Goal: Task Accomplishment & Management: Complete application form

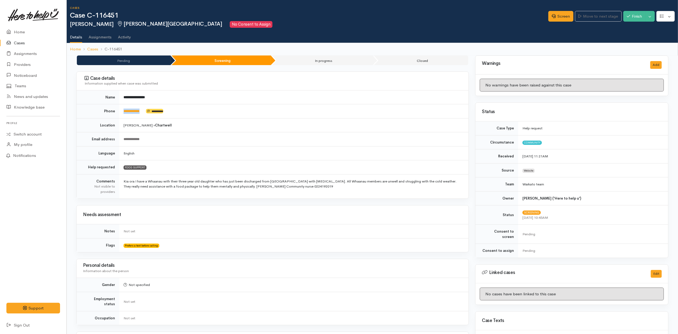
drag, startPoint x: 150, startPoint y: 109, endPoint x: 122, endPoint y: 113, distance: 29.1
click at [122, 113] on td "**********" at bounding box center [293, 111] width 349 height 14
copy td "**********"
click at [231, 73] on div "Case details Information supplied when case was submitted" at bounding box center [273, 81] width 392 height 19
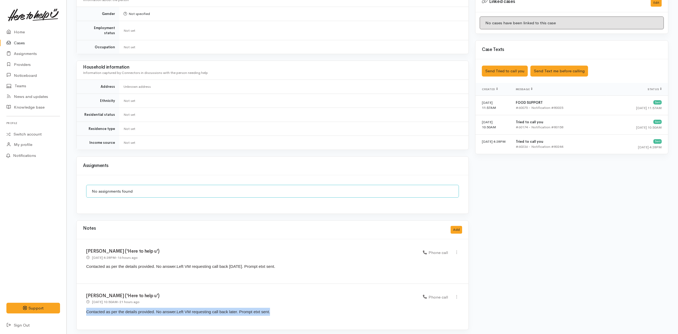
drag, startPoint x: 273, startPoint y: 306, endPoint x: 87, endPoint y: 318, distance: 187.1
click at [87, 318] on div "Katarina Daly ('Here to help u') 13 Aug 2025 10:50AM - 21 hours ago Phone call" at bounding box center [273, 307] width 392 height 46
click at [87, 318] on p "Contacted as per the details provided. No answer. Left VM requesting call back …" at bounding box center [272, 314] width 373 height 12
drag, startPoint x: 290, startPoint y: 316, endPoint x: 83, endPoint y: 319, distance: 207.1
click at [83, 319] on div "Katarina Daly ('Here to help u') 13 Aug 2025 10:50AM - 21 hours ago Phone call" at bounding box center [273, 307] width 392 height 46
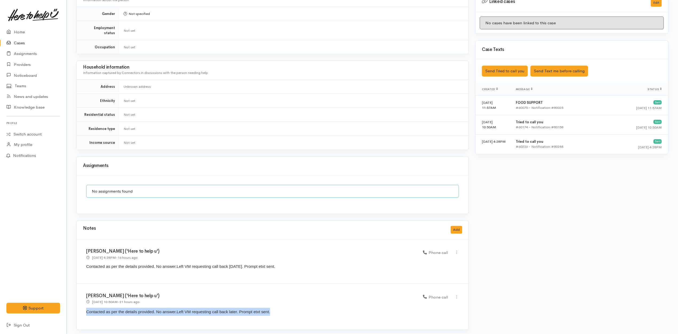
copy p "Contacted as per the details provided. No answer. Left VM requesting call back …"
click at [460, 228] on button "Add" at bounding box center [456, 230] width 11 height 8
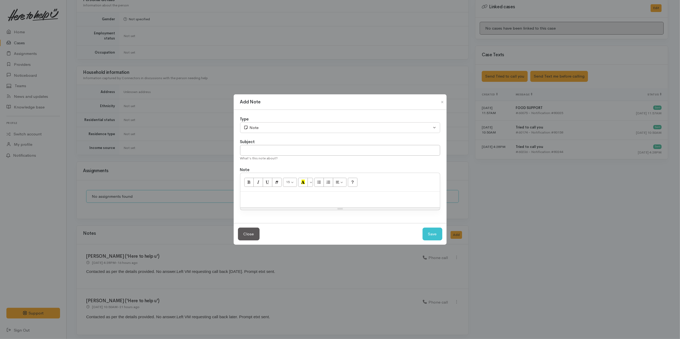
click at [348, 203] on div at bounding box center [340, 200] width 200 height 16
paste div
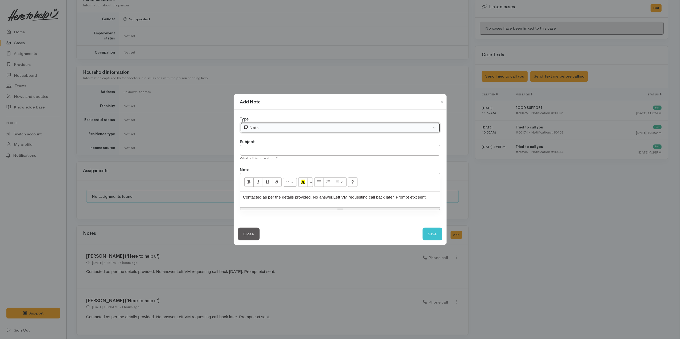
click at [292, 129] on div "Note" at bounding box center [338, 128] width 188 height 6
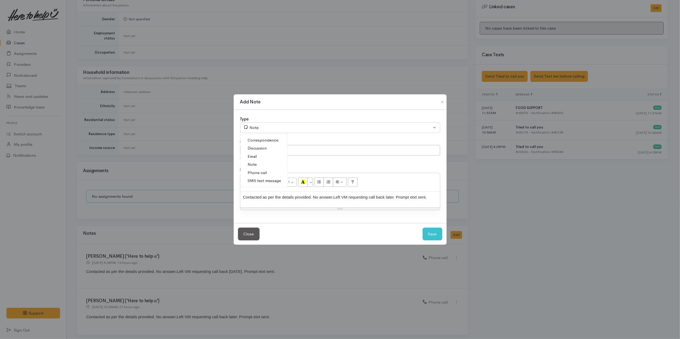
click at [266, 173] on span "Phone call" at bounding box center [257, 173] width 19 height 6
click at [429, 235] on button "Save" at bounding box center [433, 234] width 20 height 13
select select "1"
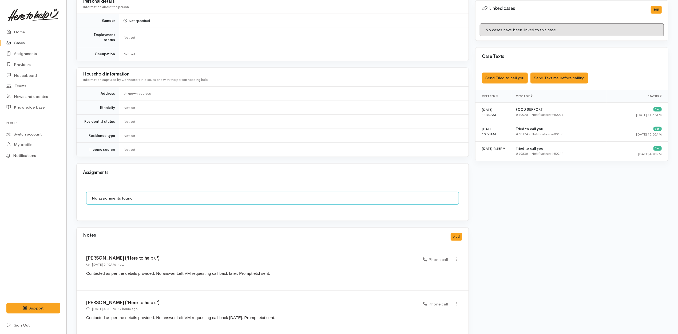
scroll to position [138, 0]
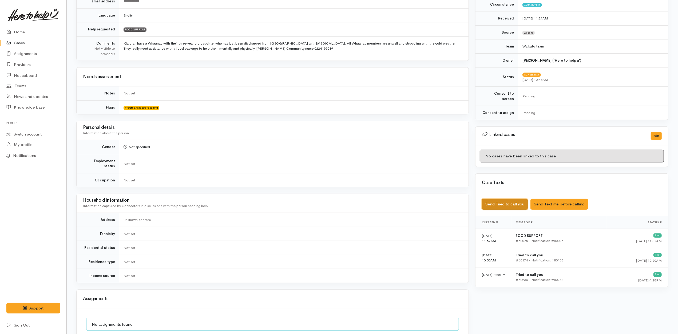
click at [513, 199] on button "Send Tried to call you" at bounding box center [505, 204] width 46 height 11
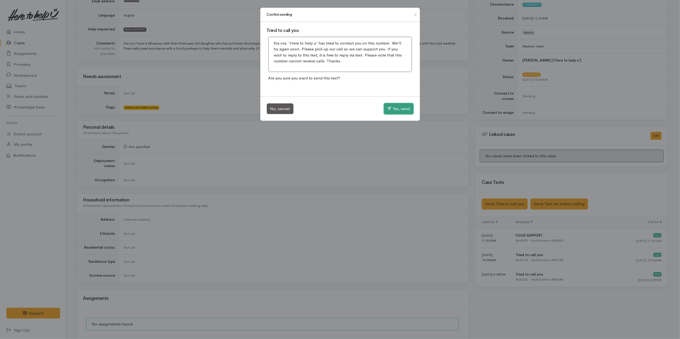
drag, startPoint x: 401, startPoint y: 106, endPoint x: 384, endPoint y: 76, distance: 35.1
click at [401, 106] on button "Yes, send" at bounding box center [399, 108] width 30 height 11
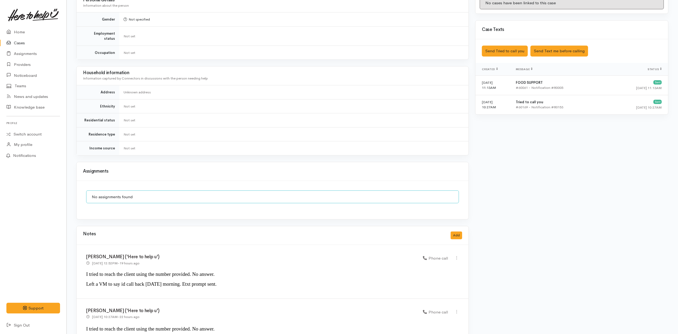
scroll to position [343, 0]
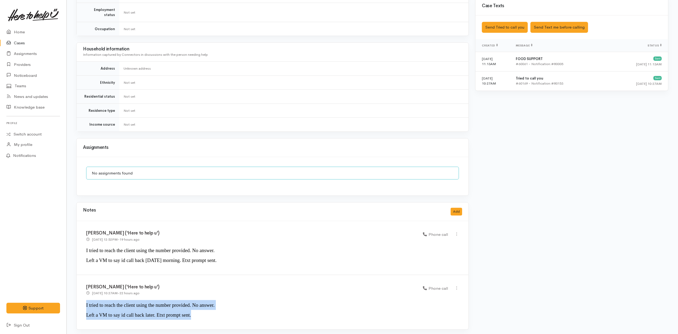
drag, startPoint x: 195, startPoint y: 312, endPoint x: 82, endPoint y: 305, distance: 112.3
click at [82, 305] on div "Katarina Daly ('Here to help u') 13 Aug 2025 10:27AM - 22 hours ago Phone call" at bounding box center [273, 302] width 392 height 54
copy div "I tried to reach the client using the number provided. No answer. Left a VM to …"
click at [458, 208] on button "Add" at bounding box center [456, 212] width 11 height 8
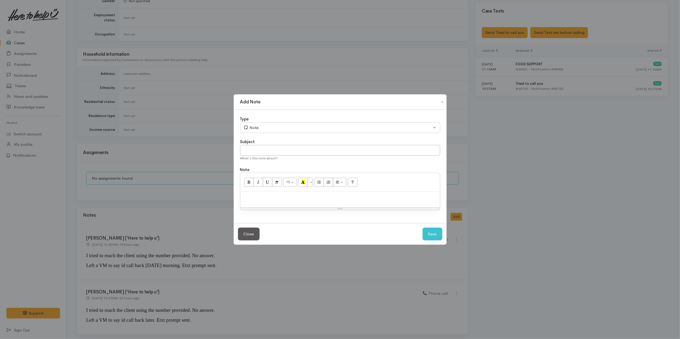
click at [316, 193] on div at bounding box center [340, 200] width 200 height 16
paste div
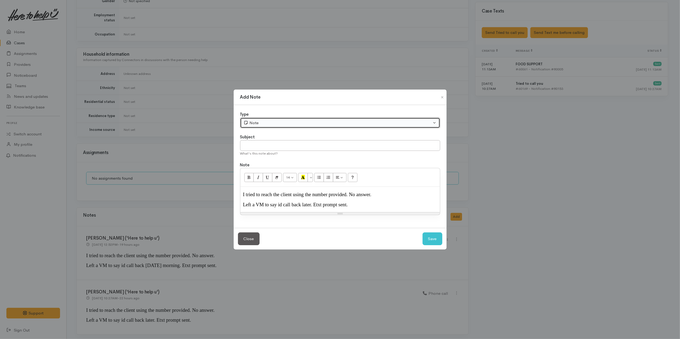
click at [292, 121] on div "Note" at bounding box center [338, 123] width 188 height 6
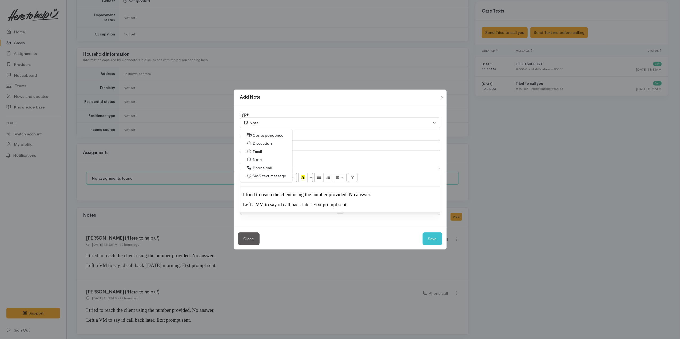
click at [260, 165] on span "Phone call" at bounding box center [262, 168] width 19 height 6
click at [434, 240] on button "Save" at bounding box center [433, 239] width 20 height 13
select select "1"
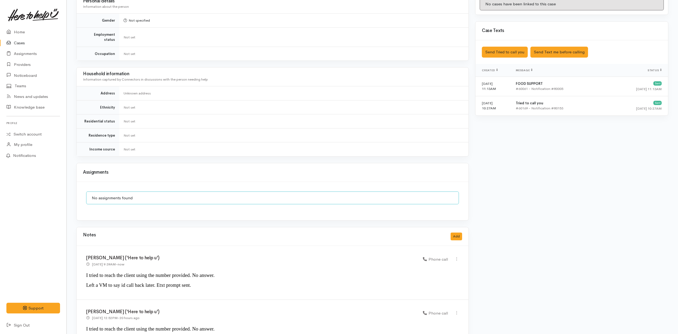
scroll to position [290, 0]
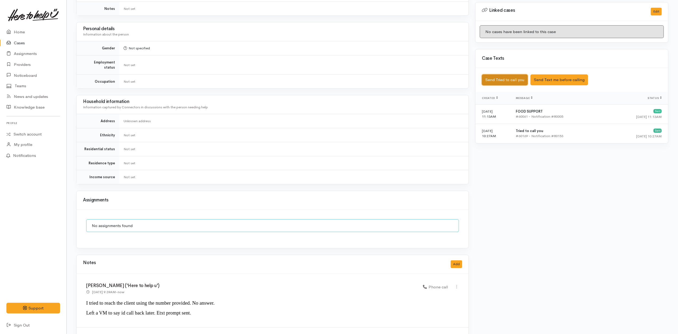
click at [514, 74] on button "Send Tried to call you" at bounding box center [505, 79] width 46 height 11
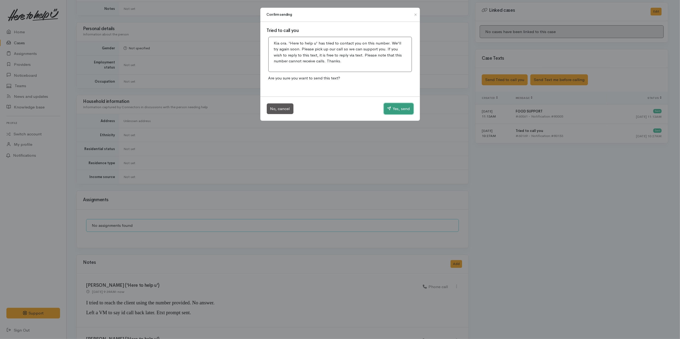
click at [405, 110] on button "Yes, send" at bounding box center [399, 108] width 30 height 11
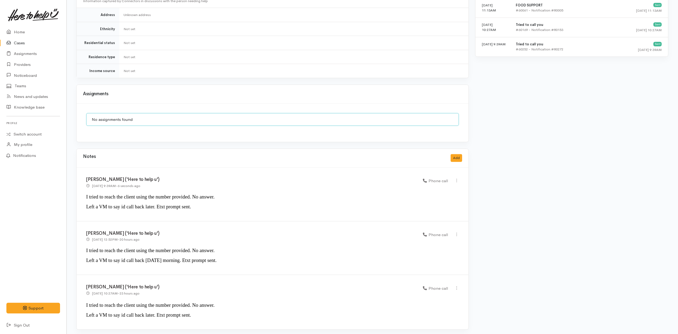
scroll to position [397, 0]
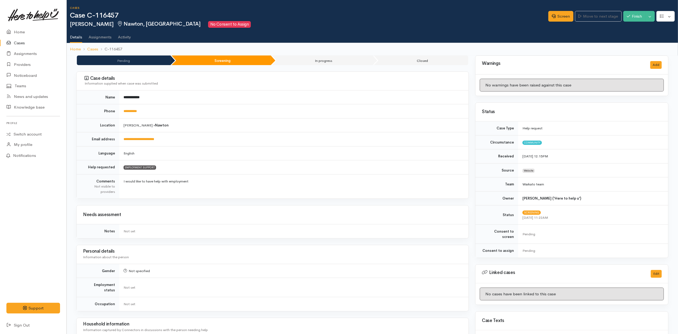
click at [232, 123] on td "Hamilton » Nawton" at bounding box center [293, 125] width 349 height 14
drag, startPoint x: 154, startPoint y: 112, endPoint x: 121, endPoint y: 114, distance: 32.9
click at [121, 114] on td "**********" at bounding box center [293, 111] width 349 height 14
copy link "**********"
click at [329, 124] on td "Hamilton » Nawton" at bounding box center [293, 125] width 349 height 14
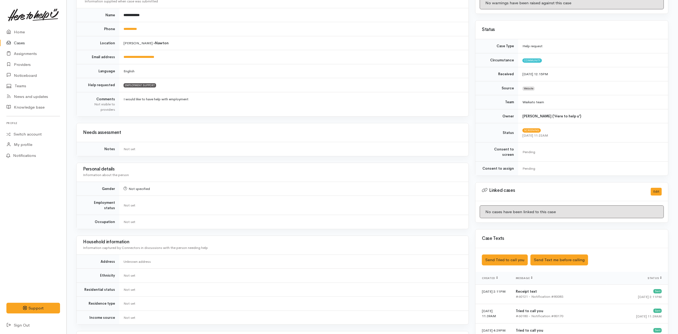
scroll to position [261, 0]
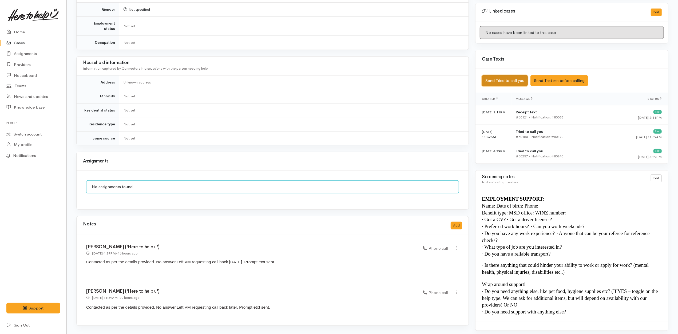
click at [517, 81] on button "Send Tried to call you" at bounding box center [505, 80] width 46 height 11
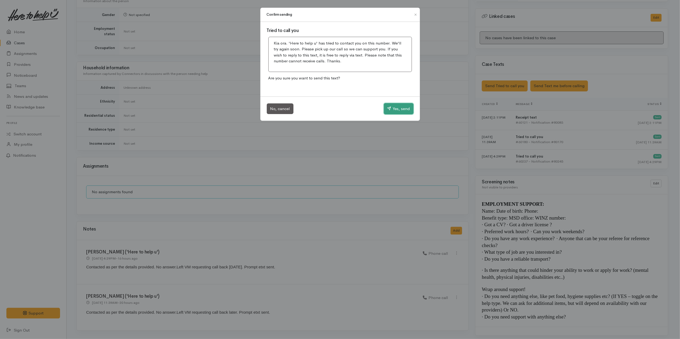
click at [394, 111] on button "Yes, send" at bounding box center [399, 108] width 30 height 11
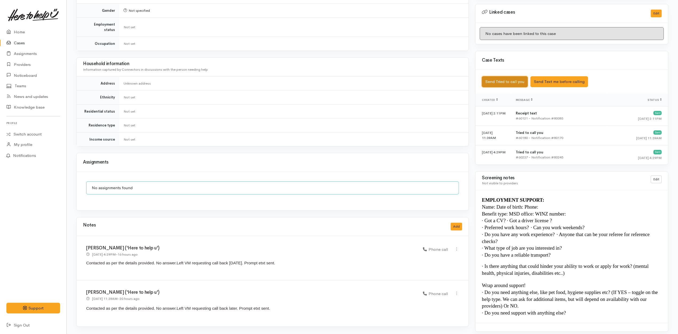
scroll to position [261, 0]
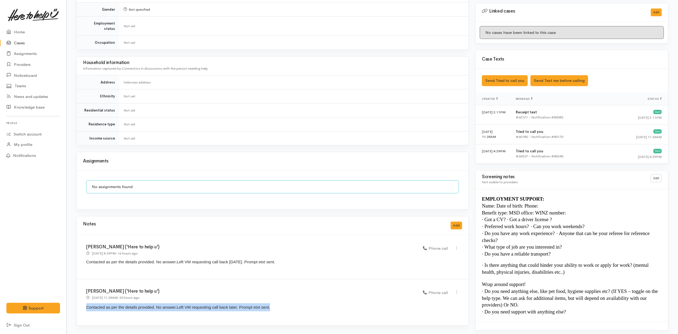
drag, startPoint x: 282, startPoint y: 307, endPoint x: 84, endPoint y: 306, distance: 198.3
click at [84, 306] on div "Katarina Daly ('Here to help u') 13 Aug 2025 11:39AM - 20 hours ago Phone call" at bounding box center [273, 302] width 392 height 46
copy p "Contacted as per the details provided. No answer. Left VM requesting call back …"
click at [456, 224] on button "Add" at bounding box center [456, 226] width 11 height 8
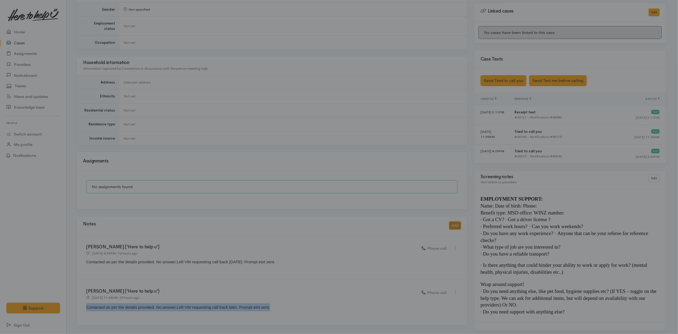
scroll to position [256, 0]
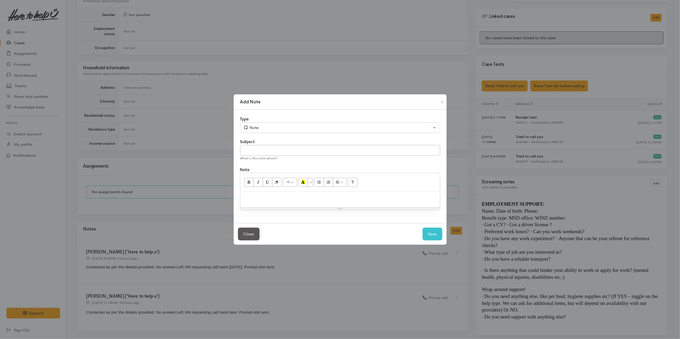
click at [302, 201] on div at bounding box center [340, 200] width 200 height 16
paste div
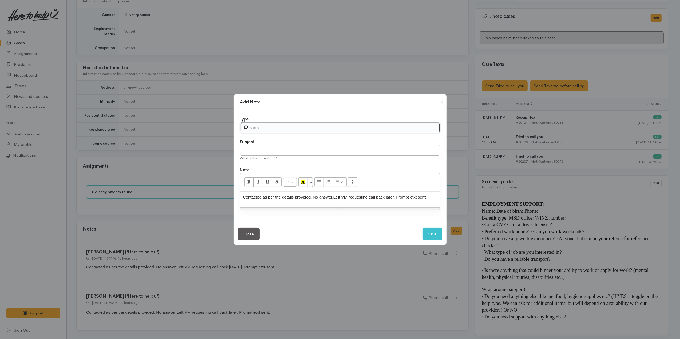
click at [282, 128] on div "Note" at bounding box center [338, 128] width 188 height 6
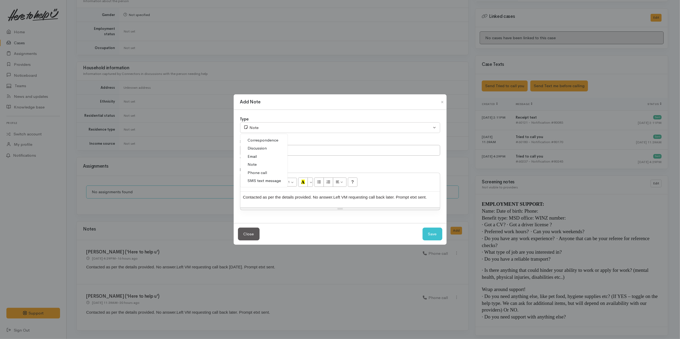
click at [266, 169] on link "Phone call" at bounding box center [263, 173] width 47 height 8
click at [437, 235] on button "Save" at bounding box center [433, 234] width 20 height 13
select select "1"
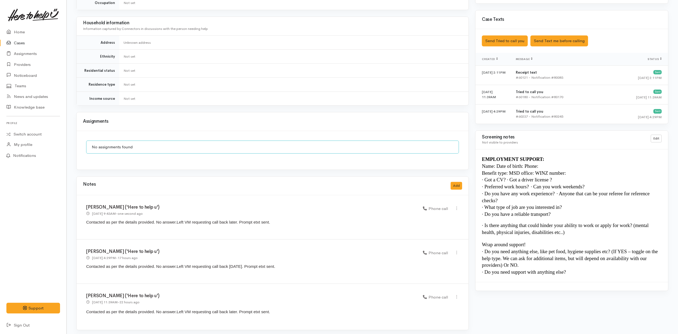
scroll to position [302, 0]
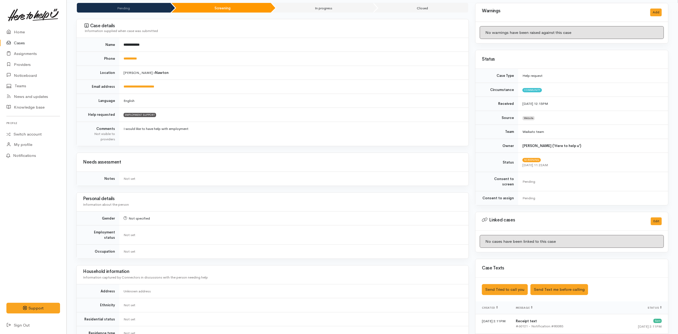
scroll to position [302, 0]
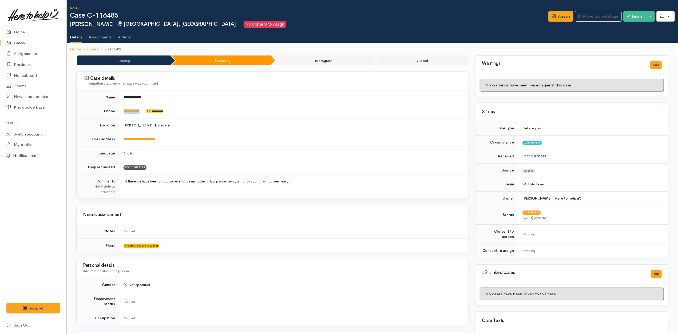
drag, startPoint x: 147, startPoint y: 114, endPoint x: 125, endPoint y: 116, distance: 21.8
click at [123, 114] on td "**********" at bounding box center [293, 111] width 349 height 14
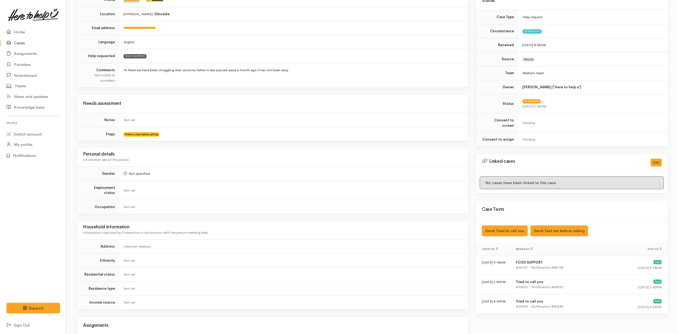
scroll to position [273, 0]
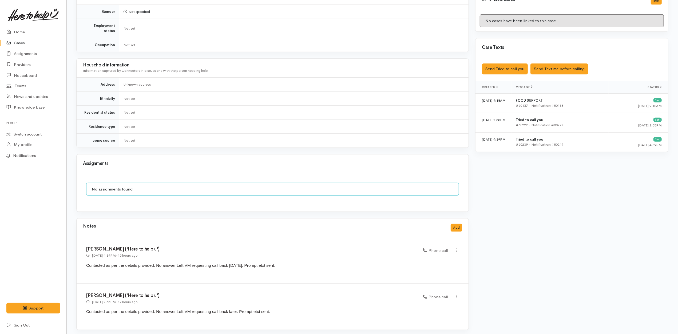
copy td "**********"
click at [329, 122] on td "Not set" at bounding box center [293, 127] width 349 height 14
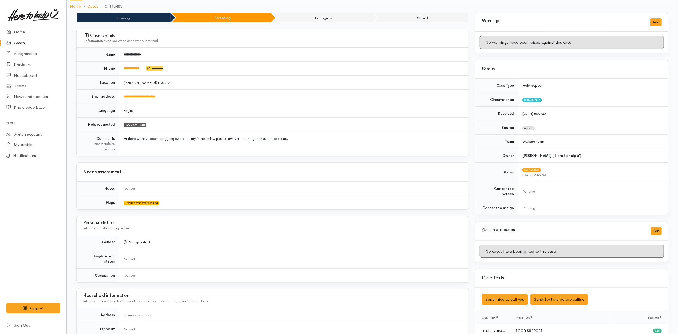
scroll to position [0, 0]
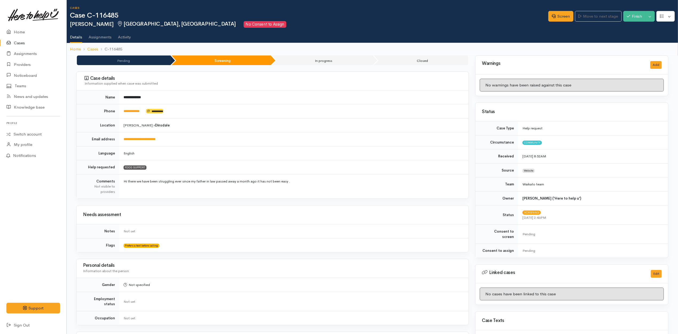
click at [286, 114] on td "**********" at bounding box center [293, 111] width 349 height 14
click at [562, 14] on link "Screen" at bounding box center [560, 16] width 25 height 11
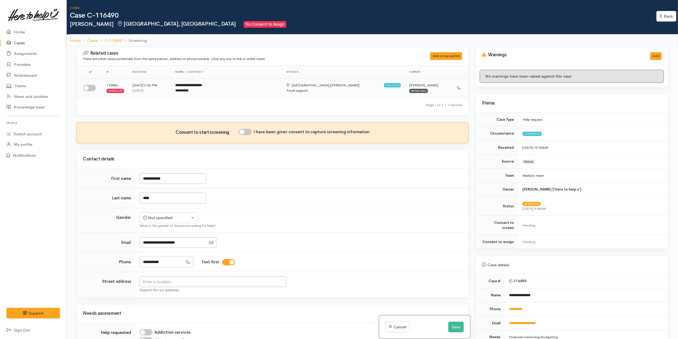
click at [91, 87] on input "checkbox" at bounding box center [89, 88] width 13 height 6
checkbox input "true"
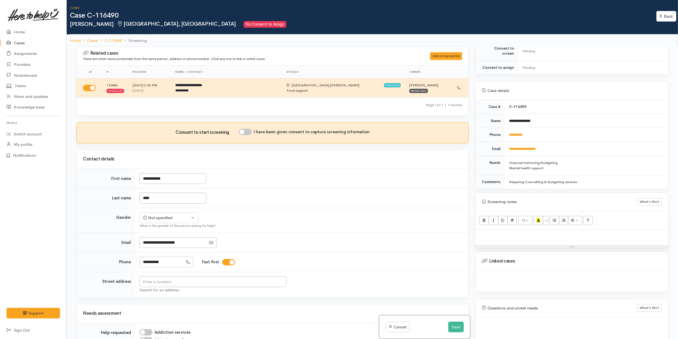
scroll to position [184, 0]
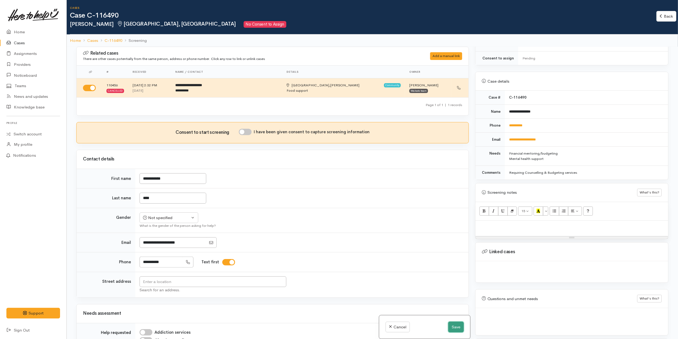
click at [453, 330] on button "Save" at bounding box center [455, 327] width 15 height 11
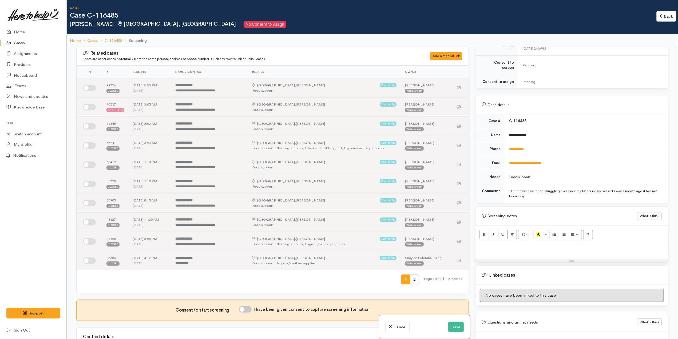
scroll to position [184, 0]
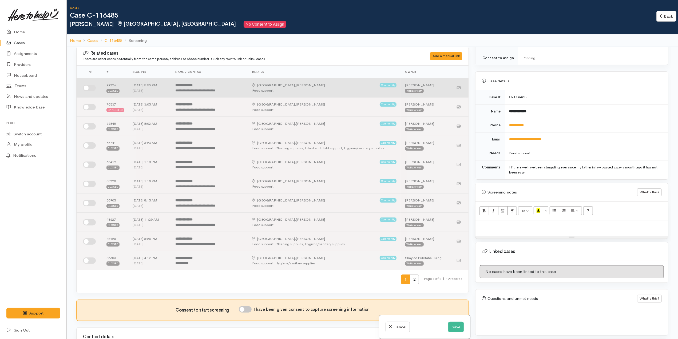
click at [90, 90] on input "checkbox" at bounding box center [89, 88] width 13 height 6
checkbox input "true"
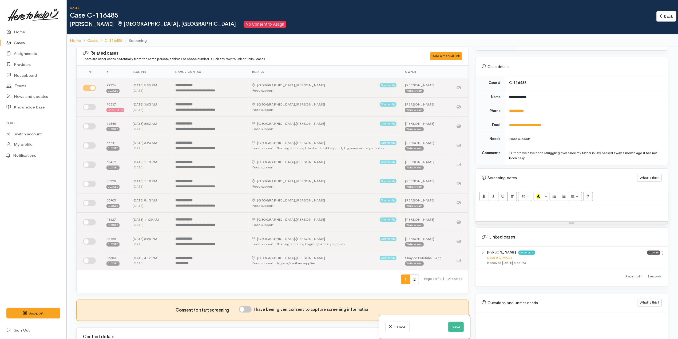
scroll to position [203, 0]
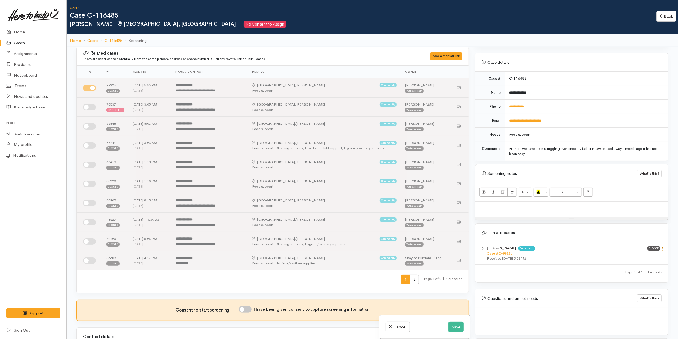
click at [660, 247] on icon at bounding box center [662, 249] width 5 height 5
click at [645, 256] on link "View case" at bounding box center [644, 260] width 42 height 8
click at [537, 205] on p at bounding box center [571, 208] width 187 height 6
paste div
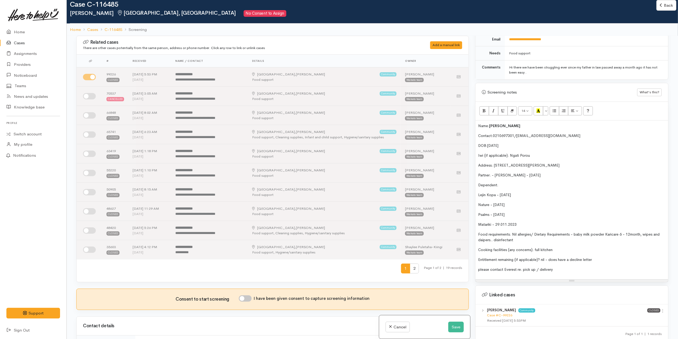
scroll to position [274, 0]
click at [572, 172] on p "Partner: - Tyson - 25.02.1991" at bounding box center [571, 175] width 187 height 6
drag, startPoint x: 518, startPoint y: 180, endPoint x: 545, endPoint y: 172, distance: 28.0
click at [545, 172] on div "Name: Everest Brady Contact: 0210697301 / e991793@gmail.com DOB: 15.05.1993 Iwi…" at bounding box center [571, 199] width 193 height 159
click at [539, 221] on p "Matariki - 29.011.2023" at bounding box center [571, 224] width 187 height 6
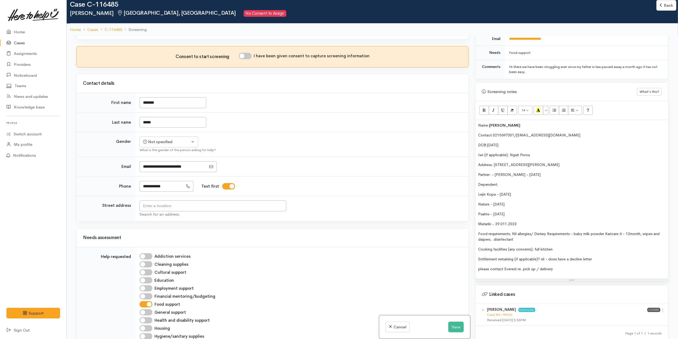
scroll to position [213, 0]
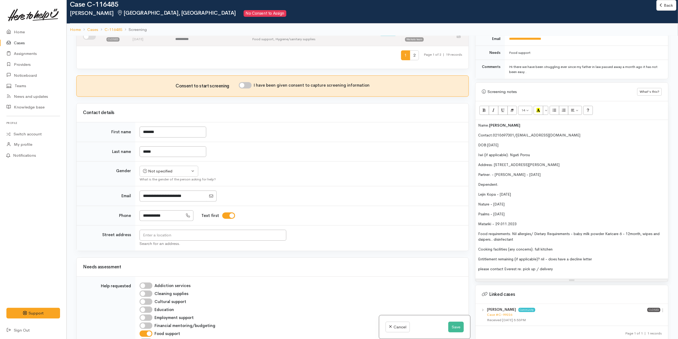
click at [250, 86] on input "I have been given consent to capture screening information" at bounding box center [245, 85] width 13 height 6
checkbox input "true"
click at [174, 173] on div "Not specified" at bounding box center [166, 171] width 47 height 6
click at [170, 202] on link "Female" at bounding box center [171, 200] width 63 height 8
select select "Female"
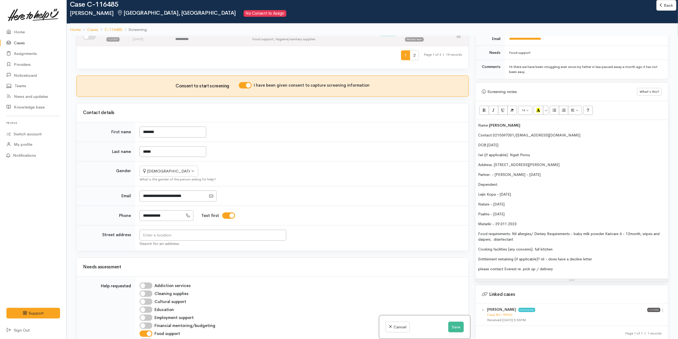
click at [283, 194] on div at bounding box center [301, 196] width 323 height 11
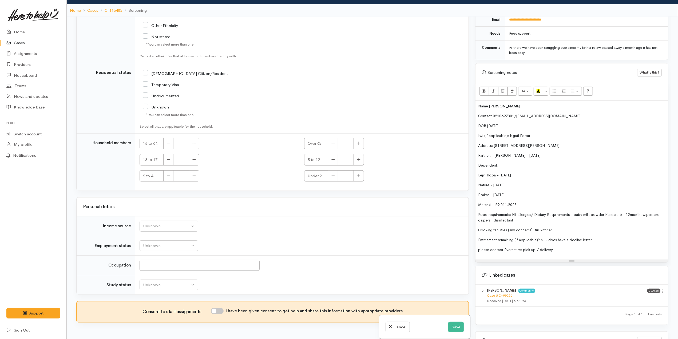
scroll to position [47, 0]
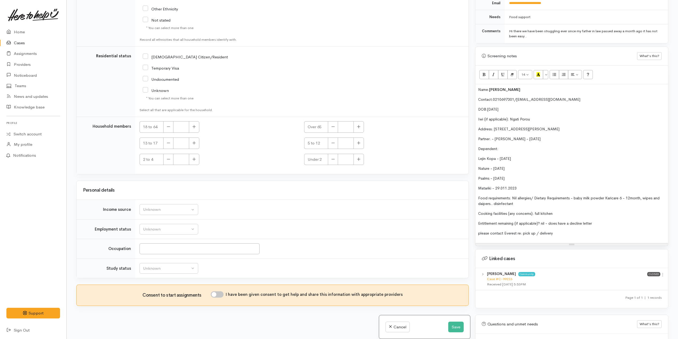
click at [214, 291] on div "Consent to start assignments I have been given consent to get help and share th…" at bounding box center [273, 295] width 392 height 21
click at [220, 293] on input "I have been given consent to get help and share this information with appropria…" at bounding box center [217, 295] width 13 height 6
checkbox input "true"
click at [169, 204] on button "Unknown" at bounding box center [169, 209] width 59 height 11
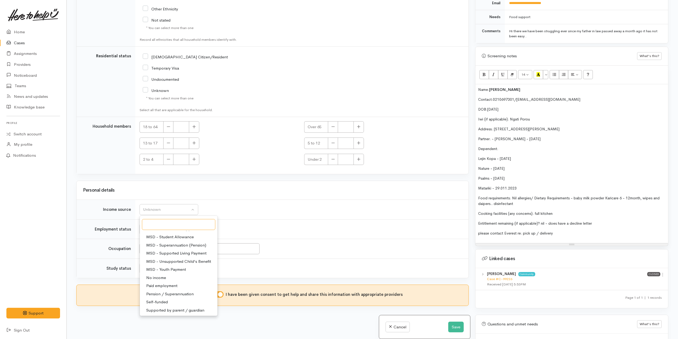
scroll to position [80, 0]
click at [188, 244] on span "MSD - Supported Living Payment" at bounding box center [176, 245] width 60 height 6
select select "3"
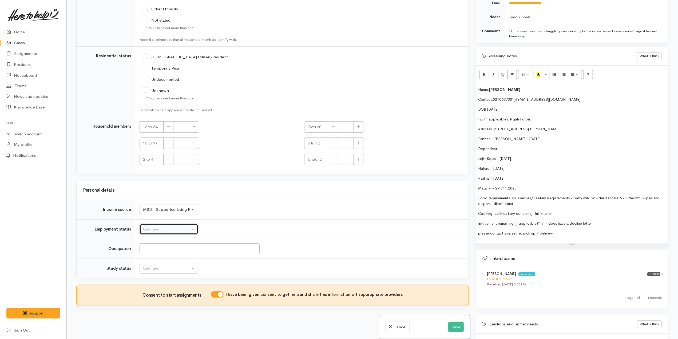
click at [176, 225] on button "Unknown" at bounding box center [169, 229] width 59 height 11
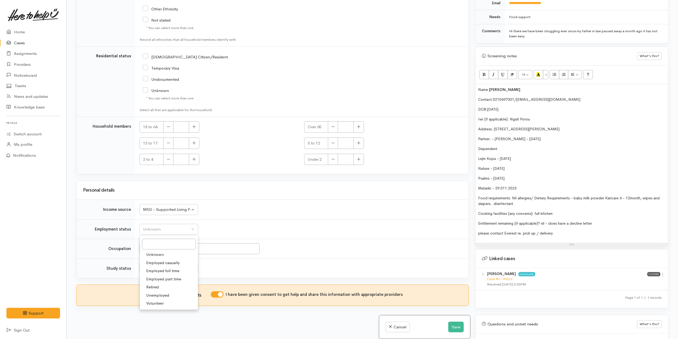
click at [168, 295] on span "Unemployed" at bounding box center [157, 296] width 23 height 6
select select "1"
click at [166, 266] on div "Unknown" at bounding box center [166, 269] width 47 height 6
click at [164, 303] on span "Not studying" at bounding box center [157, 302] width 23 height 6
select select "1"
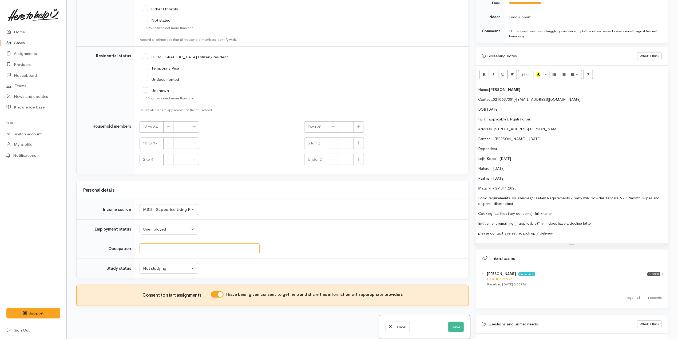
click at [168, 246] on input "Occupation" at bounding box center [200, 249] width 120 height 11
type input "n"
type input "N/A"
click at [243, 218] on td "Unknown ACC Maternity leave MSD - Away from Home Allowance MSD - Child Disabili…" at bounding box center [301, 210] width 333 height 20
click at [247, 205] on td "Unknown ACC Maternity leave MSD - Away from Home Allowance MSD - Child Disabili…" at bounding box center [301, 210] width 333 height 20
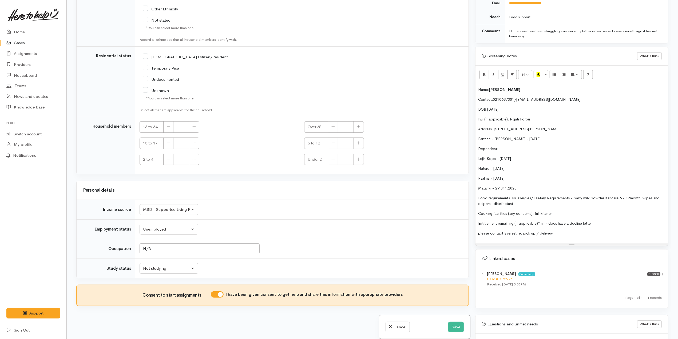
click at [175, 54] on input "NZ Citizen/Resident" at bounding box center [185, 56] width 85 height 5
checkbox input "true"
click at [191, 126] on button "button" at bounding box center [194, 126] width 10 height 11
type input "2"
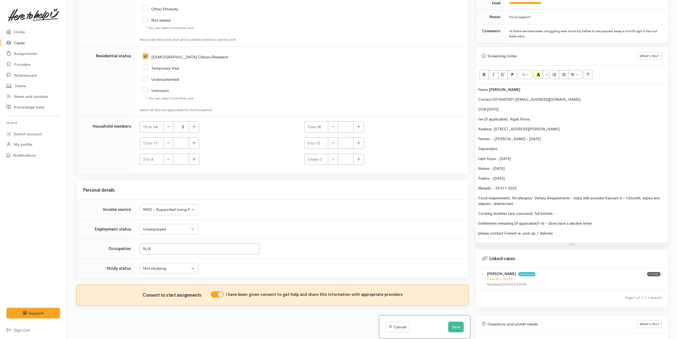
click at [244, 91] on div "Unknown" at bounding box center [247, 90] width 209 height 11
click at [540, 117] on p "Iwi (if applicable): Ngati Porou" at bounding box center [571, 120] width 187 height 6
click at [508, 117] on span "Iwi (if applicable): Ngati Porou" at bounding box center [504, 119] width 52 height 5
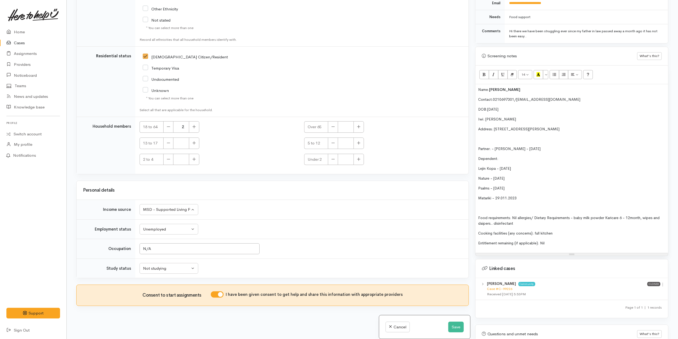
click at [491, 107] on span "15.05.1993" at bounding box center [492, 109] width 11 height 5
copy span "/"
click at [588, 126] on p "Address: 1/2a Johnson Street, Dinsdale, Hamilton, New Zealand" at bounding box center [571, 129] width 187 height 6
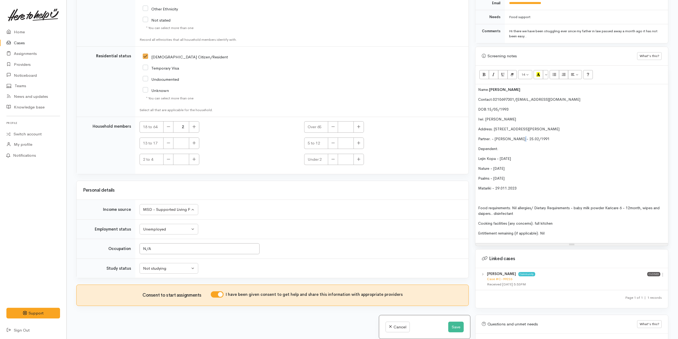
copy span "/"
click at [556, 72] on icon "Unordered list (CTRL+SHIFT+NUM7)" at bounding box center [554, 74] width 3 height 5
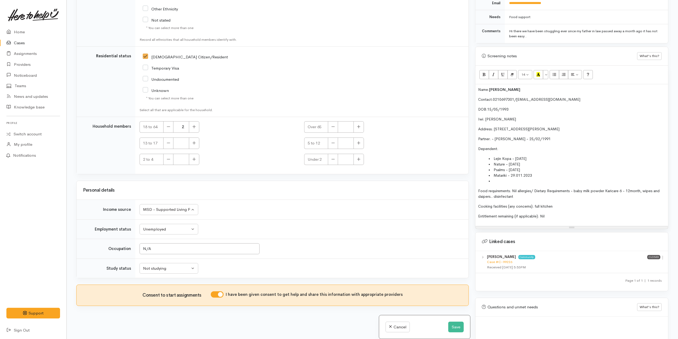
click at [518, 180] on li at bounding box center [577, 182] width 177 height 6
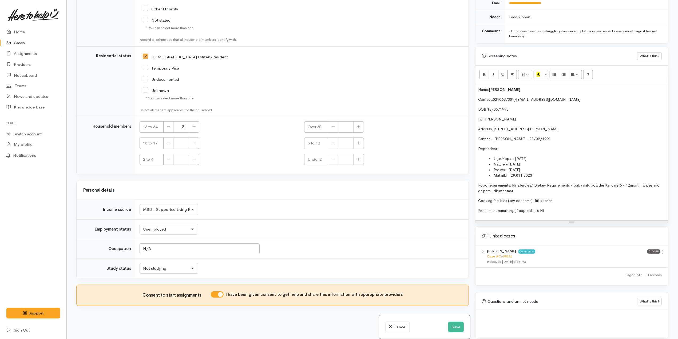
click at [524, 173] on span "Matariki - 29.011.2023" at bounding box center [513, 175] width 38 height 5
copy span "/"
click at [455, 325] on button "Save" at bounding box center [455, 327] width 15 height 11
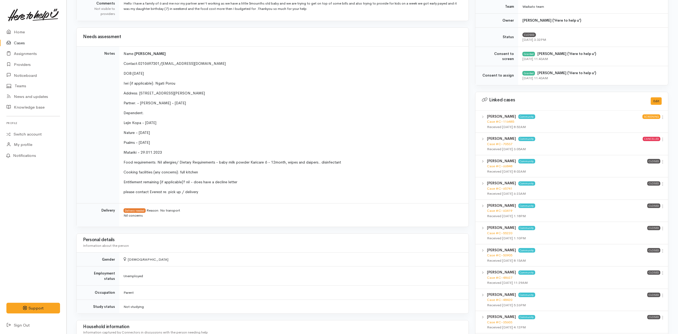
scroll to position [178, 0]
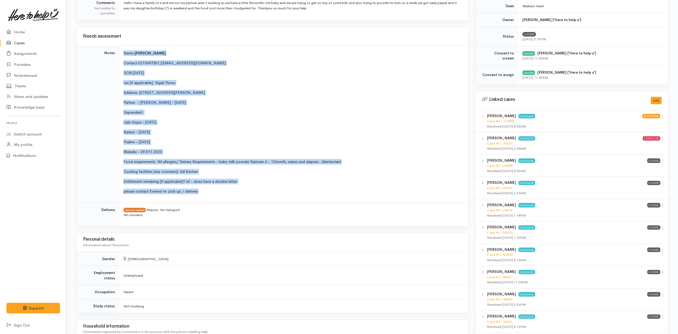
drag, startPoint x: 122, startPoint y: 53, endPoint x: 215, endPoint y: 189, distance: 164.4
click at [215, 189] on td "Name: Everest Brady Contact: 0210697301 / e991793@gmail.com DOB: 15.05.1993 Iwi…" at bounding box center [293, 124] width 349 height 157
copy td "Name: Everest Brady Contact: 0210697301 / e991793@gmail.com DOB: 15.05.1993 Iwi…"
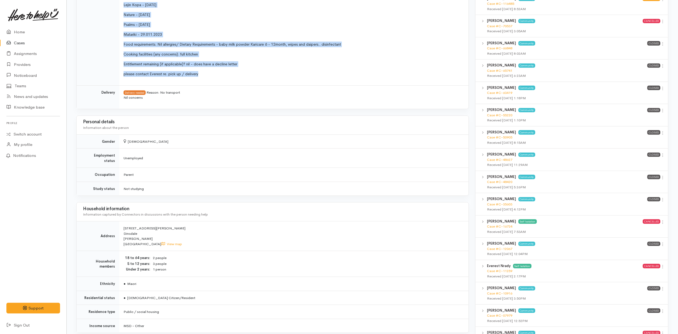
scroll to position [498, 0]
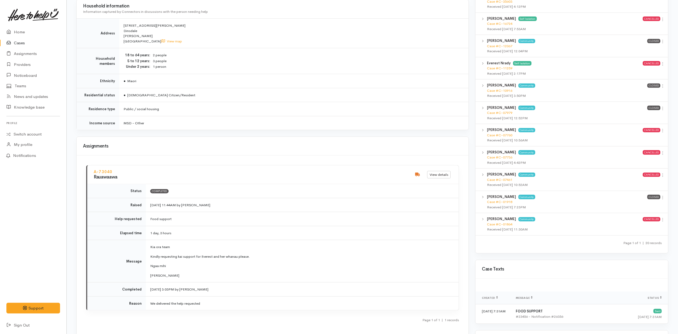
click at [222, 94] on td "● NZ Citizen/Resident" at bounding box center [293, 95] width 349 height 14
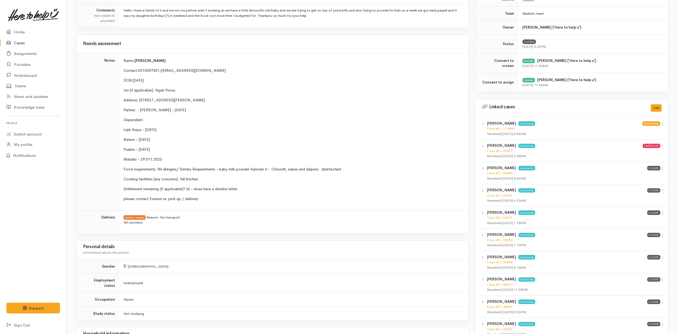
scroll to position [100, 0]
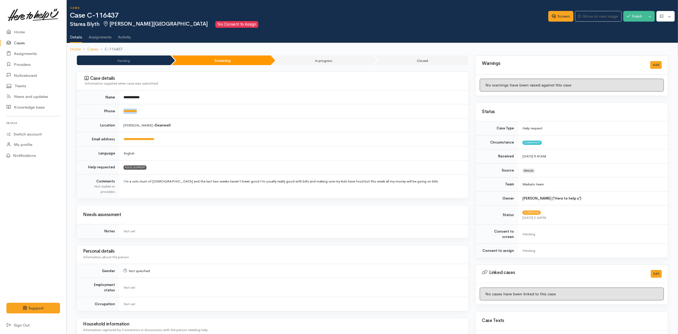
drag, startPoint x: 168, startPoint y: 110, endPoint x: 119, endPoint y: 110, distance: 48.8
click at [119, 110] on tr "**********" at bounding box center [273, 111] width 392 height 14
copy tr "**********"
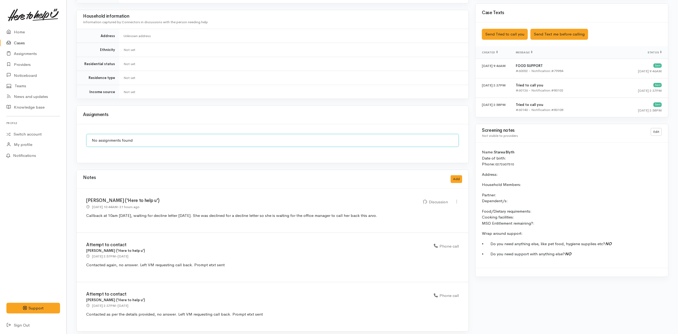
scroll to position [310, 0]
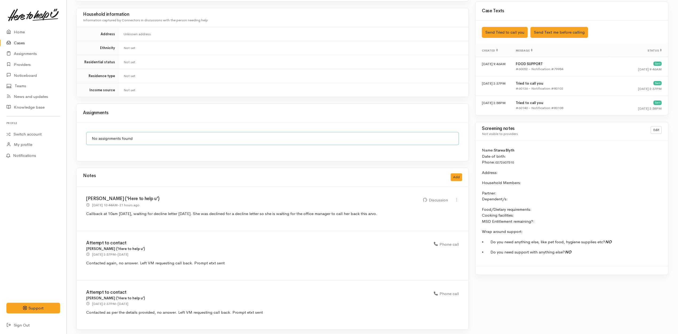
drag, startPoint x: 227, startPoint y: 260, endPoint x: 77, endPoint y: 257, distance: 149.4
click at [77, 257] on div "Attempt to contact [PERSON_NAME] ('Here to help u') [DATE] 2:57PM - [DATE] Phon…" at bounding box center [273, 255] width 392 height 49
copy span "Contacted again, no answer. Left VM requesting call back. Prompt etxt sent"
click at [458, 176] on button "Add" at bounding box center [456, 177] width 11 height 8
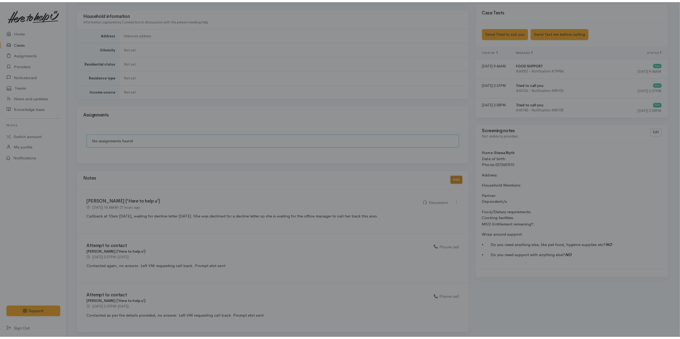
scroll to position [304, 0]
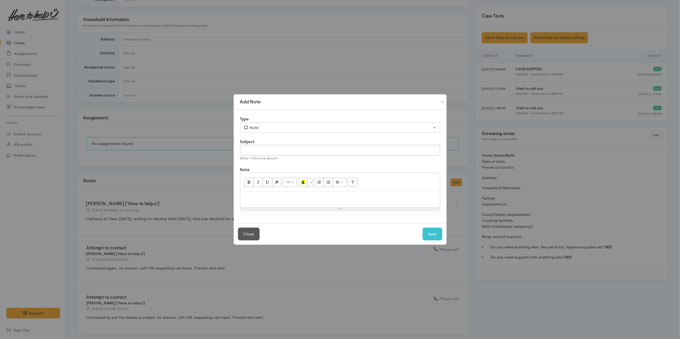
click at [301, 197] on p at bounding box center [340, 198] width 194 height 6
paste div
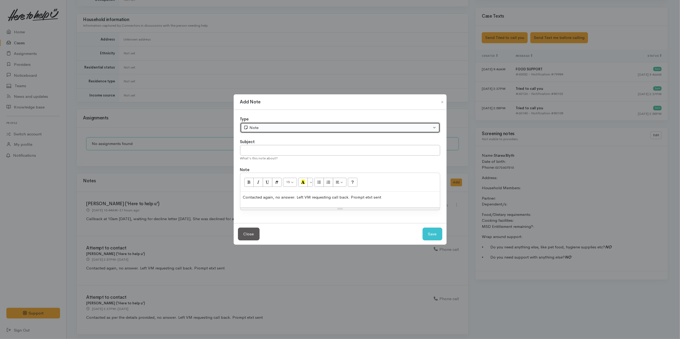
click at [272, 125] on div "Note" at bounding box center [338, 128] width 188 height 6
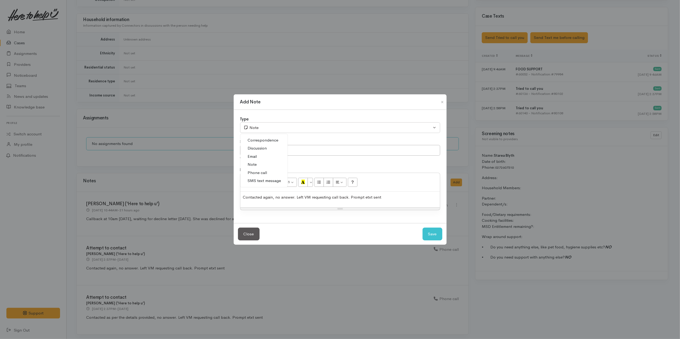
click at [262, 171] on span "Phone call" at bounding box center [257, 173] width 19 height 6
select select "3"
click at [347, 196] on span "Contacted again, no answer. Left VM requesting call back. Prompt etxt sent" at bounding box center [312, 197] width 138 height 5
click at [435, 236] on button "Save" at bounding box center [433, 234] width 20 height 13
click at [434, 232] on button "Save" at bounding box center [433, 234] width 20 height 13
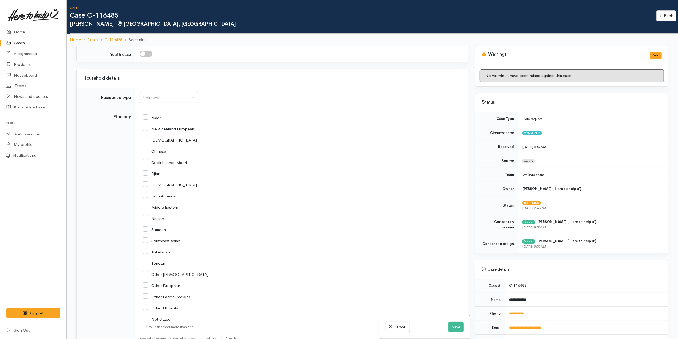
scroll to position [731, 0]
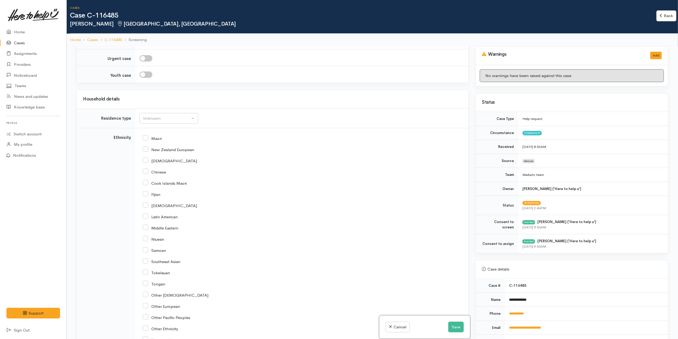
click at [164, 152] on input "New Zealand European" at bounding box center [168, 149] width 51 height 5
checkbox input "true"
click at [186, 121] on div "Unknown" at bounding box center [166, 119] width 47 height 6
click at [167, 188] on span "Private rental" at bounding box center [158, 185] width 24 height 6
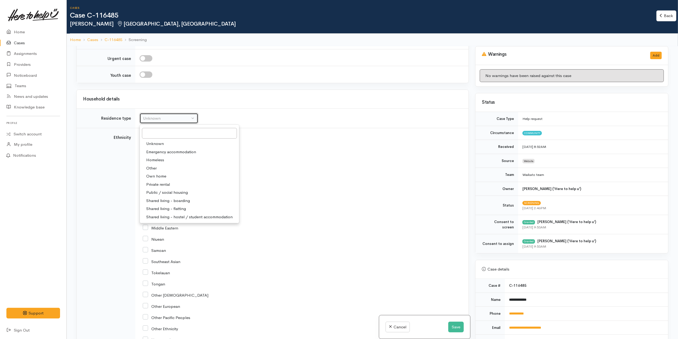
select select "2"
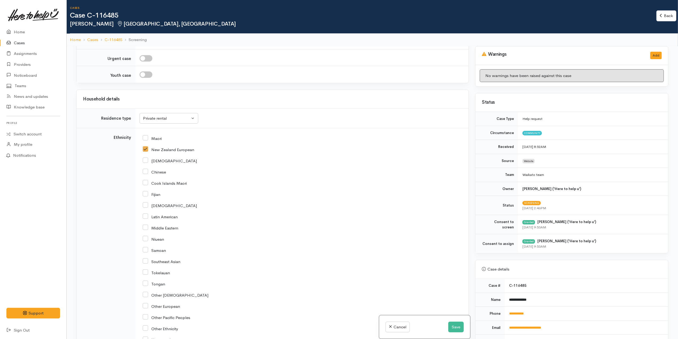
drag, startPoint x: 319, startPoint y: 188, endPoint x: 327, endPoint y: 186, distance: 8.6
click at [319, 185] on div "Cook Islands Maori" at bounding box center [301, 183] width 316 height 5
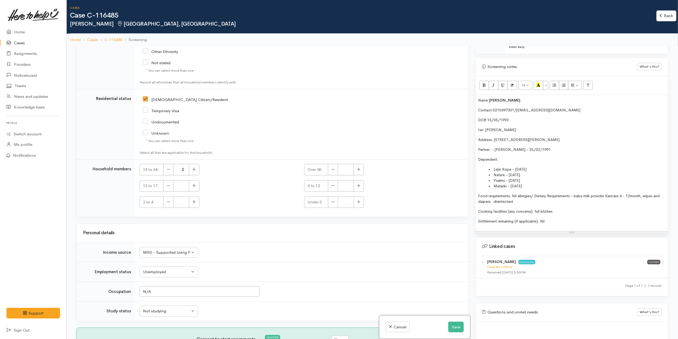
scroll to position [334, 0]
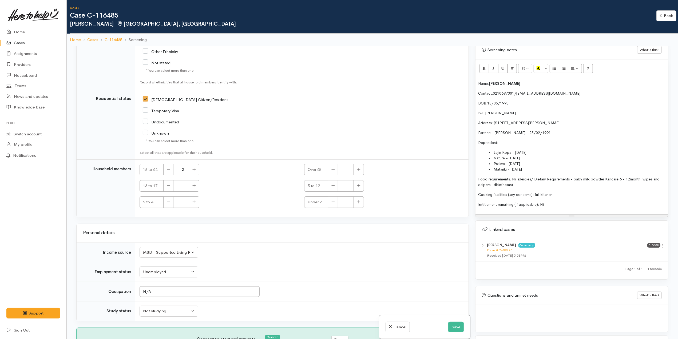
click at [549, 153] on li "Lejin Kopa - 23.09.2012" at bounding box center [577, 153] width 177 height 6
copy span ", 13 years old"
click at [521, 152] on span "Lejin Kopa - 23.09.2012, 13 years old" at bounding box center [532, 152] width 77 height 5
copy span "/"
click at [453, 323] on button "Save" at bounding box center [455, 327] width 15 height 11
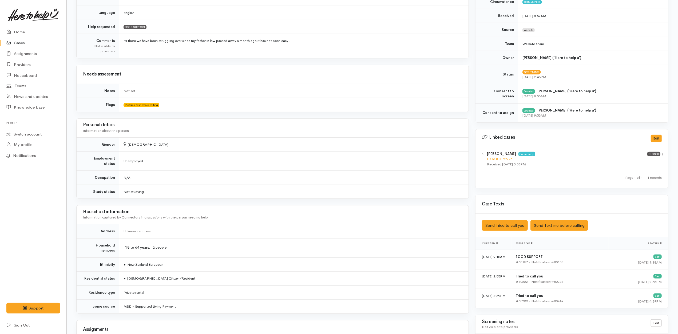
scroll to position [306, 0]
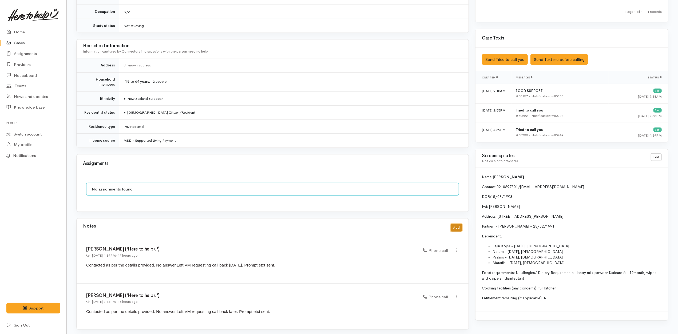
click at [458, 228] on button "Add" at bounding box center [456, 228] width 11 height 8
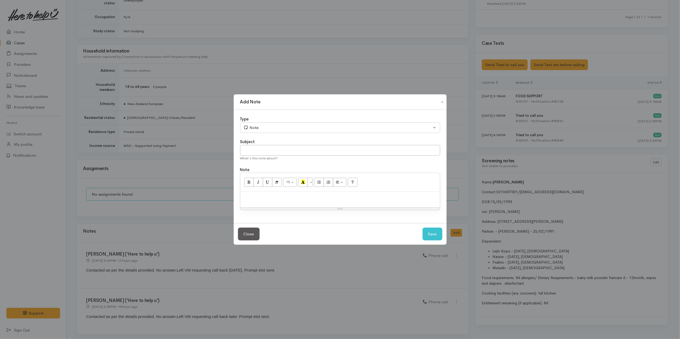
click at [354, 201] on div at bounding box center [340, 200] width 200 height 16
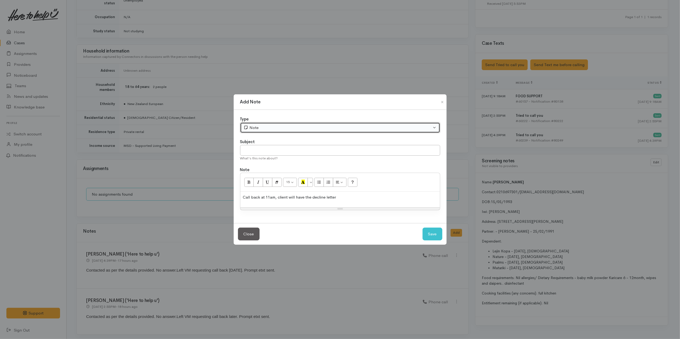
click at [305, 129] on div "Note" at bounding box center [338, 128] width 188 height 6
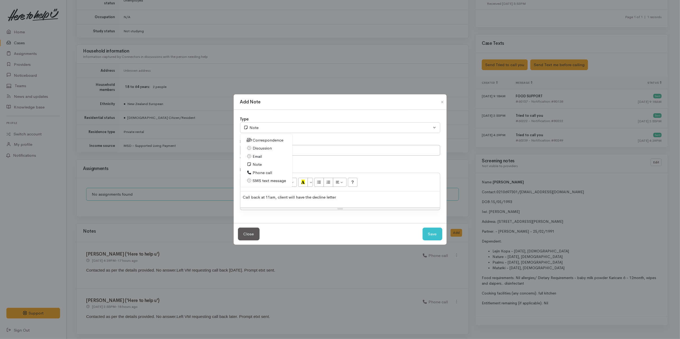
click at [274, 148] on link "Discussion" at bounding box center [266, 148] width 52 height 8
click at [431, 231] on button "Save" at bounding box center [433, 234] width 20 height 13
select select "1"
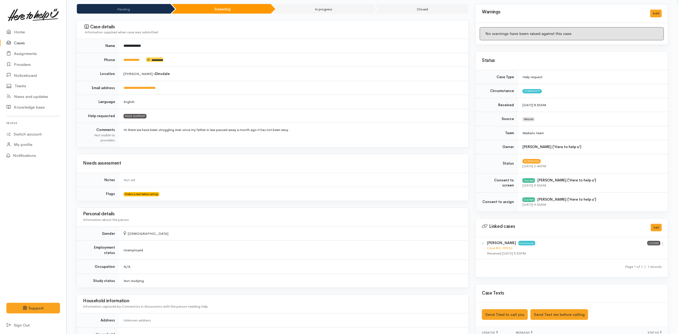
scroll to position [0, 0]
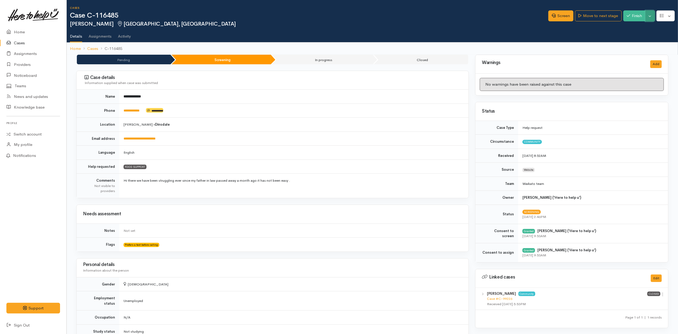
click at [647, 16] on button "Toggle Dropdown" at bounding box center [649, 15] width 9 height 11
drag, startPoint x: 453, startPoint y: 36, endPoint x: 424, endPoint y: 34, distance: 28.6
click at [453, 36] on ul "Details Assignments Activity" at bounding box center [374, 34] width 608 height 15
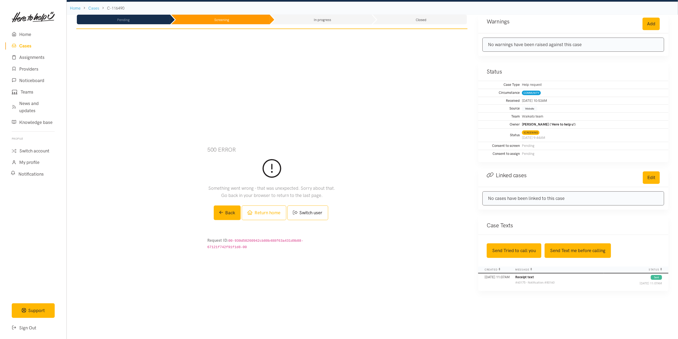
scroll to position [107, 0]
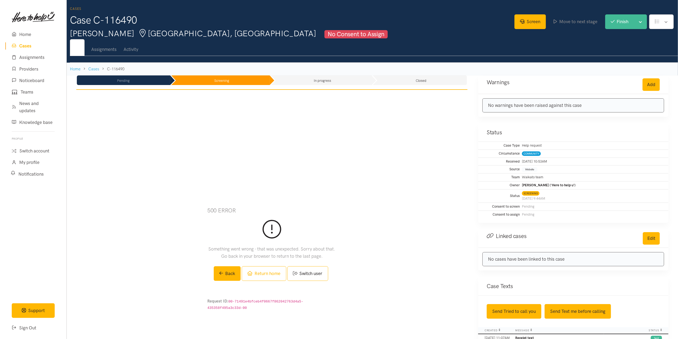
click at [29, 46] on link "Cases" at bounding box center [33, 45] width 56 height 11
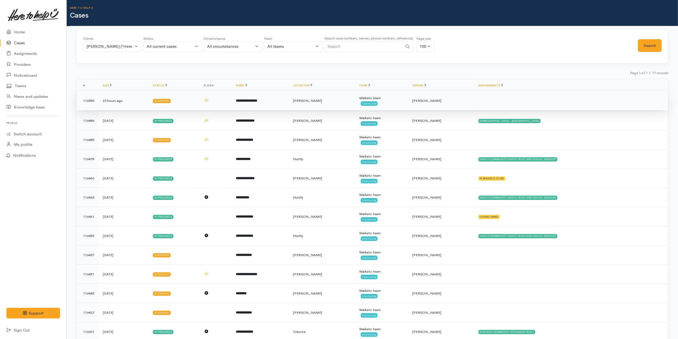
click at [232, 98] on td at bounding box center [216, 100] width 32 height 19
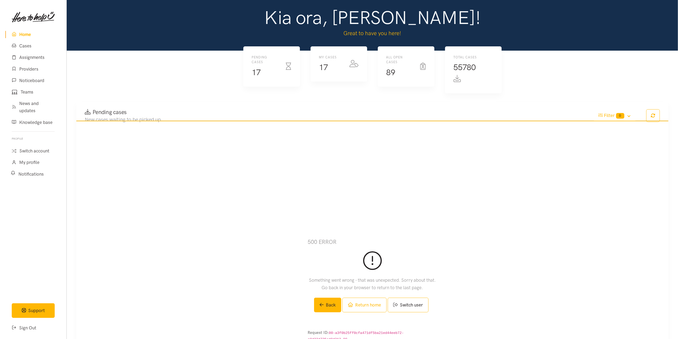
click at [32, 33] on link "Home" at bounding box center [33, 34] width 56 height 11
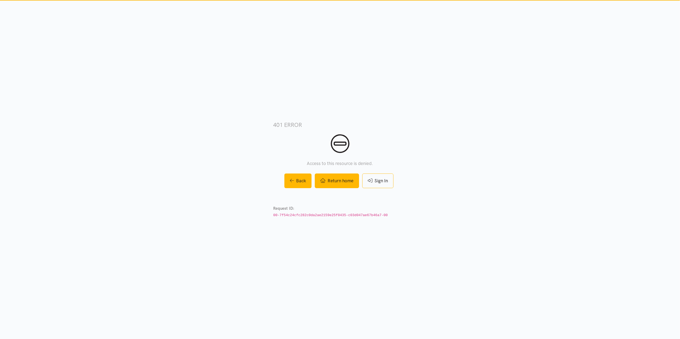
click at [323, 180] on icon at bounding box center [322, 181] width 5 height 5
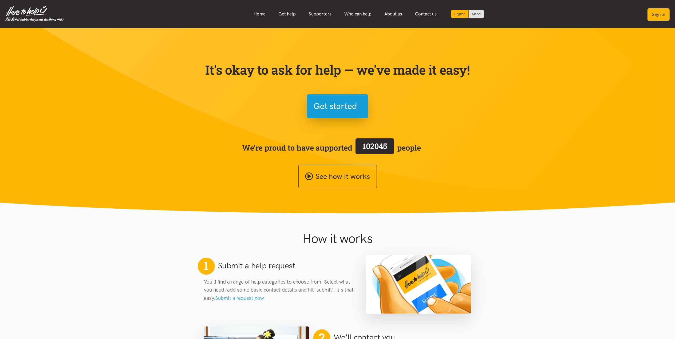
click at [666, 18] on button "Sign in" at bounding box center [658, 14] width 22 height 13
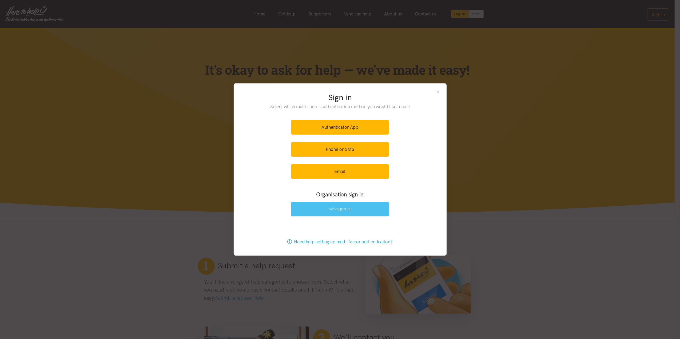
click at [356, 209] on link at bounding box center [340, 209] width 98 height 15
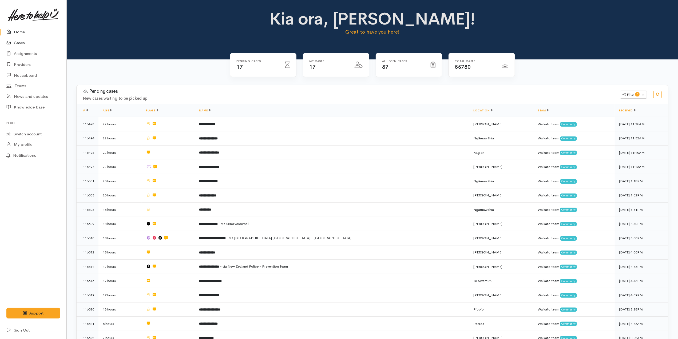
click at [29, 41] on link "Cases" at bounding box center [33, 43] width 66 height 11
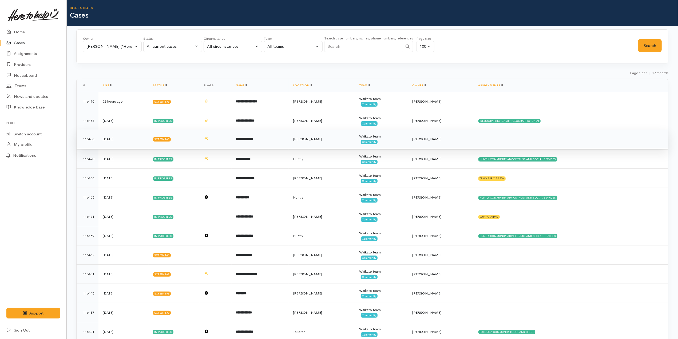
click at [253, 139] on b "**********" at bounding box center [244, 138] width 17 height 3
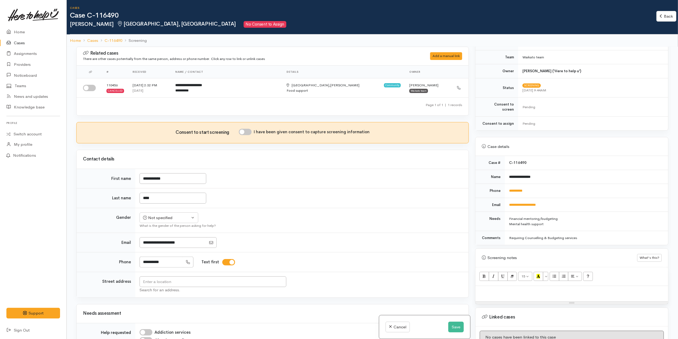
scroll to position [142, 0]
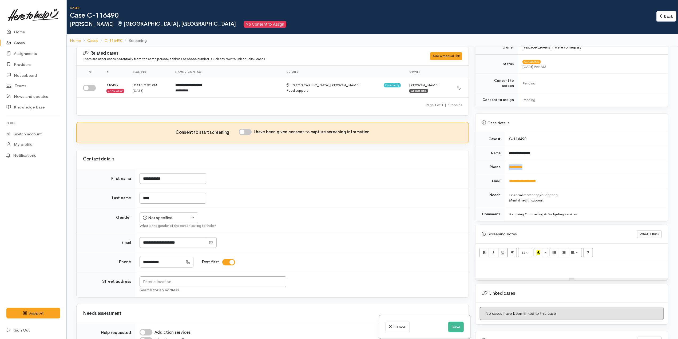
drag, startPoint x: 543, startPoint y: 164, endPoint x: 506, endPoint y: 162, distance: 37.1
click at [506, 162] on td "**********" at bounding box center [586, 167] width 163 height 14
copy link "**********"
click at [455, 329] on button "Save" at bounding box center [455, 327] width 15 height 11
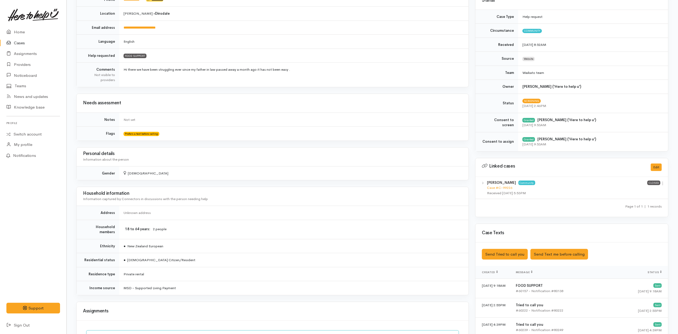
scroll to position [308, 0]
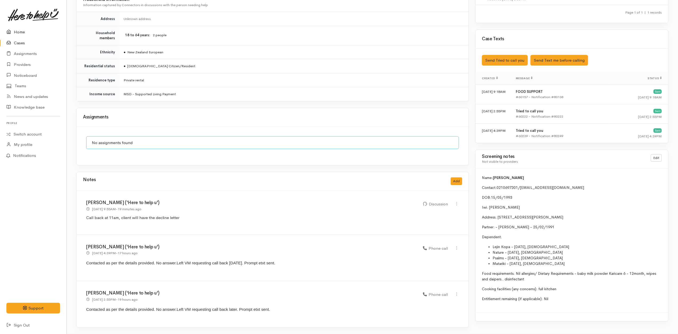
click at [40, 31] on link "Home" at bounding box center [33, 32] width 66 height 11
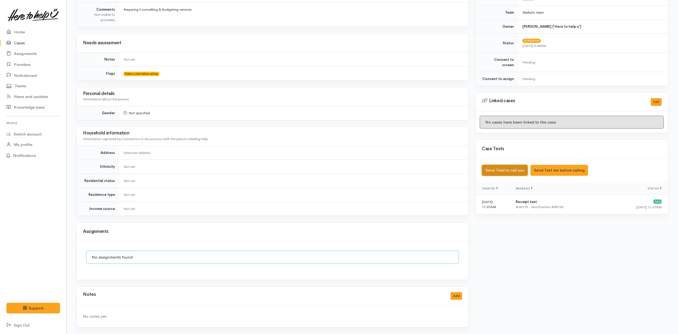
click at [514, 165] on button "Send Tried to call you" at bounding box center [505, 170] width 46 height 11
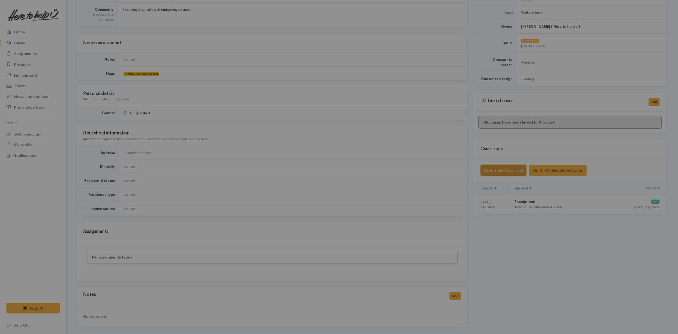
scroll to position [169, 0]
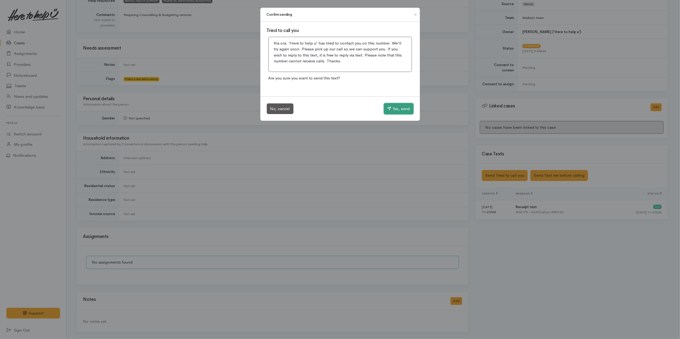
click at [404, 108] on button "Yes, send" at bounding box center [399, 108] width 30 height 11
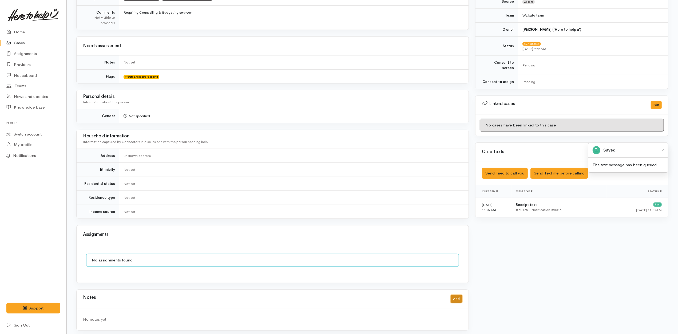
click at [456, 299] on button "Add" at bounding box center [456, 299] width 11 height 8
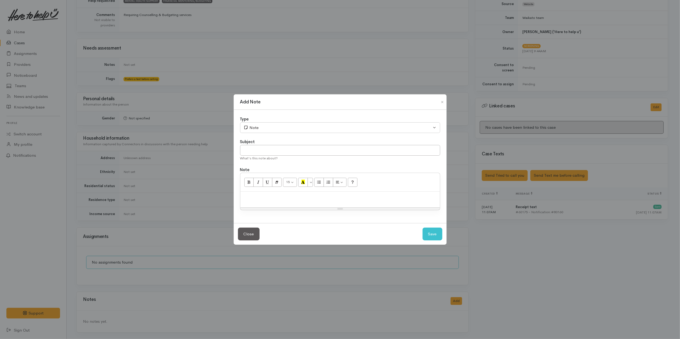
drag, startPoint x: 264, startPoint y: 191, endPoint x: 264, endPoint y: 196, distance: 4.8
click at [264, 192] on div "15 8 9 10 11 12 14 18 24 36 Background Color Transparent Select #ffff00 Text Co…" at bounding box center [340, 192] width 200 height 38
click at [267, 199] on p at bounding box center [340, 198] width 194 height 6
click at [277, 204] on div at bounding box center [340, 200] width 200 height 16
paste div
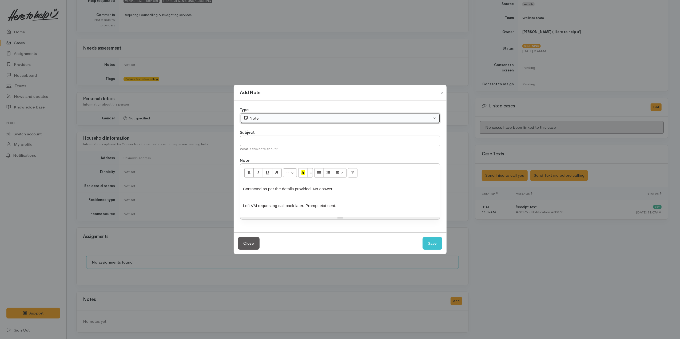
click at [253, 121] on div "Note" at bounding box center [338, 119] width 188 height 6
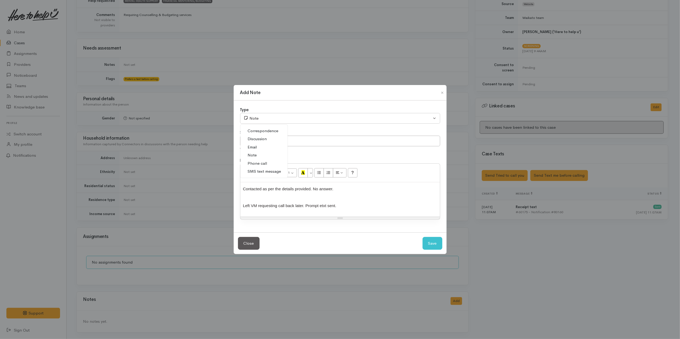
click at [271, 162] on link "Phone call" at bounding box center [263, 164] width 47 height 8
click at [423, 244] on button "Save" at bounding box center [433, 243] width 20 height 13
select select "1"
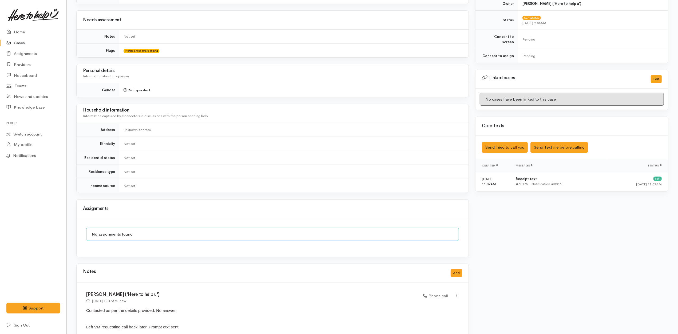
scroll to position [215, 0]
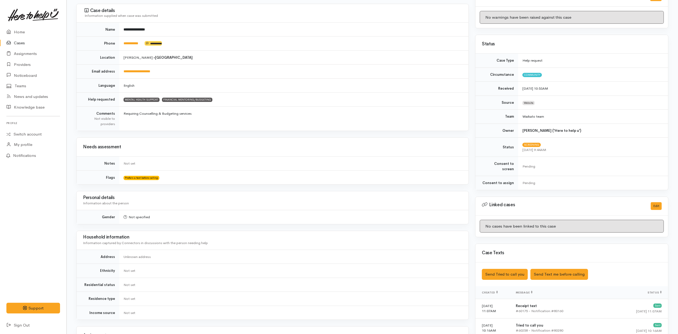
scroll to position [215, 0]
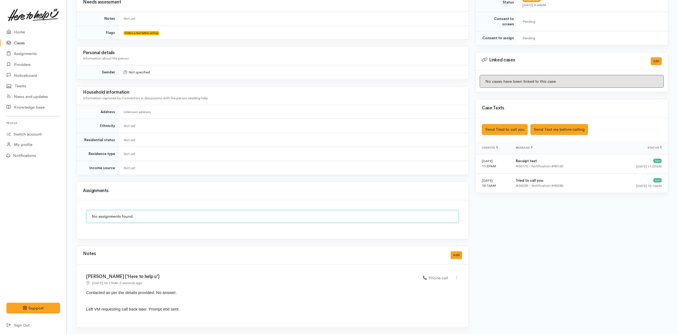
click at [255, 119] on td "Not set" at bounding box center [293, 126] width 349 height 14
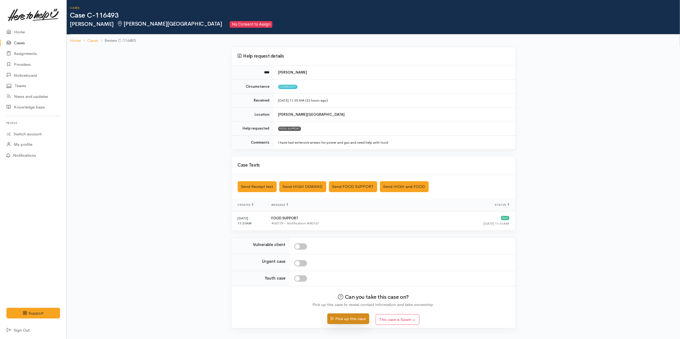
click at [354, 320] on button "Pick up this case" at bounding box center [348, 319] width 42 height 11
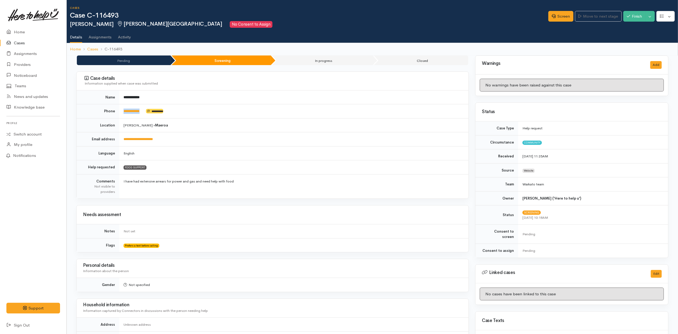
drag, startPoint x: 146, startPoint y: 111, endPoint x: 121, endPoint y: 109, distance: 25.7
click at [122, 110] on td "**********" at bounding box center [293, 111] width 349 height 14
copy td "**********"
click at [551, 12] on link "Screen" at bounding box center [560, 16] width 25 height 11
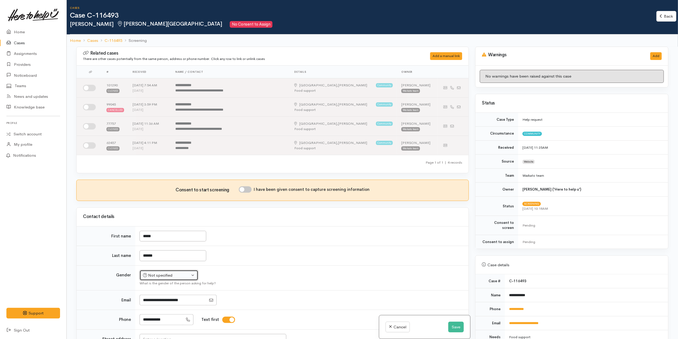
click at [187, 275] on div "Not specified" at bounding box center [166, 276] width 47 height 6
click at [170, 298] on link "Male" at bounding box center [171, 296] width 63 height 8
select select "Male"
click at [308, 276] on td "Not specified Male Female Diverse Male Not specified Male Female Diverse What i…" at bounding box center [301, 278] width 333 height 25
click at [459, 328] on button "Save" at bounding box center [455, 327] width 15 height 11
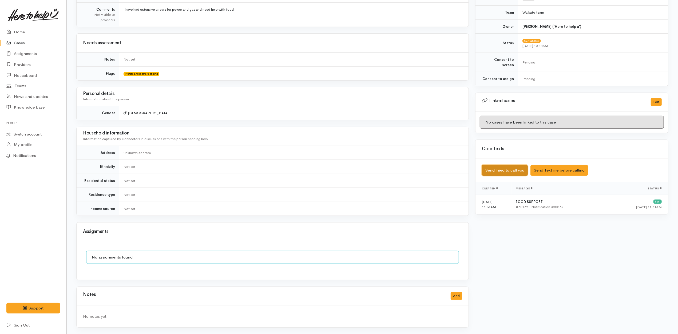
click at [518, 165] on button "Send Tried to call you" at bounding box center [505, 170] width 46 height 11
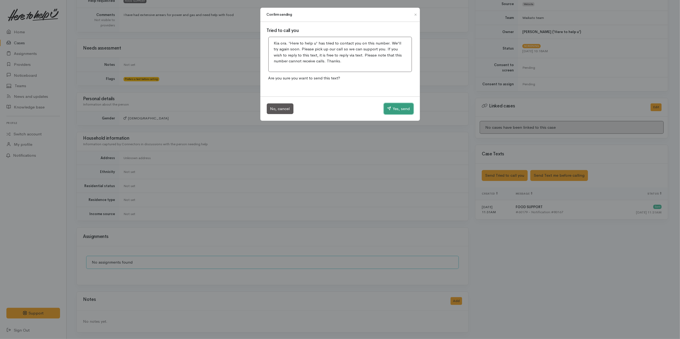
click at [407, 111] on button "Yes, send" at bounding box center [399, 108] width 30 height 11
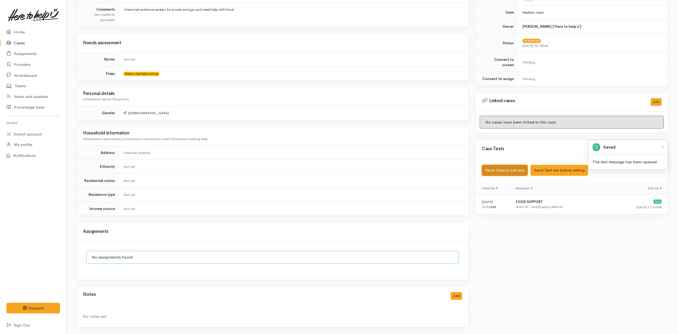
scroll to position [174, 0]
click at [459, 296] on button "Add" at bounding box center [456, 296] width 11 height 8
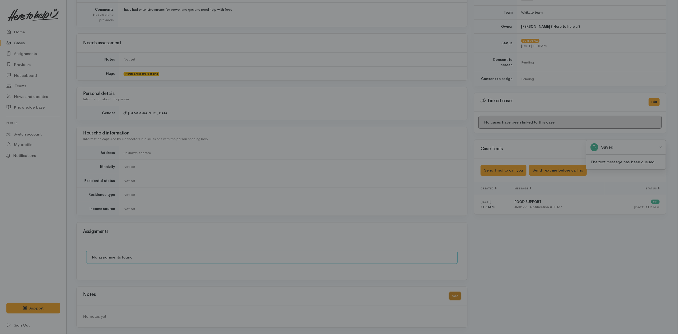
scroll to position [169, 0]
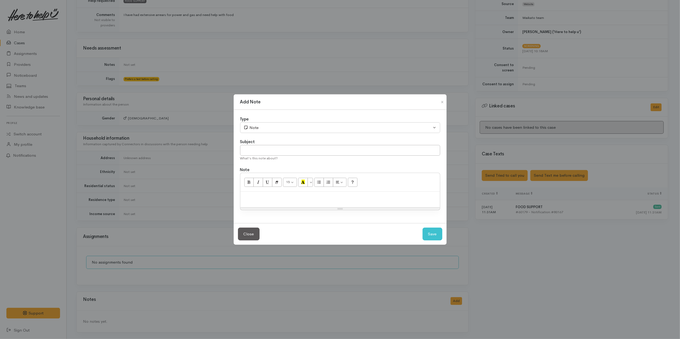
click at [274, 202] on div at bounding box center [340, 200] width 200 height 16
paste div
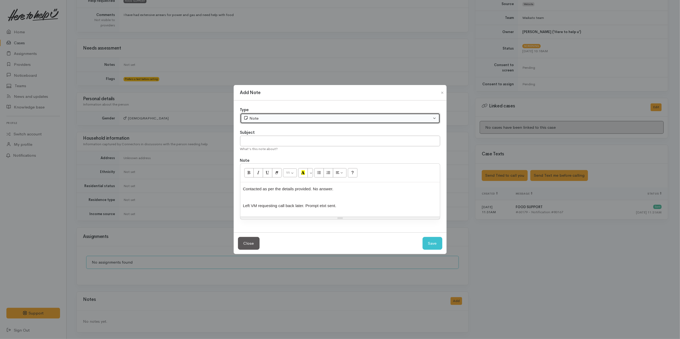
click at [266, 117] on div "Note" at bounding box center [338, 119] width 188 height 6
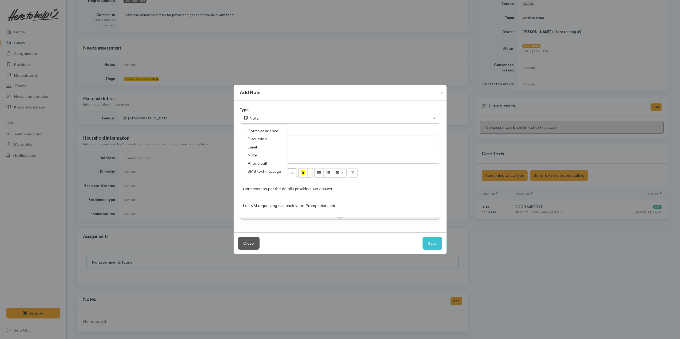
click at [263, 164] on span "Phone call" at bounding box center [257, 164] width 19 height 6
click at [427, 244] on button "Save" at bounding box center [433, 243] width 20 height 13
select select "1"
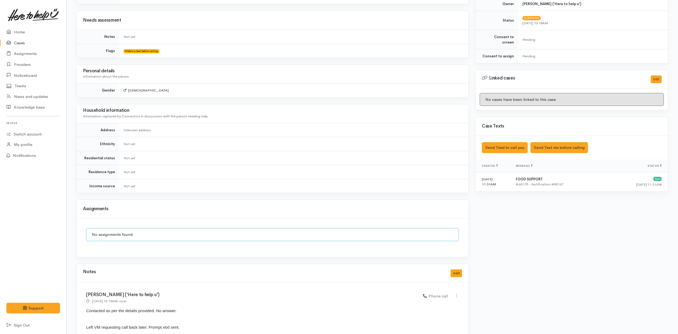
scroll to position [215, 0]
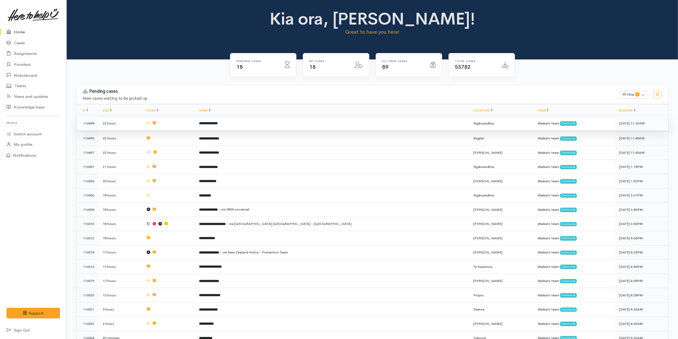
click at [269, 125] on td "**********" at bounding box center [332, 123] width 274 height 14
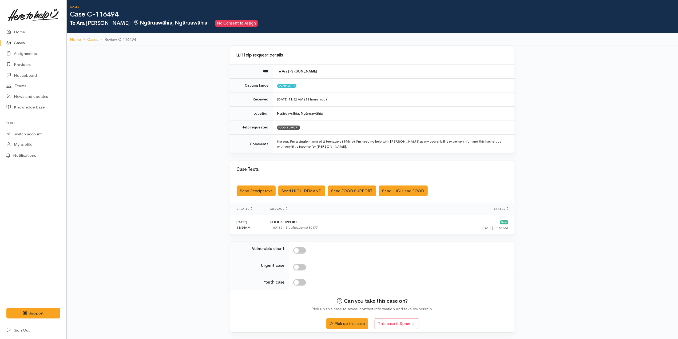
scroll to position [2, 0]
click at [345, 321] on button "Pick up this case" at bounding box center [347, 323] width 42 height 11
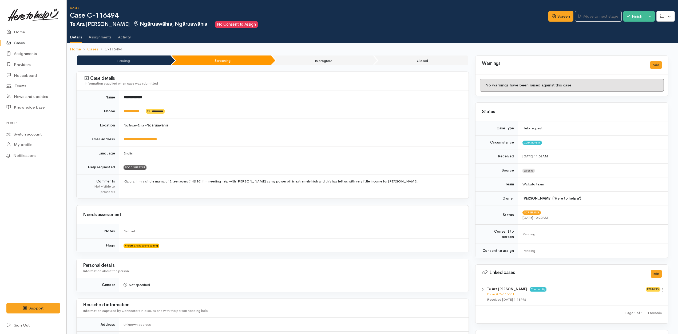
scroll to position [174, 0]
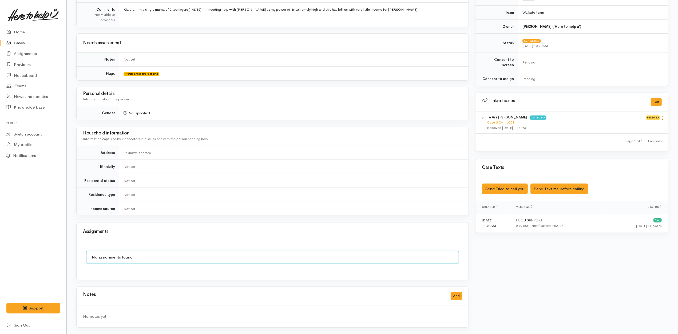
click at [662, 116] on icon at bounding box center [662, 118] width 5 height 5
click at [631, 125] on link "View case" at bounding box center [644, 129] width 42 height 8
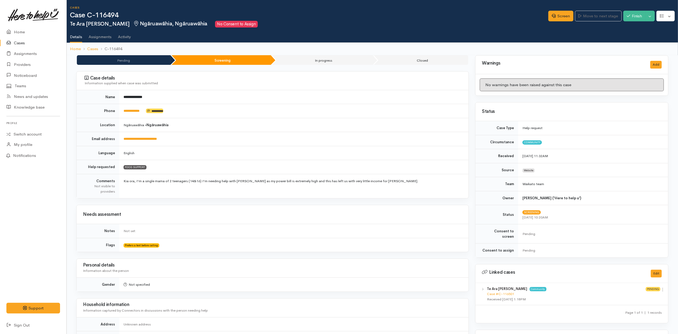
scroll to position [0, 0]
click at [556, 17] on link "Screen" at bounding box center [560, 16] width 25 height 11
click at [258, 93] on td "**********" at bounding box center [293, 97] width 349 height 14
click at [566, 15] on link "Screen" at bounding box center [560, 16] width 25 height 11
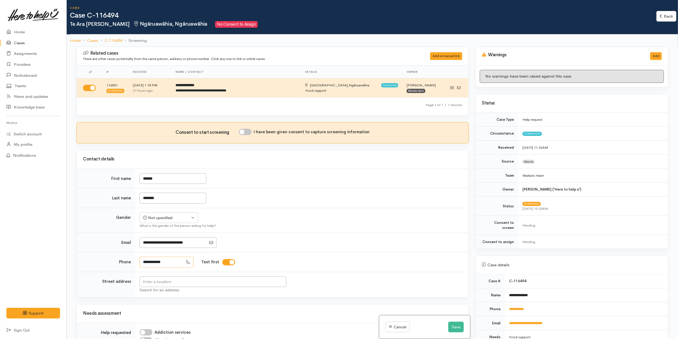
click at [178, 263] on input "**********" at bounding box center [161, 262] width 43 height 11
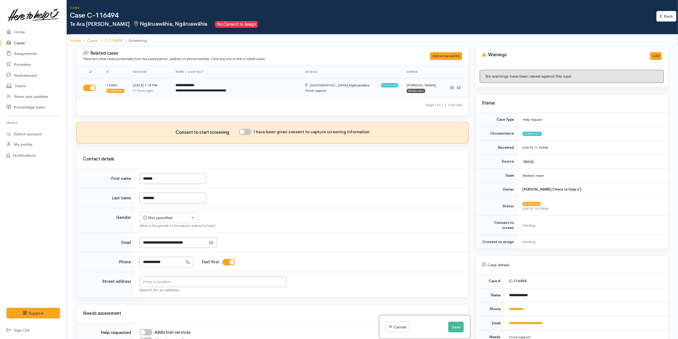
click at [184, 90] on div "**********" at bounding box center [230, 90] width 108 height 5
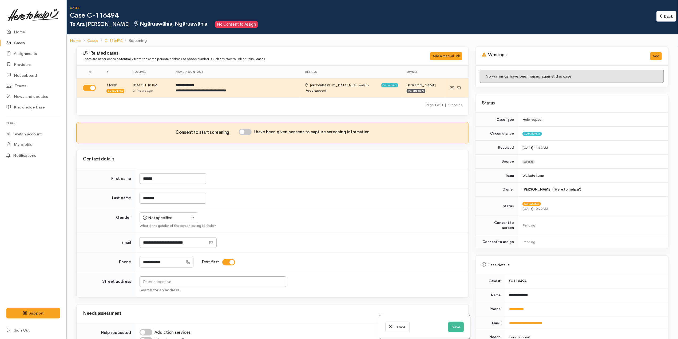
click at [415, 196] on td "*******" at bounding box center [301, 199] width 333 height 20
click at [454, 326] on button "Save" at bounding box center [455, 327] width 15 height 11
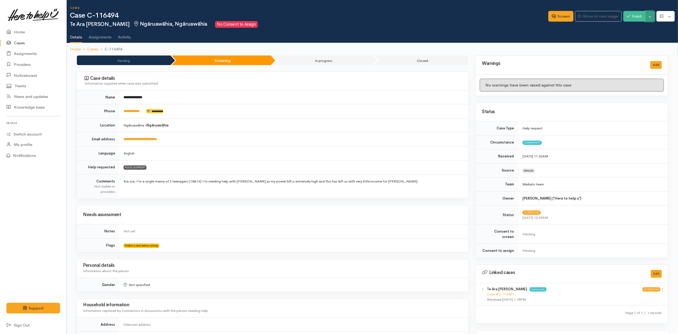
click at [650, 17] on button "Toggle Dropdown" at bounding box center [649, 16] width 9 height 11
click at [628, 35] on link "Cancel" at bounding box center [634, 37] width 42 height 8
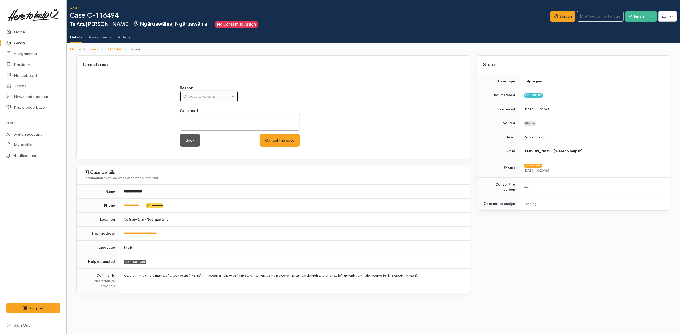
click at [204, 97] on div "Choose a reason..." at bounding box center [206, 96] width 47 height 6
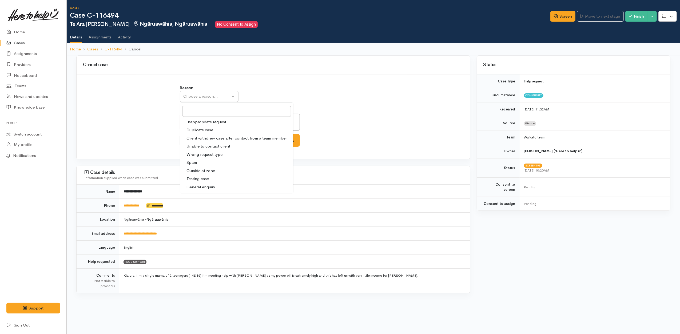
click at [210, 130] on span "Duplicate case" at bounding box center [200, 130] width 27 height 6
select select "2"
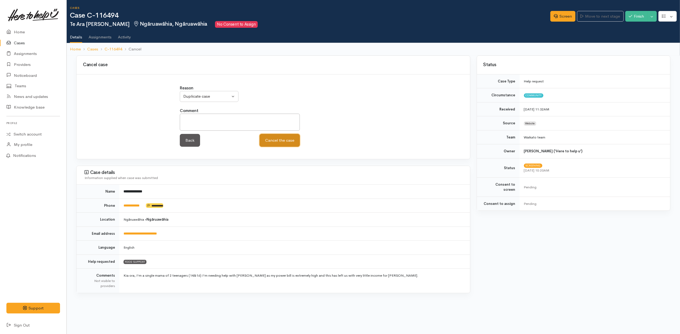
click at [280, 144] on button "Cancel the case" at bounding box center [280, 140] width 40 height 13
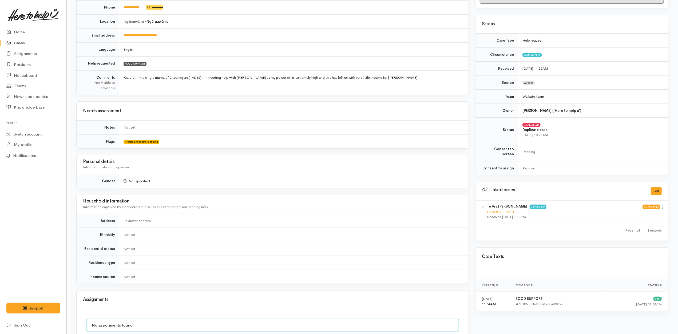
scroll to position [158, 0]
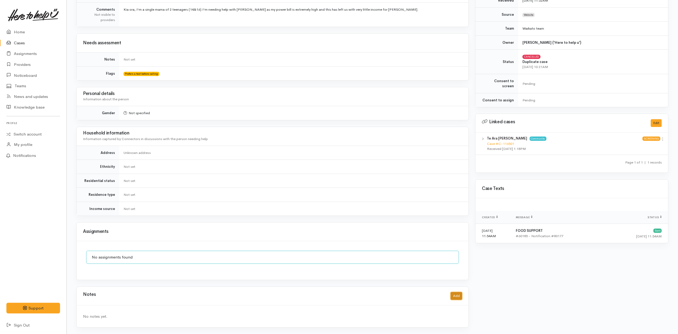
click at [461, 296] on button "Add" at bounding box center [456, 296] width 11 height 8
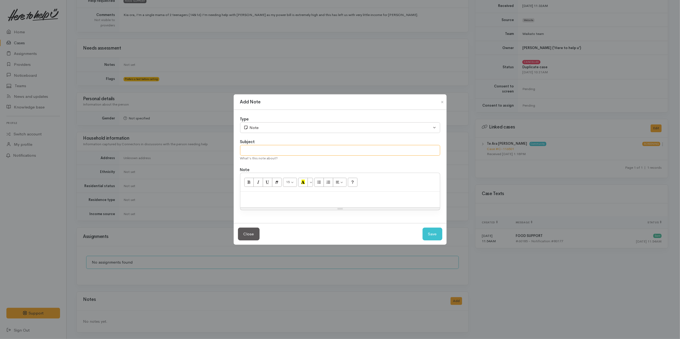
click at [328, 149] on input "text" at bounding box center [340, 150] width 200 height 11
type input "Duplicate case"
click at [355, 205] on div at bounding box center [340, 200] width 200 height 16
paste div
click at [431, 236] on button "Save" at bounding box center [433, 234] width 20 height 13
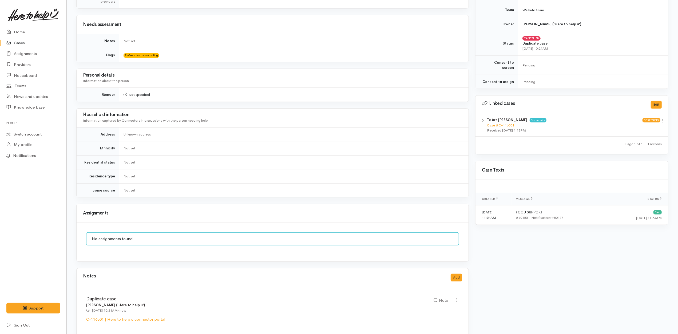
scroll to position [186, 0]
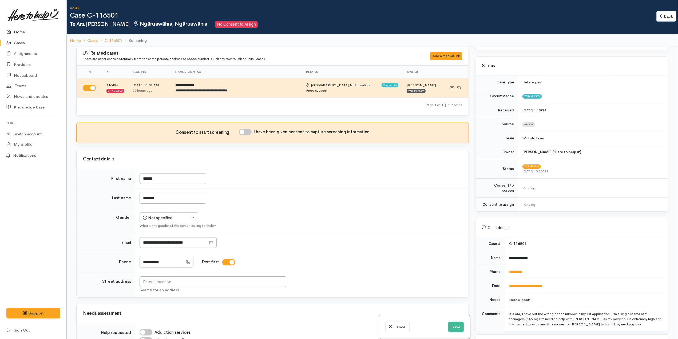
scroll to position [107, 0]
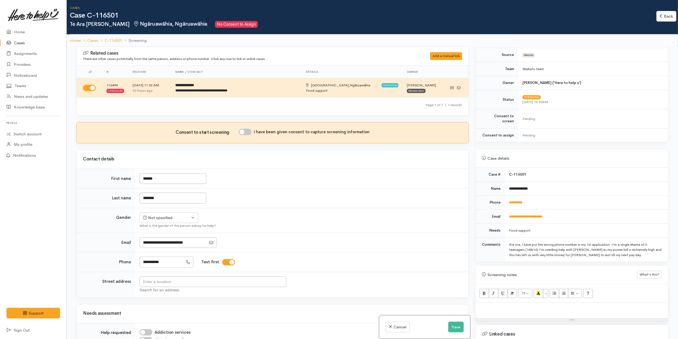
drag, startPoint x: 536, startPoint y: 197, endPoint x: 530, endPoint y: 199, distance: 5.4
click at [533, 199] on td "**********" at bounding box center [586, 203] width 163 height 14
drag, startPoint x: 546, startPoint y: 199, endPoint x: 509, endPoint y: 199, distance: 37.9
click at [509, 199] on td "**********" at bounding box center [586, 203] width 163 height 14
click at [459, 327] on button "Save" at bounding box center [455, 327] width 15 height 11
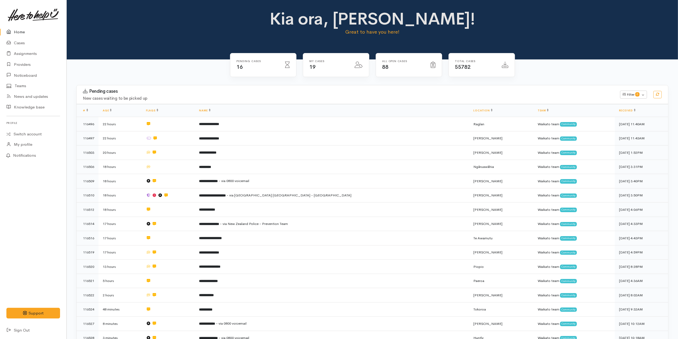
click at [18, 31] on link "Home" at bounding box center [33, 32] width 66 height 11
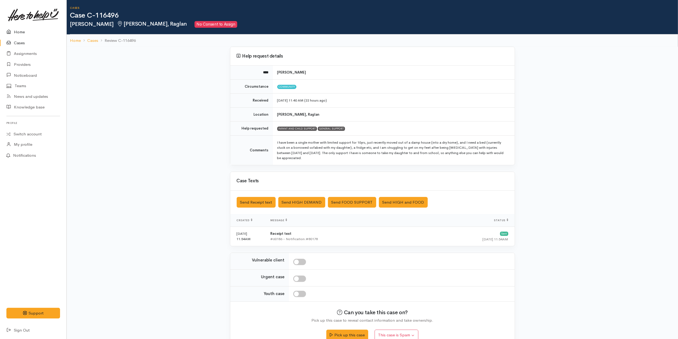
click at [35, 27] on link "Home" at bounding box center [33, 32] width 66 height 11
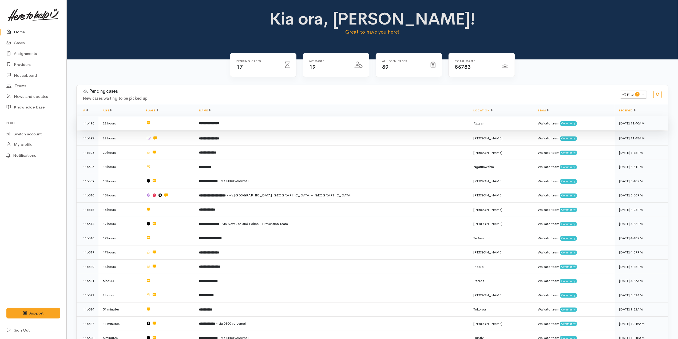
click at [274, 125] on td "**********" at bounding box center [332, 123] width 274 height 14
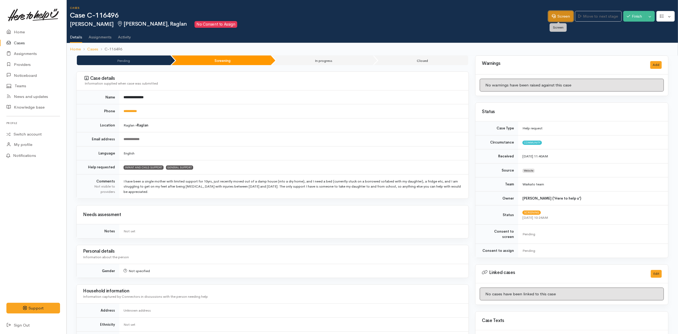
click at [553, 14] on link "Screen" at bounding box center [560, 16] width 25 height 11
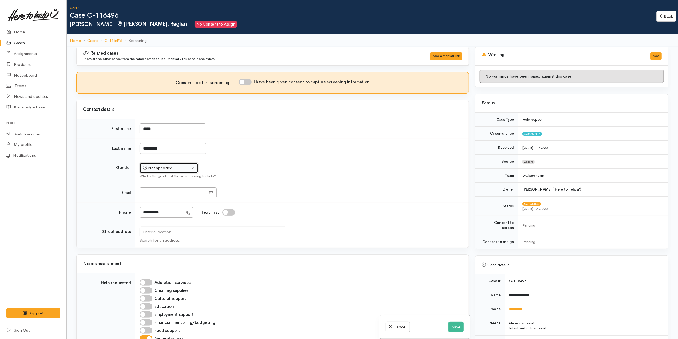
click at [173, 170] on div "Not specified" at bounding box center [166, 168] width 47 height 6
click at [155, 196] on span "[DEMOGRAPHIC_DATA]" at bounding box center [173, 197] width 46 height 6
select select "[DEMOGRAPHIC_DATA]"
click at [275, 170] on td "Not specified Male Female Diverse Female Not specified Male Female Diverse What…" at bounding box center [301, 170] width 333 height 25
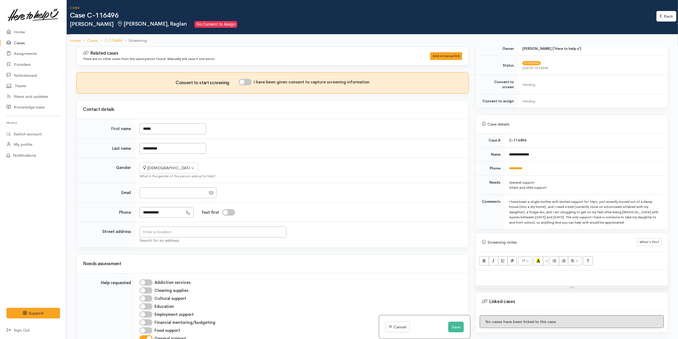
scroll to position [142, 0]
drag, startPoint x: 532, startPoint y: 161, endPoint x: 505, endPoint y: 160, distance: 26.4
click at [505, 160] on td "**********" at bounding box center [586, 167] width 163 height 14
copy link "**********"
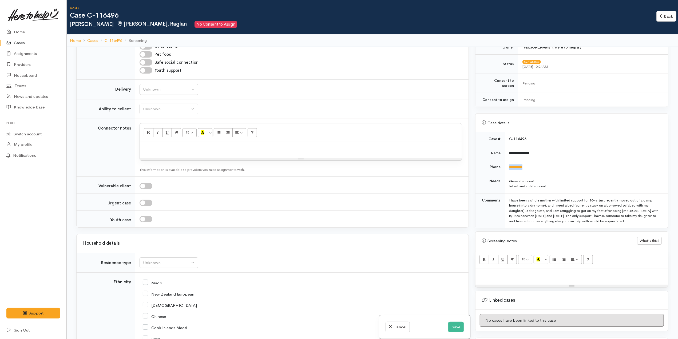
scroll to position [462, 0]
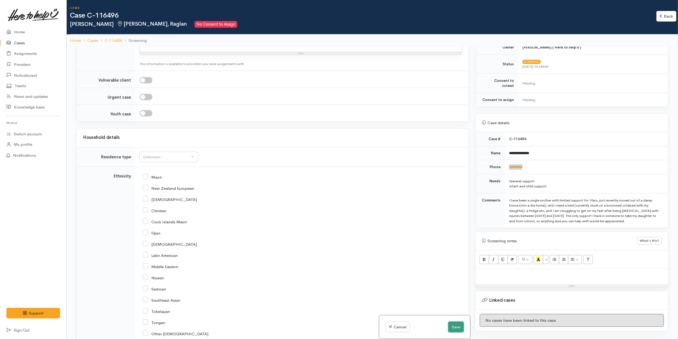
click at [451, 326] on button "Save" at bounding box center [455, 327] width 15 height 11
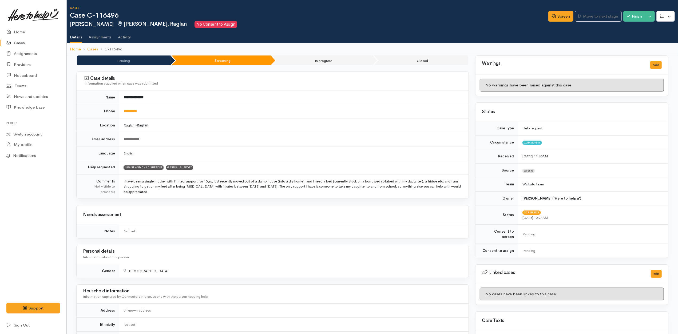
click at [282, 118] on td "Raglan » Raglan" at bounding box center [293, 125] width 349 height 14
click at [554, 8] on div "Screen Move to next stage Finish Toggle Dropdown Pause" at bounding box center [613, 17] width 130 height 18
click at [556, 10] on div "Screen Move to next stage Finish Toggle Dropdown Pause" at bounding box center [613, 17] width 130 height 18
click at [556, 12] on link "Screen" at bounding box center [560, 16] width 25 height 11
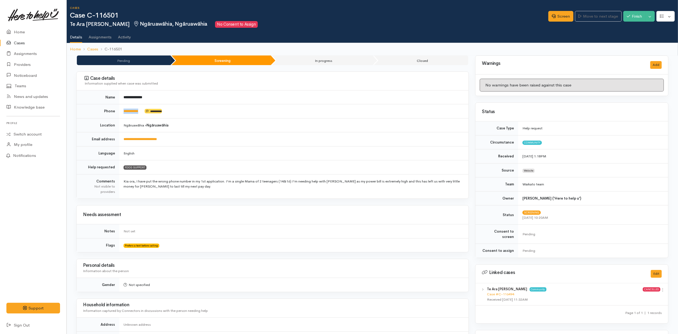
drag, startPoint x: 143, startPoint y: 109, endPoint x: 122, endPoint y: 110, distance: 20.8
click at [122, 110] on td "**********" at bounding box center [293, 111] width 349 height 14
copy td "**********"
click at [556, 17] on link "Screen" at bounding box center [560, 16] width 25 height 11
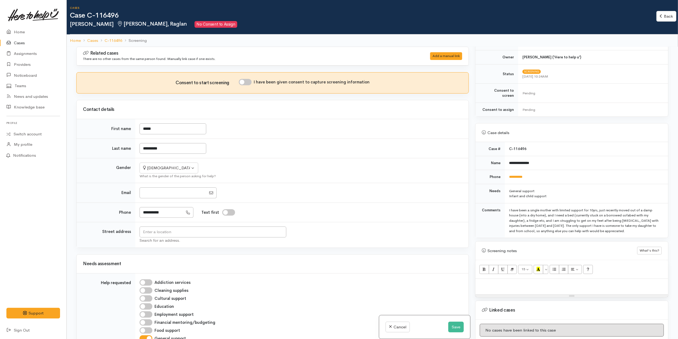
scroll to position [178, 0]
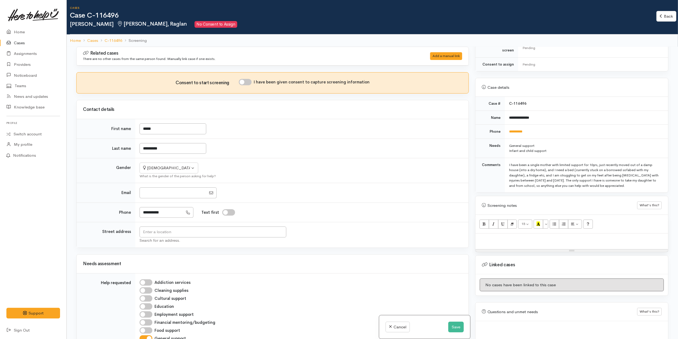
click at [592, 139] on td "General support Infant and child support" at bounding box center [586, 148] width 163 height 19
click at [593, 126] on td "**********" at bounding box center [586, 132] width 163 height 14
click at [565, 236] on p at bounding box center [571, 239] width 187 height 6
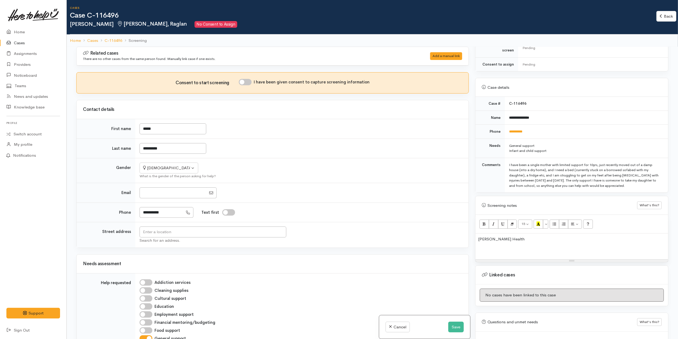
click at [588, 164] on div "I have been a single mother with limited support for 10yrs, just recently moved…" at bounding box center [585, 175] width 153 height 26
click at [512, 247] on p at bounding box center [571, 250] width 187 height 6
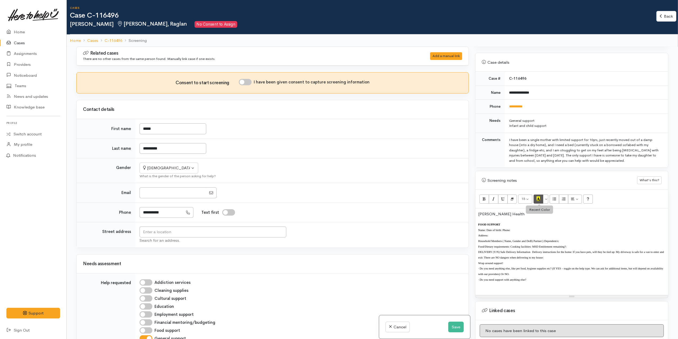
scroll to position [249, 0]
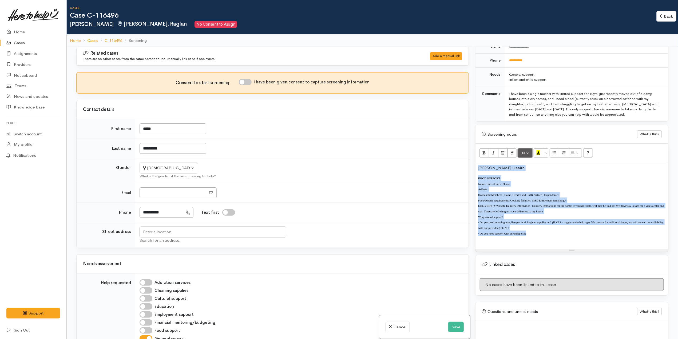
click at [529, 149] on button "15" at bounding box center [525, 153] width 14 height 9
click at [540, 195] on link "12" at bounding box center [539, 199] width 42 height 9
click at [524, 181] on p "Name: Date of birth: Phone:" at bounding box center [571, 184] width 187 height 6
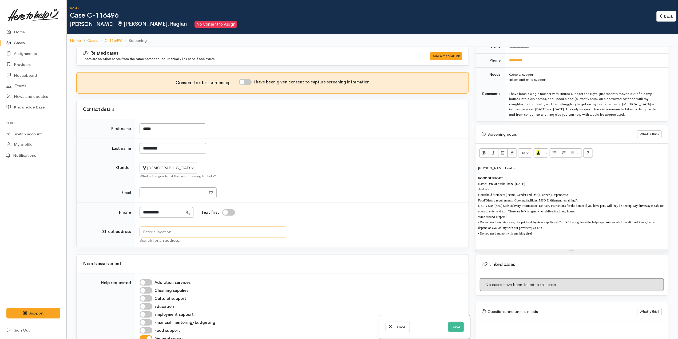
click at [217, 234] on input "text" at bounding box center [213, 232] width 147 height 11
drag, startPoint x: 226, startPoint y: 231, endPoint x: 124, endPoint y: 224, distance: 102.7
click at [124, 224] on tbody "First name ***** Last name ********* Gender Not specified Male Female Diverse F…" at bounding box center [273, 183] width 392 height 129
click at [503, 187] on p "Address:" at bounding box center [571, 190] width 187 height 6
click at [494, 188] on span "Address: 28 Galbraith St, Ngāruawāhia, New Zealand" at bounding box center [511, 190] width 67 height 4
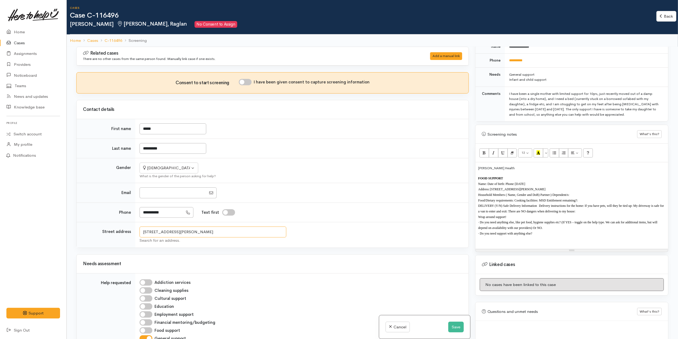
click at [148, 233] on input "28 Galbraith St, Ngāruawāhia, New Zealand" at bounding box center [213, 232] width 147 height 11
type input "29 Galbraith St, Ngāruawāhia, New Zealand"
click at [362, 198] on div at bounding box center [301, 193] width 323 height 11
drag, startPoint x: 566, startPoint y: 78, endPoint x: 508, endPoint y: 71, distance: 58.4
click at [508, 71] on td "General support Infant and child support" at bounding box center [586, 77] width 163 height 19
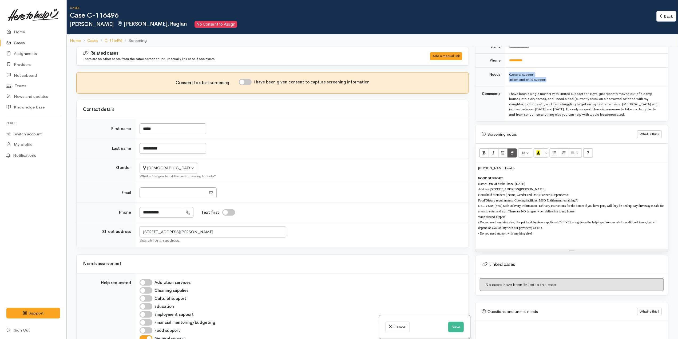
copy td "General support Infant and child support"
drag, startPoint x: 510, startPoint y: 164, endPoint x: 458, endPoint y: 152, distance: 52.9
click at [458, 152] on div "Related cases There are no other cases from the same person found. Manually lin…" at bounding box center [372, 216] width 598 height 339
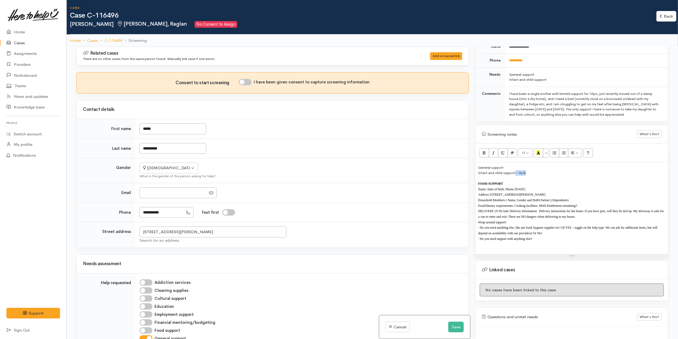
copy div "- N/A"
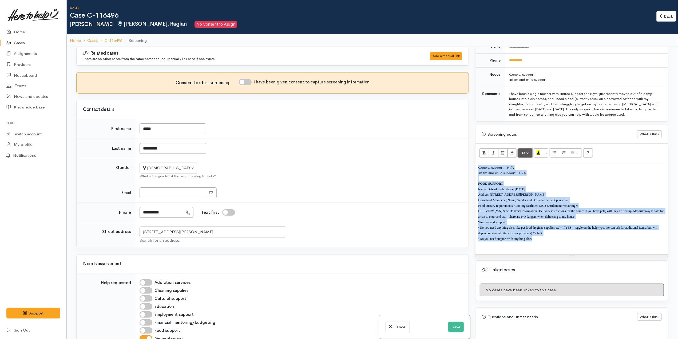
click at [528, 149] on button "13" at bounding box center [525, 153] width 14 height 9
click at [534, 203] on link "14" at bounding box center [539, 207] width 42 height 9
click at [530, 149] on button "14" at bounding box center [525, 153] width 14 height 9
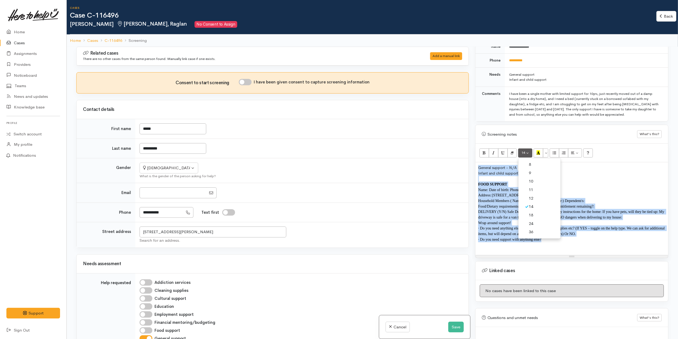
click at [532, 211] on link "18" at bounding box center [539, 215] width 42 height 9
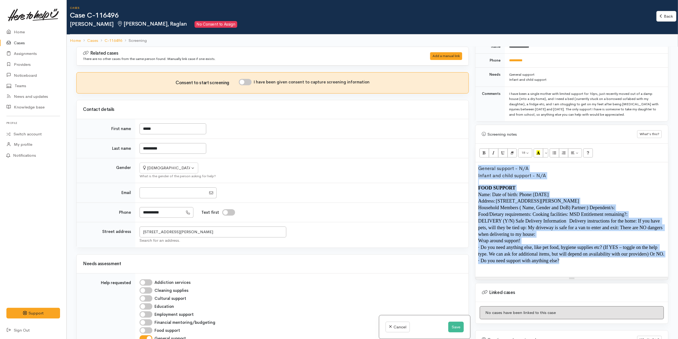
click at [559, 175] on div "Infant and child support - N/A" at bounding box center [571, 175] width 187 height 7
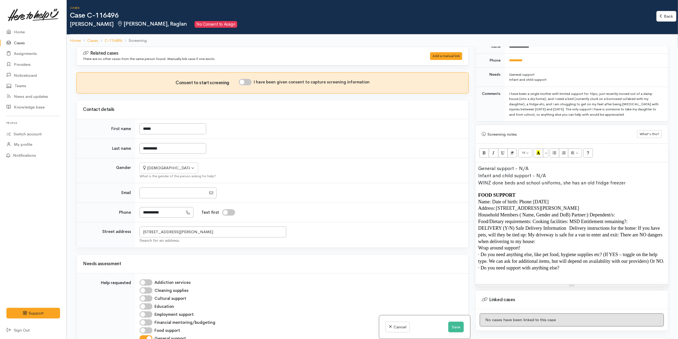
click at [490, 181] on span "WINZ done beds and school uniforms, she has an old fridge freezer" at bounding box center [551, 183] width 147 height 6
click at [592, 212] on span "Household Members ( Name, Gender and DoB) Partner:) Dependent/s:" at bounding box center [546, 214] width 137 height 5
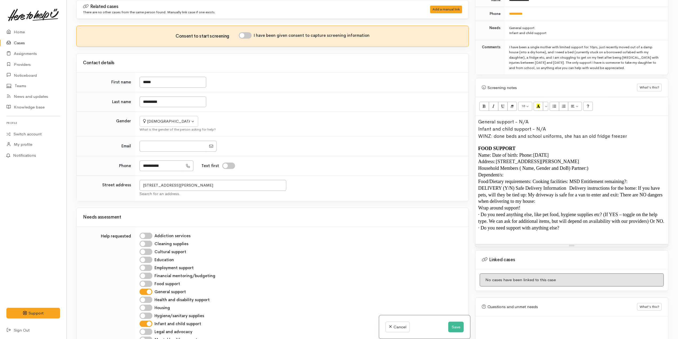
scroll to position [311, 0]
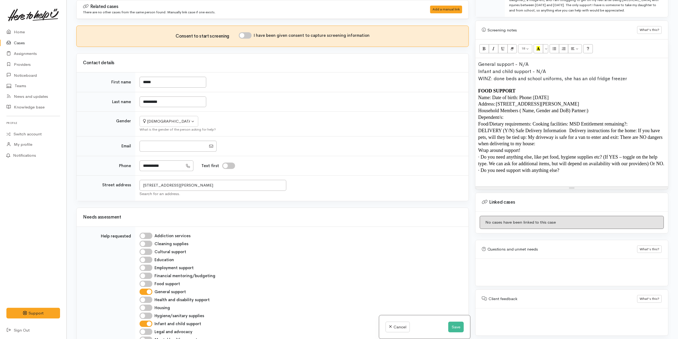
click at [570, 108] on span "Household Members ( Name, Gender and DoB) Partner:)" at bounding box center [533, 110] width 110 height 5
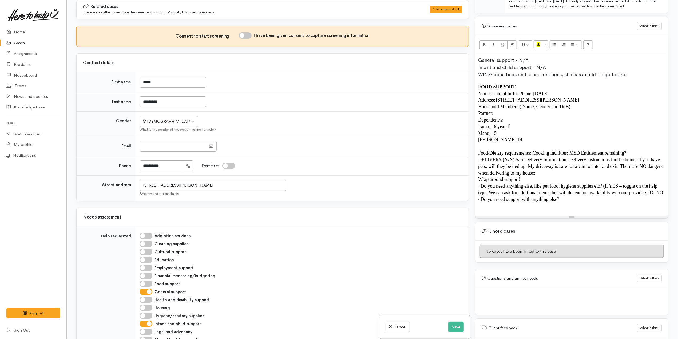
drag, startPoint x: 631, startPoint y: 149, endPoint x: 618, endPoint y: 149, distance: 12.5
click at [631, 150] on p "Food/Dietary requirements: Cooking facilities: MSD Entitlement remaining?:" at bounding box center [571, 153] width 187 height 7
click at [533, 150] on span "Food/Dietary requirements: Cooking facilities: MSD Entitlement remaining?:" at bounding box center [552, 152] width 149 height 5
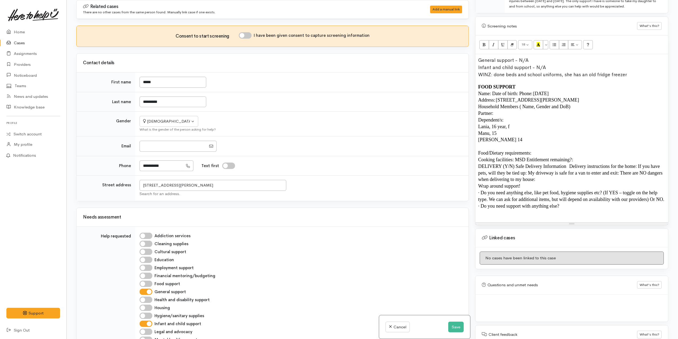
click at [513, 157] on span "Cooking facilities: MSD Entitlement remaining?:" at bounding box center [525, 159] width 95 height 5
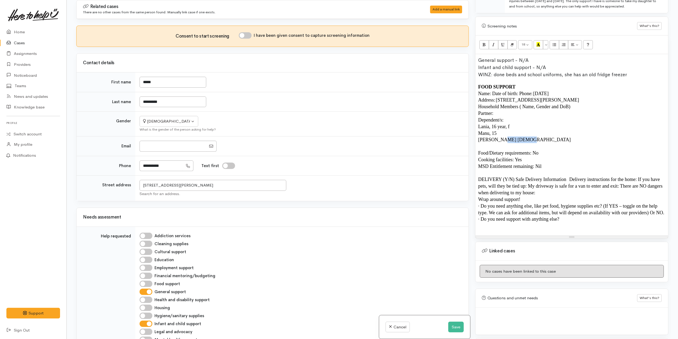
copy span "years old"
copy span ", [DEMOGRAPHIC_DATA]"
click at [535, 134] on div "General support - N/A Infant and child support - N/A WINZ: done beds and school…" at bounding box center [571, 144] width 193 height 181
click at [535, 137] on p "Stanley 14 years old , male" at bounding box center [571, 140] width 187 height 7
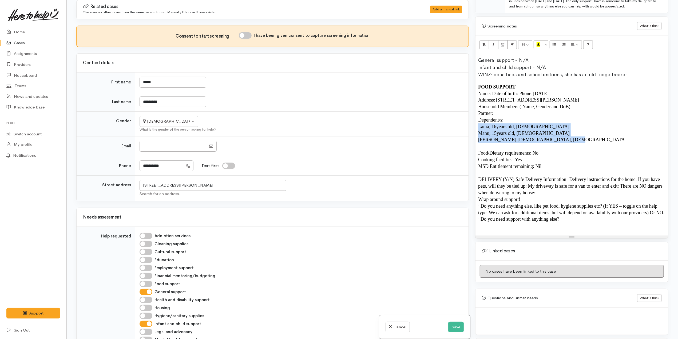
drag, startPoint x: 543, startPoint y: 136, endPoint x: 478, endPoint y: 125, distance: 65.9
click at [478, 125] on div "General support - N/A Infant and child support - N/A WINZ: done beds and school…" at bounding box center [571, 144] width 193 height 181
click at [556, 42] on icon "Unordered list (CTRL+SHIFT+NUM7)" at bounding box center [554, 44] width 3 height 5
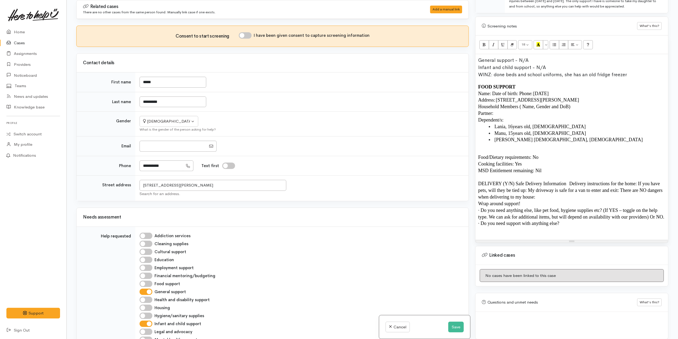
click at [517, 137] on span "[PERSON_NAME] [DEMOGRAPHIC_DATA]" at bounding box center [540, 139] width 93 height 5
click at [518, 117] on p "Dependent/s:" at bounding box center [571, 120] width 187 height 7
click at [522, 110] on p "Partner:" at bounding box center [571, 113] width 187 height 7
drag, startPoint x: 582, startPoint y: 105, endPoint x: 520, endPoint y: 103, distance: 61.9
click at [520, 104] on p "Household Members ( Name, Gender and DoB)" at bounding box center [571, 107] width 187 height 7
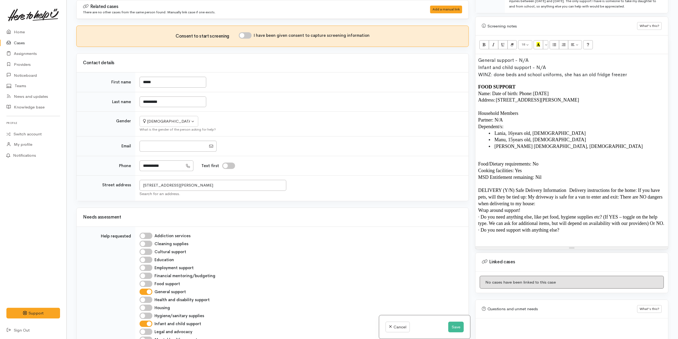
click at [520, 91] on span "Name: Date of birth: Phone: 13/01/1988" at bounding box center [513, 93] width 70 height 5
click at [492, 91] on span "Name: Date of birth: 13/01/1988" at bounding box center [525, 93] width 94 height 5
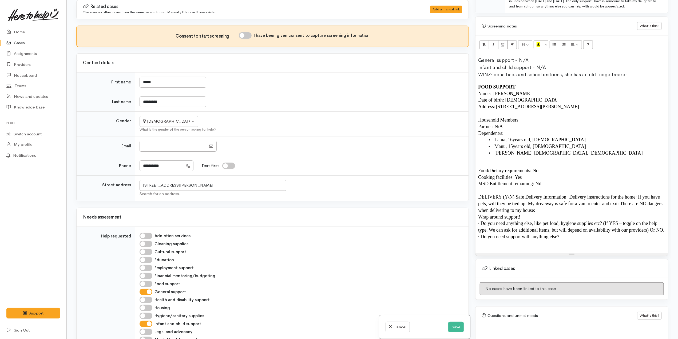
click at [545, 181] on p "MSD Entitlement remaining: Nil" at bounding box center [571, 184] width 187 height 7
drag, startPoint x: 534, startPoint y: 208, endPoint x: 548, endPoint y: 208, distance: 13.6
click at [534, 209] on span "DELIVERY (Y/N) Safe Delivery Information   Delivery instructions for the home: …" at bounding box center [570, 204] width 185 height 19
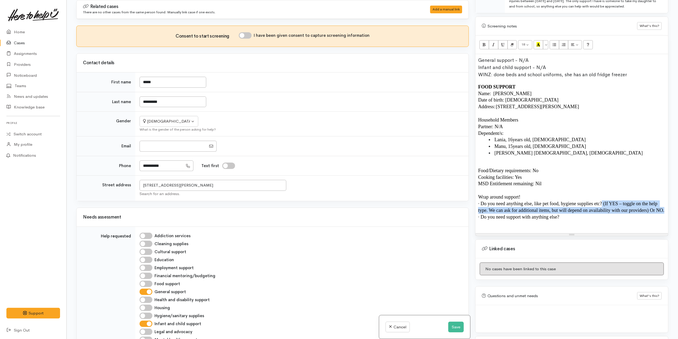
drag, startPoint x: 614, startPoint y: 212, endPoint x: 603, endPoint y: 203, distance: 13.8
click at [603, 203] on p "· Do you need anything else, like pet food, hygiene supplies etc? (If YES – tog…" at bounding box center [571, 207] width 187 height 13
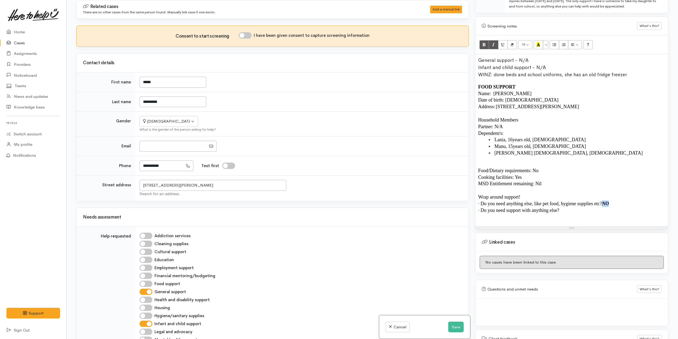
copy icon "NO"
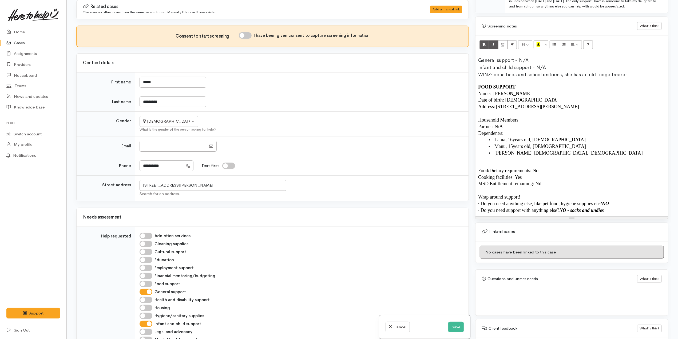
click at [544, 84] on p "FOOD SUPPORT" at bounding box center [571, 87] width 187 height 7
click at [538, 161] on p at bounding box center [571, 164] width 187 height 7
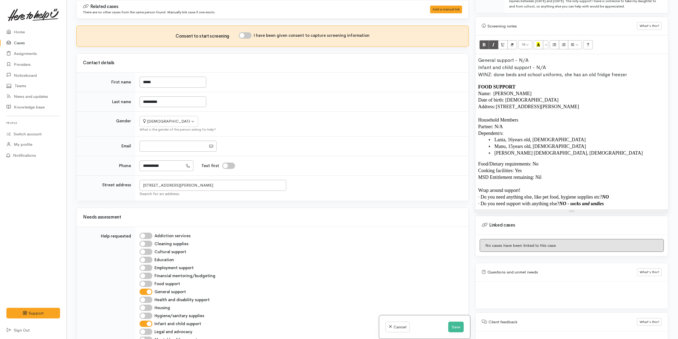
click at [638, 194] on p "· Do you need anything else, like pet food, hygiene supplies etc? NO" at bounding box center [571, 197] width 187 height 7
click at [245, 35] on input "I have been given consent to capture screening information" at bounding box center [245, 35] width 13 height 6
checkbox input "true"
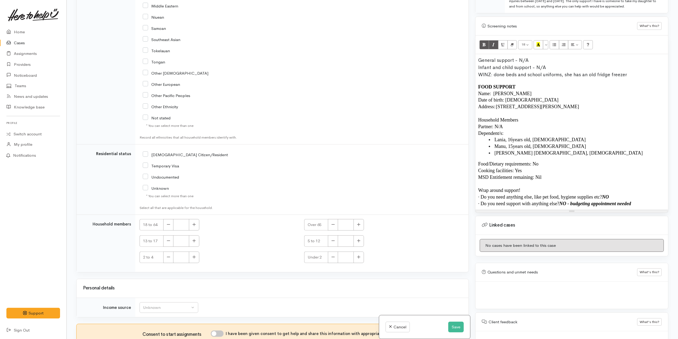
scroll to position [721, 0]
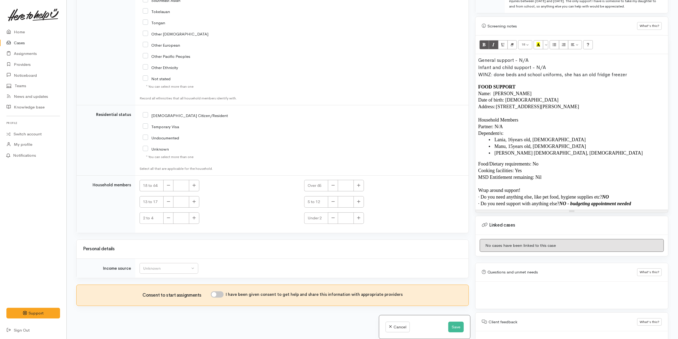
click at [173, 113] on input "[DEMOGRAPHIC_DATA] Citizen/Resident" at bounding box center [185, 115] width 85 height 5
checkbox input "true"
click at [194, 185] on icon "button" at bounding box center [194, 185] width 3 height 3
type input "1"
click at [194, 202] on icon "button" at bounding box center [193, 202] width 3 height 4
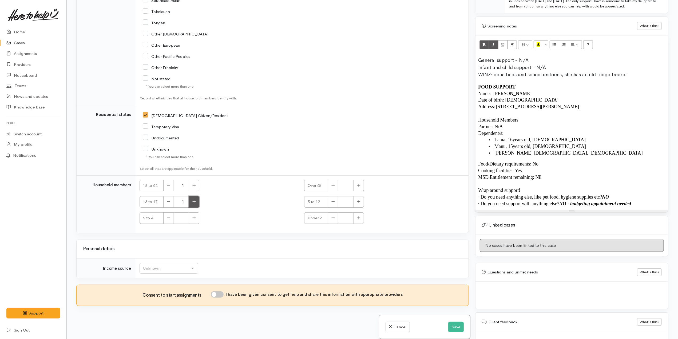
click at [194, 202] on icon "button" at bounding box center [193, 202] width 3 height 4
type input "3"
drag, startPoint x: 240, startPoint y: 184, endPoint x: 198, endPoint y: 267, distance: 92.6
click at [240, 184] on div "18 to 64 1" at bounding box center [219, 185] width 158 height 11
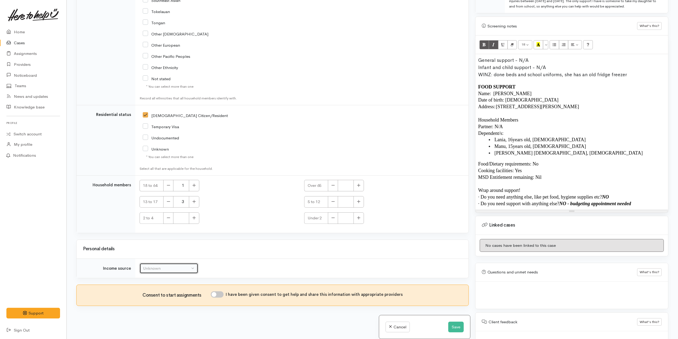
click at [175, 269] on div "Unknown" at bounding box center [166, 269] width 47 height 6
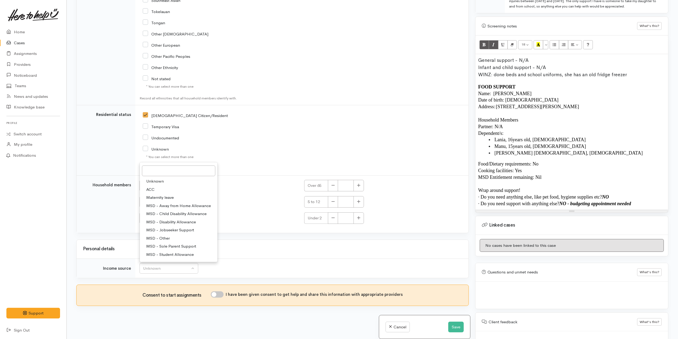
click at [180, 245] on span "MSD - Sole Parent Support" at bounding box center [171, 247] width 50 height 6
select select "7"
click at [227, 265] on td "Unknown ACC Maternity leave MSD - Away from Home Allowance MSD - Child Disabili…" at bounding box center [301, 268] width 333 height 19
click at [220, 294] on input "I have been given consent to get help and share this information with appropria…" at bounding box center [217, 295] width 13 height 6
checkbox input "true"
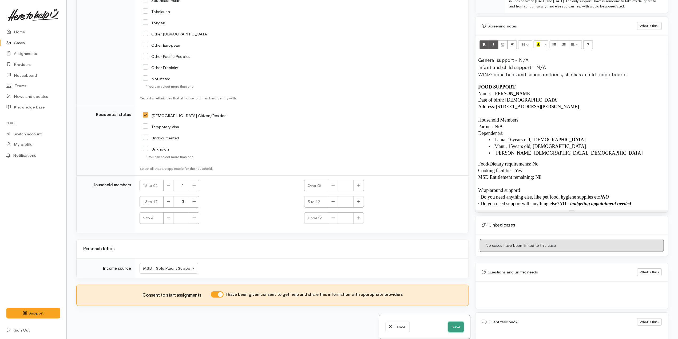
click at [450, 328] on button "Save" at bounding box center [455, 327] width 15 height 11
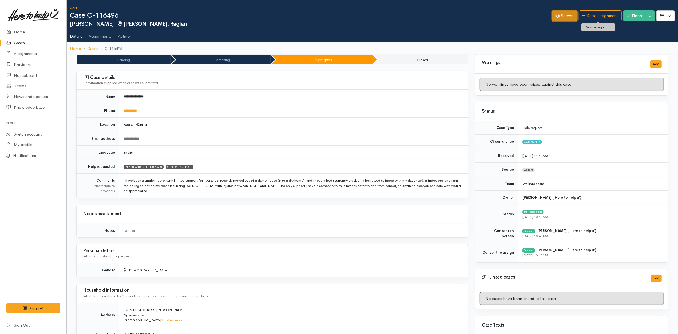
click at [571, 15] on link "Screen" at bounding box center [564, 15] width 25 height 11
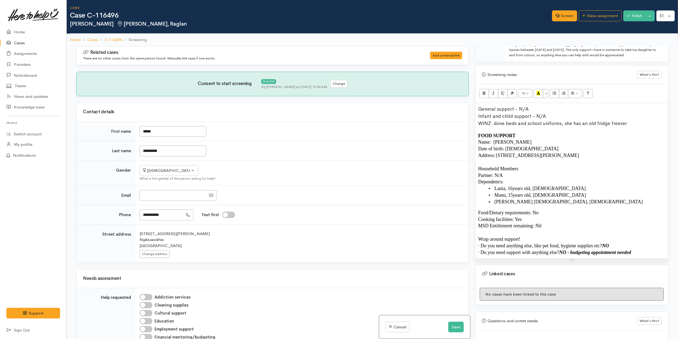
scroll to position [342, 0]
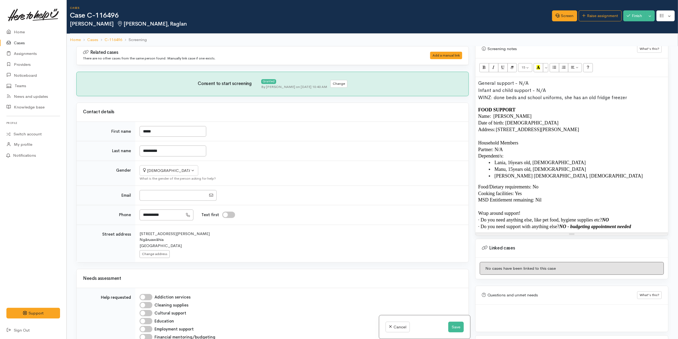
click at [577, 166] on li "Manu, 15 years old , male" at bounding box center [577, 169] width 177 height 7
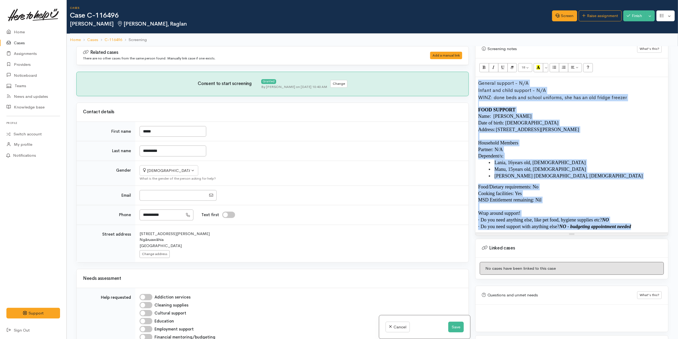
click at [531, 120] on p "Date of birth: [DEMOGRAPHIC_DATA]" at bounding box center [571, 123] width 187 height 7
copy div "General support - N/A Infant and child support - N/A WINZ: done beds and school…"
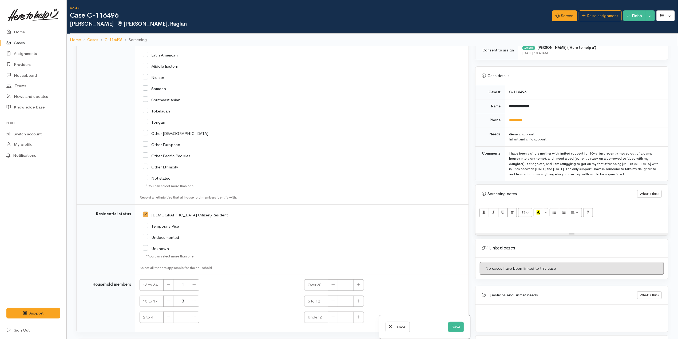
scroll to position [740, 0]
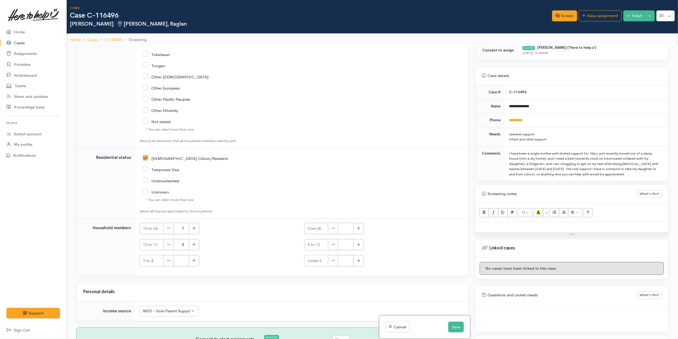
drag, startPoint x: 164, startPoint y: 155, endPoint x: 219, endPoint y: 163, distance: 55.5
click at [164, 156] on input "[DEMOGRAPHIC_DATA] Citizen/Resident" at bounding box center [185, 158] width 85 height 5
checkbox input "false"
click at [187, 223] on input "1" at bounding box center [181, 228] width 16 height 11
drag, startPoint x: 184, startPoint y: 244, endPoint x: 189, endPoint y: 243, distance: 5.1
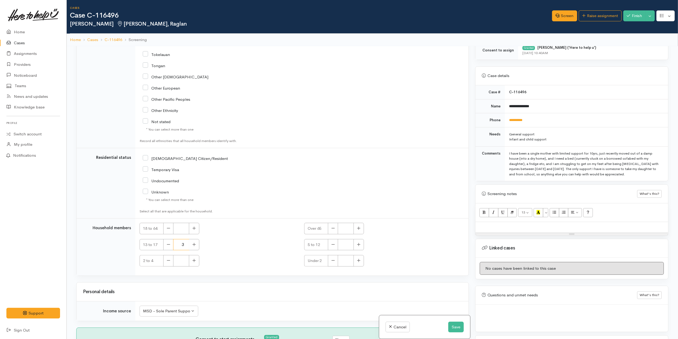
click at [184, 244] on input "3" at bounding box center [181, 244] width 16 height 11
click at [271, 200] on div "* You can select more than one" at bounding box center [247, 199] width 202 height 5
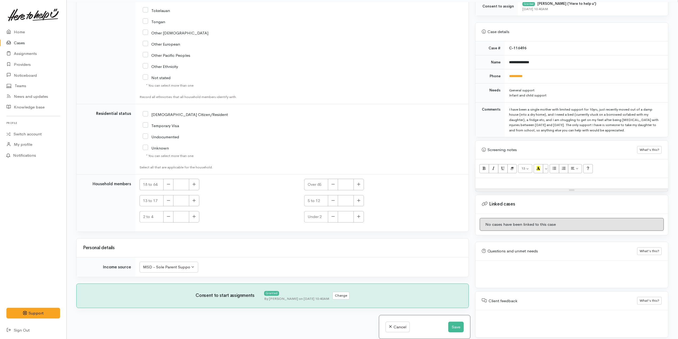
scroll to position [46, 0]
click at [346, 294] on button "Change" at bounding box center [340, 294] width 17 height 8
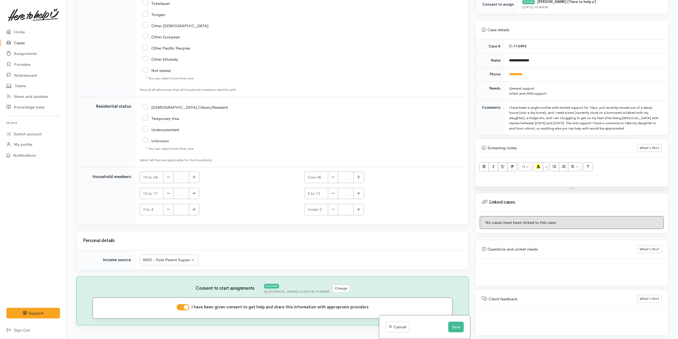
click at [181, 311] on input "I have been given consent to get help and share this information with appropria…" at bounding box center [183, 307] width 13 height 6
checkbox input "false"
drag, startPoint x: 181, startPoint y: 266, endPoint x: 182, endPoint y: 271, distance: 5.2
click at [182, 263] on div "MSD - Sole Parent Support" at bounding box center [166, 260] width 47 height 6
click at [174, 177] on link "Unknown" at bounding box center [179, 173] width 78 height 8
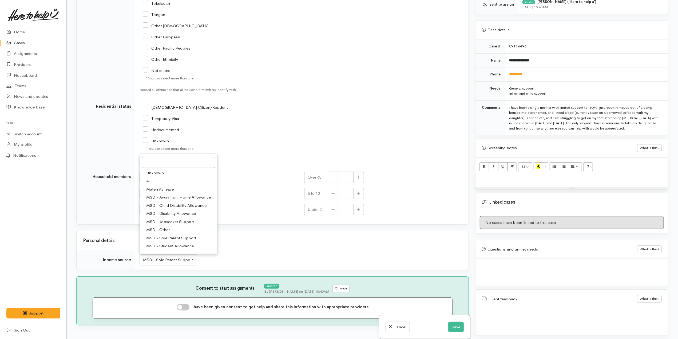
select select
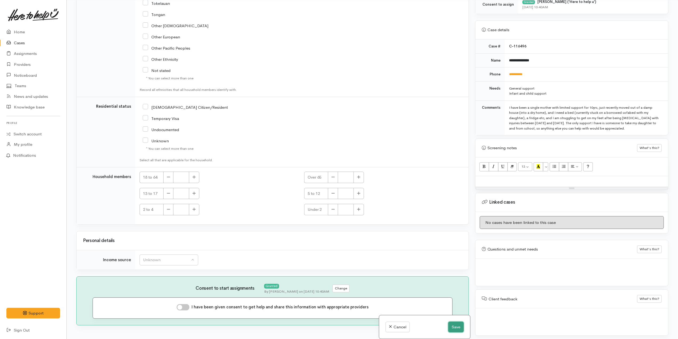
click at [448, 325] on button "Save" at bounding box center [455, 327] width 15 height 11
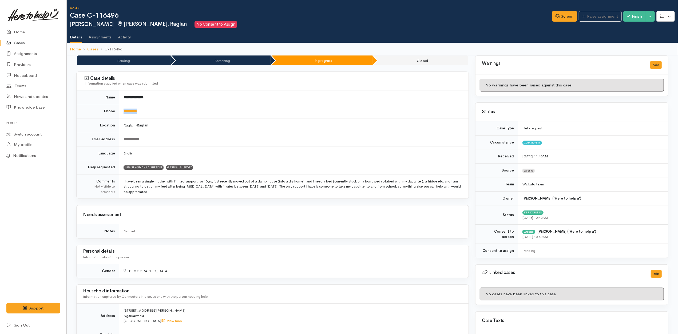
drag, startPoint x: 154, startPoint y: 113, endPoint x: 121, endPoint y: 110, distance: 33.5
click at [121, 110] on td "**********" at bounding box center [293, 111] width 349 height 14
copy link "**********"
click at [166, 119] on td "Raglan » Raglan" at bounding box center [293, 125] width 349 height 14
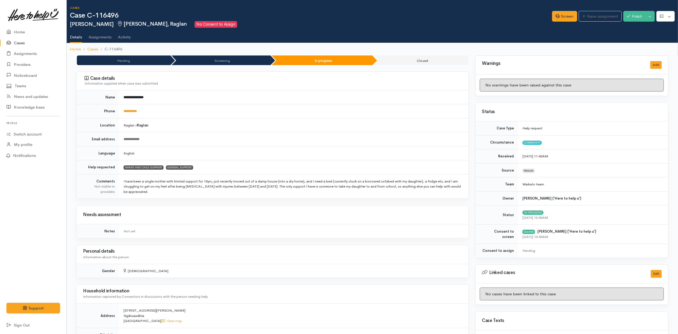
click at [264, 168] on td "INFANT AND CHILD SUPPORT GENERAL SUPPORT" at bounding box center [293, 167] width 349 height 14
click at [565, 14] on link "Screen" at bounding box center [564, 16] width 25 height 11
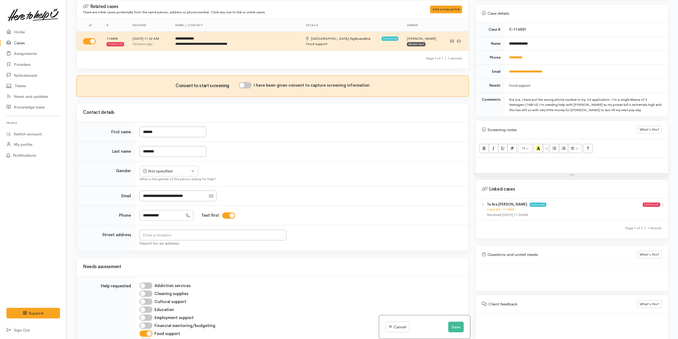
scroll to position [208, 0]
click at [585, 164] on div at bounding box center [571, 164] width 193 height 16
paste div
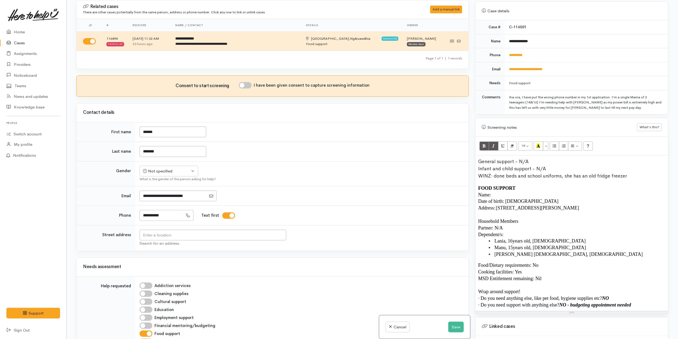
click at [636, 174] on div "WINZ: done beds and school uniforms, she has an old fridge freezer" at bounding box center [571, 176] width 187 height 7
click at [502, 199] on span "Date of birth: [DEMOGRAPHIC_DATA]" at bounding box center [518, 201] width 80 height 5
click at [502, 193] on p "Name:" at bounding box center [571, 195] width 187 height 7
click at [503, 192] on p "Name:" at bounding box center [571, 195] width 187 height 7
click at [164, 172] on div "Not specified" at bounding box center [166, 171] width 47 height 6
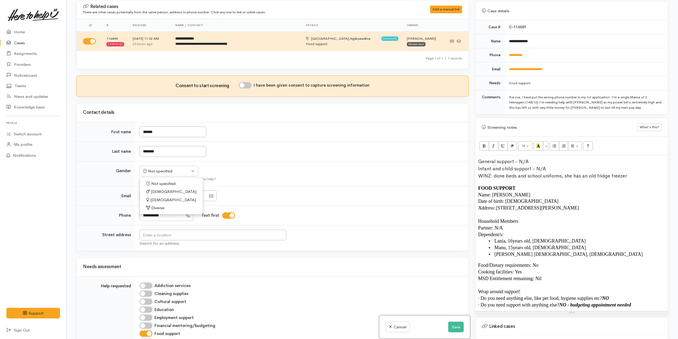
click at [158, 202] on span "[DEMOGRAPHIC_DATA]" at bounding box center [173, 200] width 46 height 6
select select "[DEMOGRAPHIC_DATA]"
click at [248, 89] on div "Consent to start screening I have been given consent to capture screening infor…" at bounding box center [272, 86] width 379 height 8
click at [250, 86] on input "I have been given consent to capture screening information" at bounding box center [245, 85] width 13 height 6
checkbox input "true"
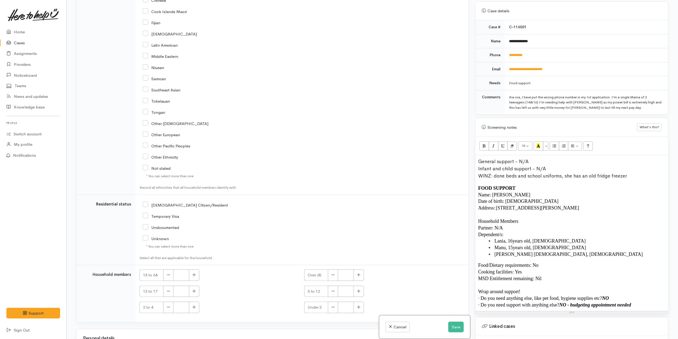
scroll to position [771, 0]
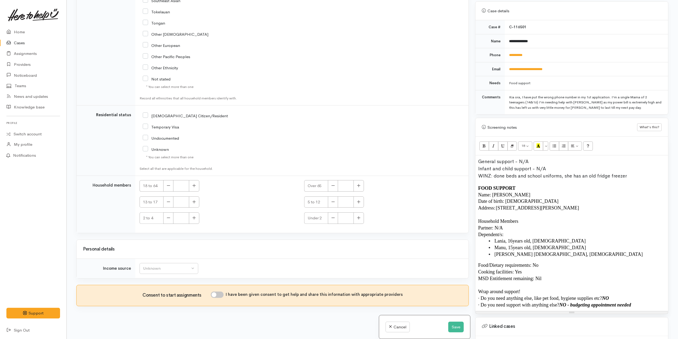
click at [179, 111] on div "[DEMOGRAPHIC_DATA] Citizen/Resident" at bounding box center [247, 115] width 209 height 11
click at [180, 114] on input "[DEMOGRAPHIC_DATA] Citizen/Resident" at bounding box center [185, 115] width 85 height 5
checkbox input "true"
click at [195, 184] on icon "button" at bounding box center [193, 186] width 3 height 4
type input "1"
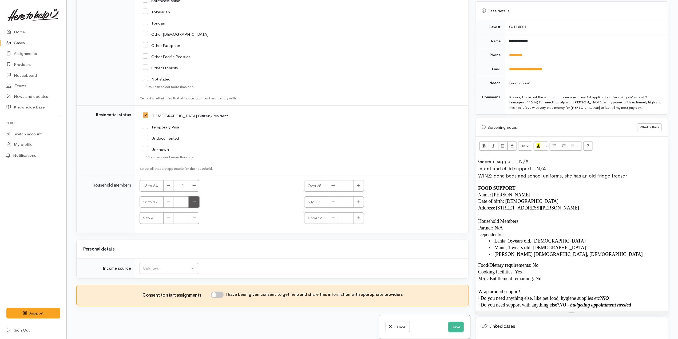
click at [195, 201] on icon "button" at bounding box center [194, 201] width 3 height 3
click at [167, 201] on icon "button" at bounding box center [168, 202] width 3 height 4
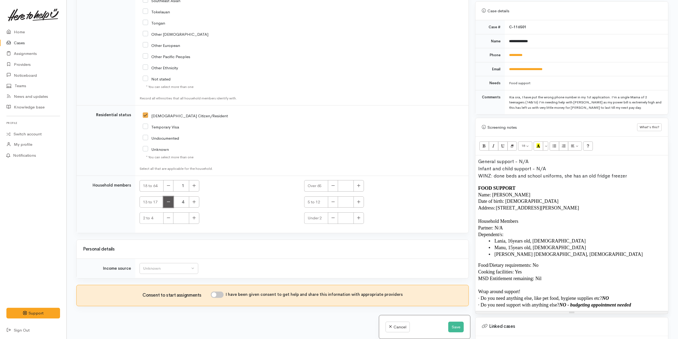
type input "3"
click at [251, 156] on div "* You can select more than one" at bounding box center [247, 157] width 202 height 5
click at [195, 265] on button "Unknown" at bounding box center [169, 268] width 59 height 11
click at [192, 229] on span "MSD - Jobseeker Support" at bounding box center [170, 231] width 48 height 6
select select "4"
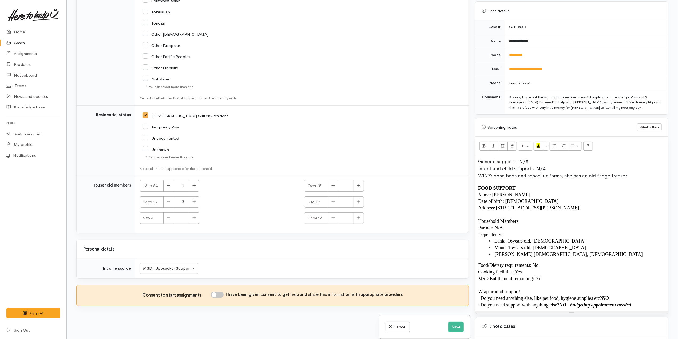
click at [222, 294] on input "I have been given consent to get help and share this information with appropria…" at bounding box center [217, 295] width 13 height 6
checkbox input "true"
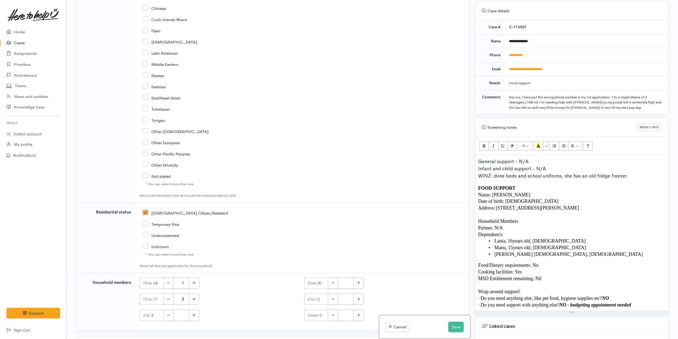
scroll to position [522, 0]
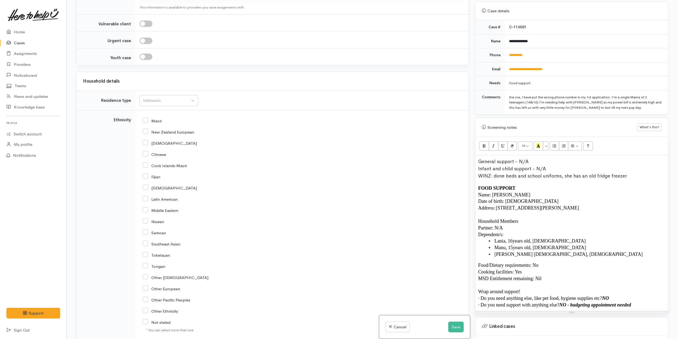
click at [163, 126] on div "Maori" at bounding box center [301, 120] width 316 height 11
click at [158, 123] on input "Maori" at bounding box center [152, 120] width 19 height 5
checkbox input "true"
click at [168, 106] on button "Unknown" at bounding box center [169, 100] width 59 height 11
click at [161, 170] on span "Private rental" at bounding box center [158, 167] width 24 height 6
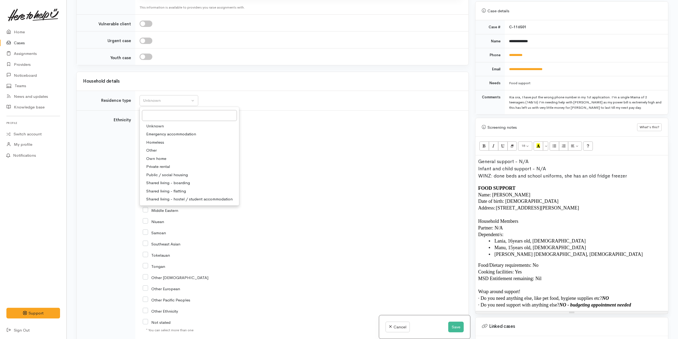
select select "2"
click at [256, 123] on div "Maori" at bounding box center [301, 120] width 316 height 5
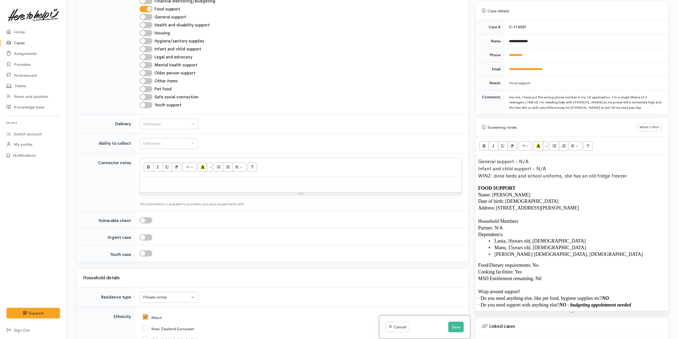
scroll to position [308, 0]
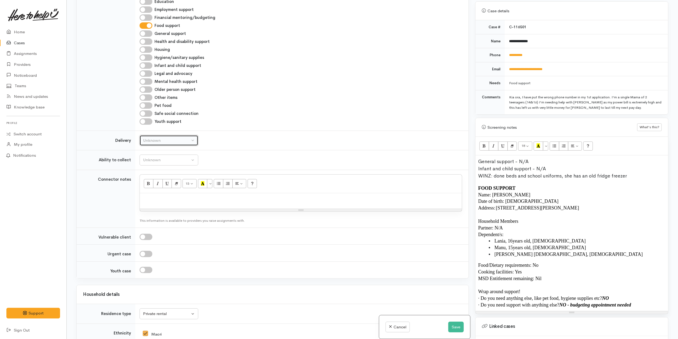
drag, startPoint x: 166, startPoint y: 144, endPoint x: 169, endPoint y: 163, distance: 18.7
click at [167, 144] on div "Unknown" at bounding box center [166, 141] width 47 height 6
click at [156, 194] on link "No" at bounding box center [169, 191] width 58 height 8
select select "1"
click at [185, 161] on div "Unknown" at bounding box center [166, 160] width 47 height 6
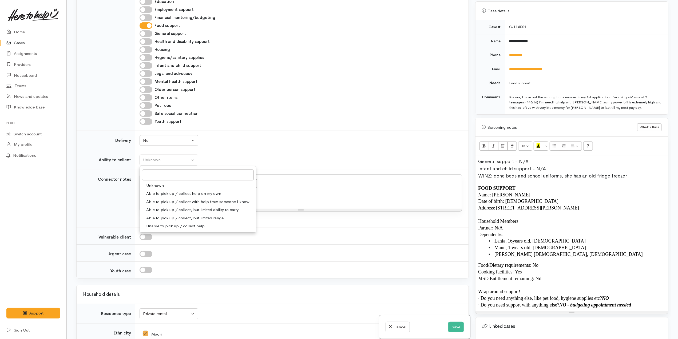
click at [174, 197] on span "Able to pick up / collect help on my own" at bounding box center [183, 194] width 75 height 6
select select "2"
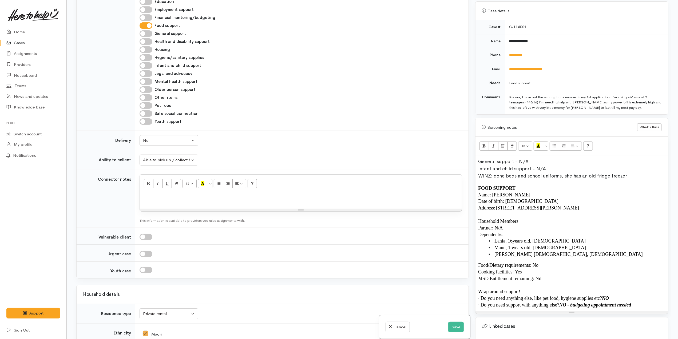
click at [277, 134] on td "Unknown Delivery needed Delivery preferred No No Unknown Delivery needed Delive…" at bounding box center [301, 141] width 333 height 20
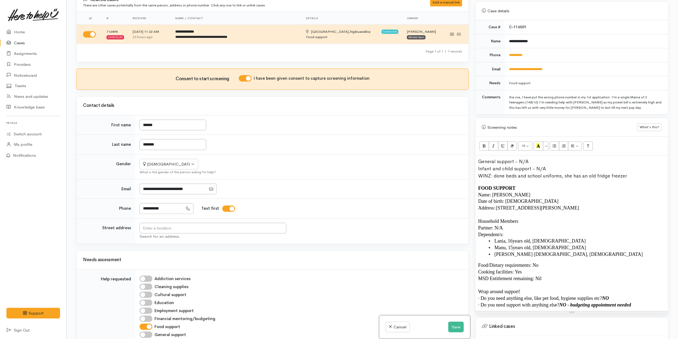
scroll to position [0, 0]
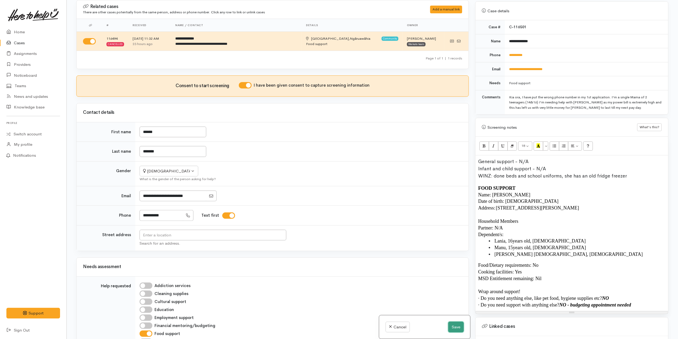
click at [461, 329] on button "Save" at bounding box center [455, 327] width 15 height 11
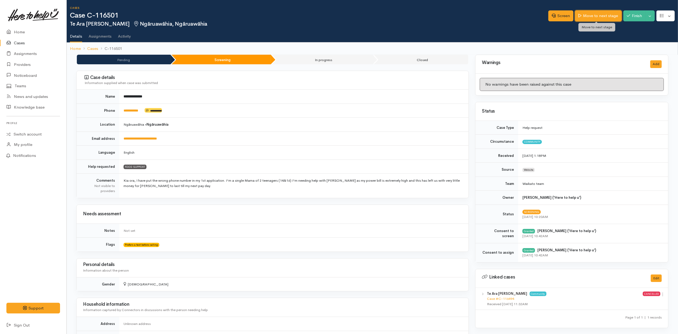
click at [582, 13] on link "Move to next stage" at bounding box center [598, 15] width 46 height 11
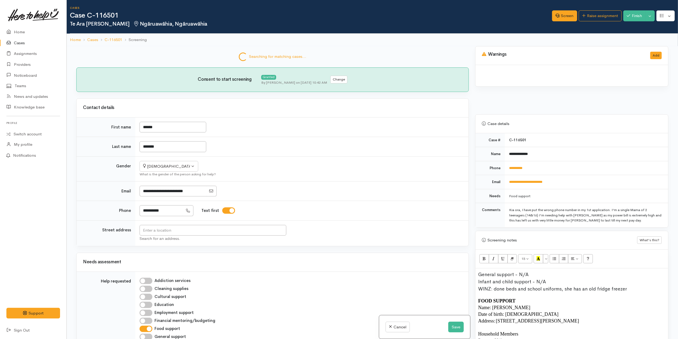
scroll to position [340, 0]
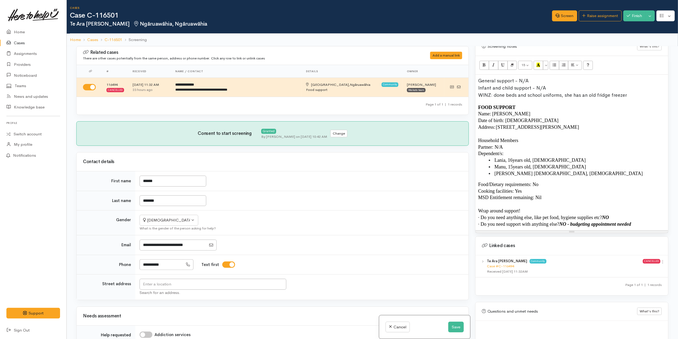
click at [589, 124] on p "Date of birth: [DEMOGRAPHIC_DATA]" at bounding box center [571, 120] width 187 height 7
drag, startPoint x: 581, startPoint y: 131, endPoint x: 497, endPoint y: 129, distance: 84.6
click at [497, 129] on span "Address: [STREET_ADDRESS][PERSON_NAME]" at bounding box center [528, 127] width 101 height 5
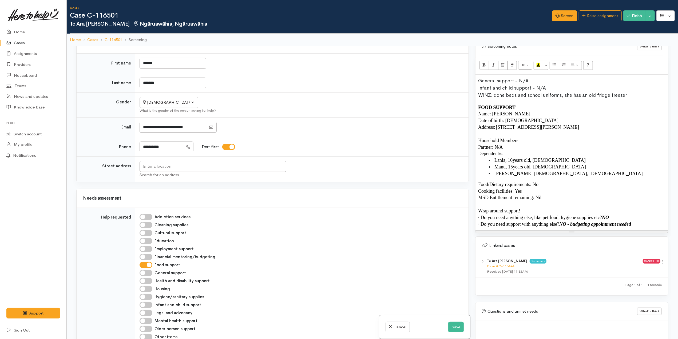
scroll to position [142, 0]
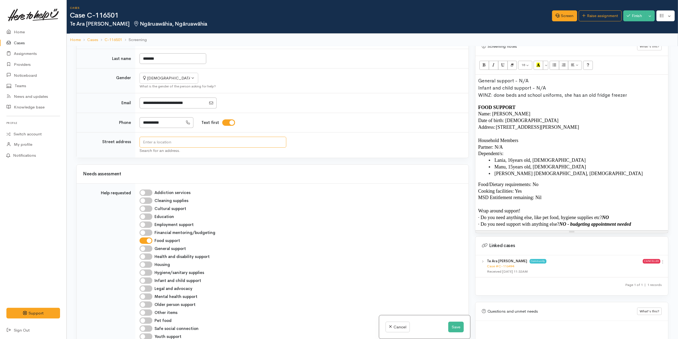
click at [227, 146] on input "text" at bounding box center [213, 142] width 147 height 11
paste input "[STREET_ADDRESS][PERSON_NAME]"
type input "[STREET_ADDRESS][PERSON_NAME]"
click at [308, 150] on div "Search for an address." at bounding box center [301, 151] width 323 height 6
click at [454, 326] on button "Save" at bounding box center [455, 327] width 15 height 11
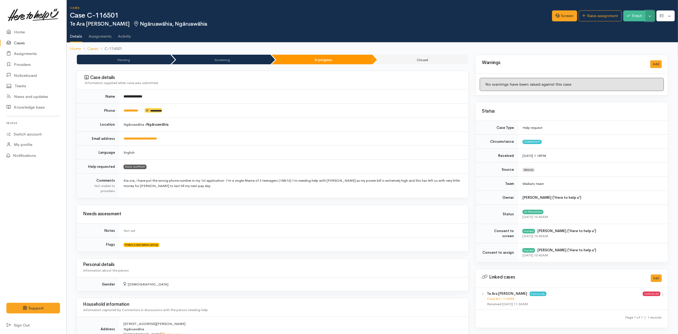
click at [650, 17] on button "Toggle Dropdown" at bounding box center [649, 15] width 9 height 11
click at [632, 28] on link "Pause" at bounding box center [634, 28] width 42 height 8
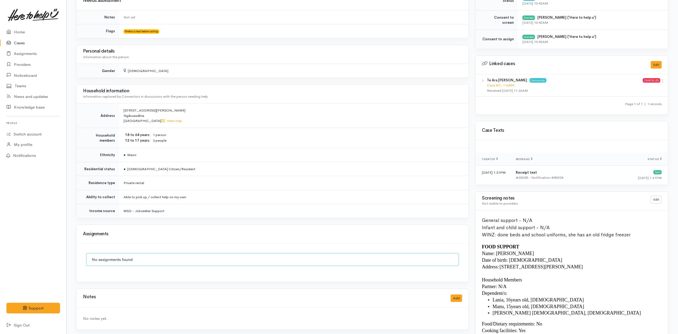
scroll to position [270, 0]
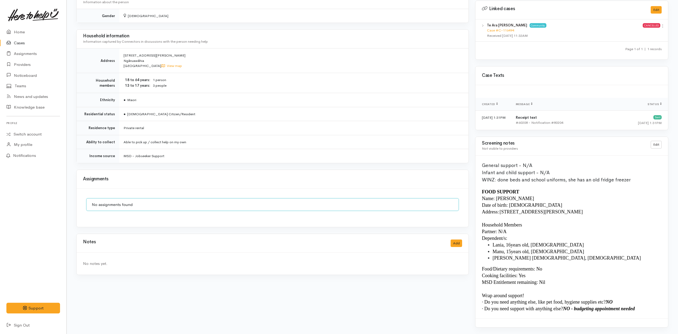
click at [433, 106] on td "● [GEOGRAPHIC_DATA]" at bounding box center [293, 100] width 349 height 14
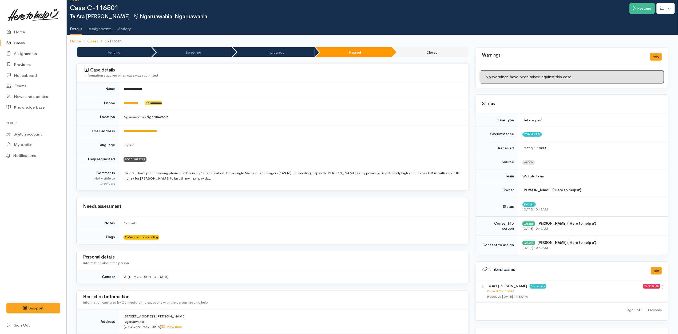
scroll to position [0, 0]
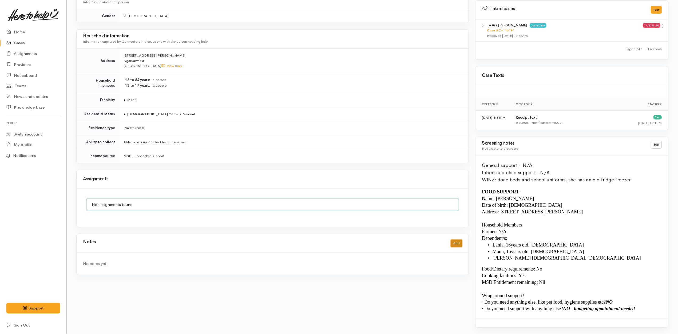
click at [461, 246] on button "Add" at bounding box center [456, 244] width 11 height 8
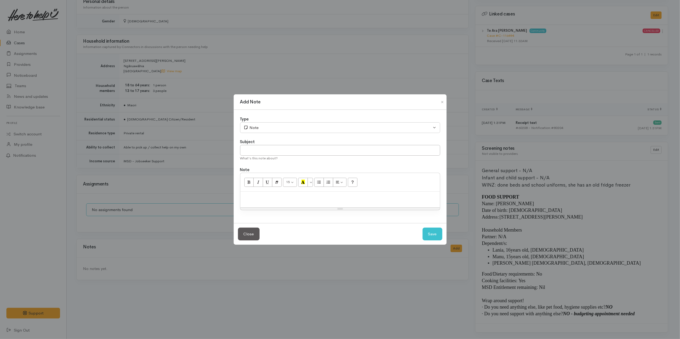
click at [343, 201] on div at bounding box center [340, 200] width 200 height 16
click at [313, 199] on p "Callback 12pm" at bounding box center [340, 198] width 194 height 6
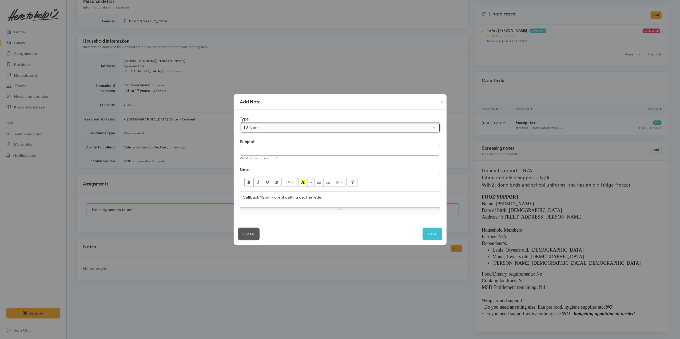
drag, startPoint x: 261, startPoint y: 123, endPoint x: 261, endPoint y: 126, distance: 3.2
click at [261, 123] on button "Note" at bounding box center [340, 127] width 200 height 11
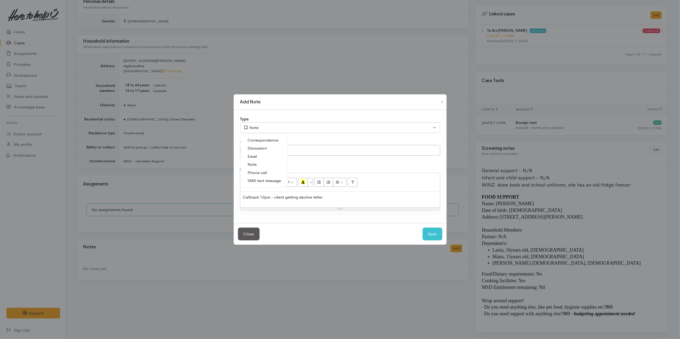
click at [259, 171] on span "Phone call" at bounding box center [257, 173] width 19 height 6
click at [437, 236] on button "Save" at bounding box center [433, 234] width 20 height 13
select select "1"
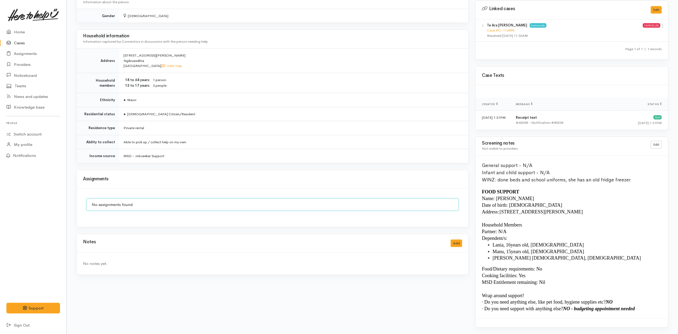
scroll to position [270, 0]
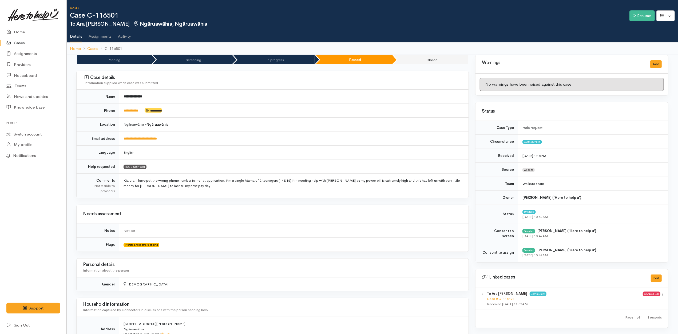
click at [422, 116] on td "**********" at bounding box center [293, 111] width 349 height 14
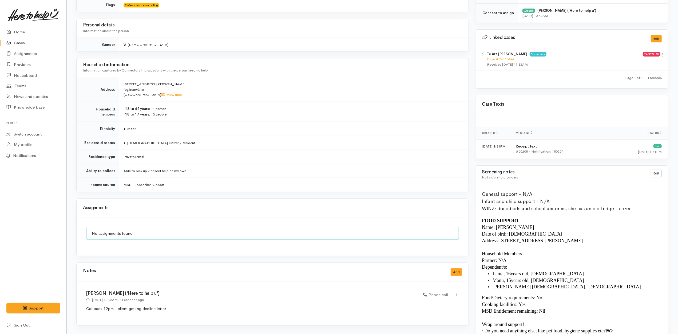
scroll to position [270, 0]
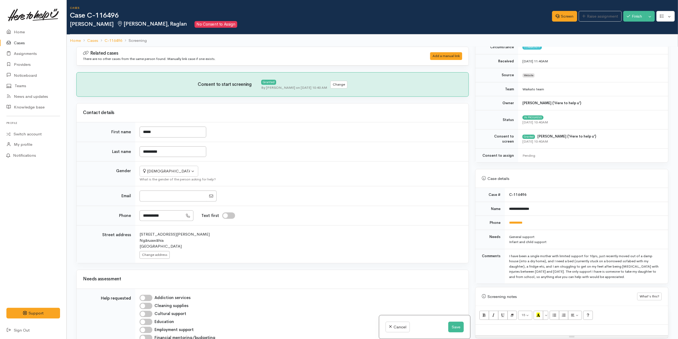
scroll to position [178, 0]
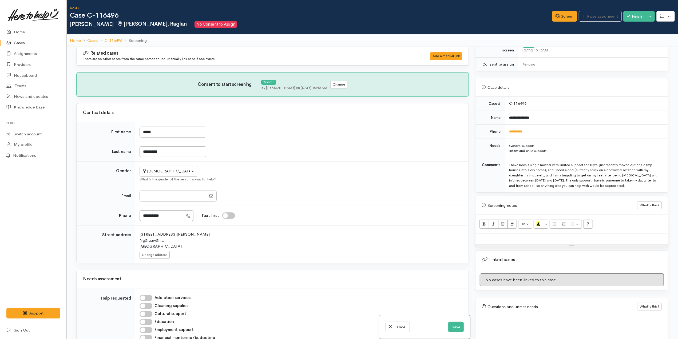
drag, startPoint x: 650, startPoint y: 187, endPoint x: 505, endPoint y: 163, distance: 146.8
click at [505, 163] on td "I have been a single mother with limited support for 10yrs, just recently moved…" at bounding box center [586, 175] width 163 height 35
copy div "I have been a single mother with limited support for 10yrs, just recently moved…"
click at [568, 244] on div at bounding box center [571, 239] width 193 height 11
paste div
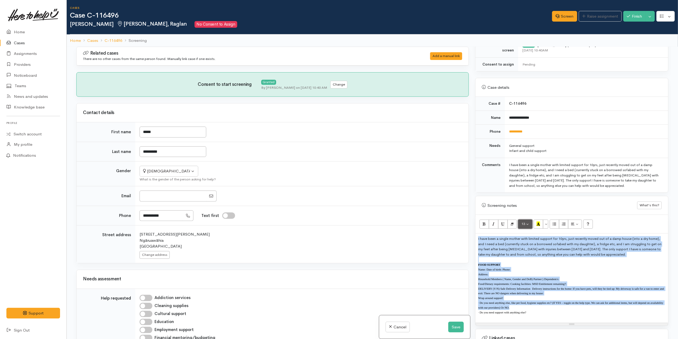
click at [525, 226] on span "13" at bounding box center [523, 224] width 4 height 5
click at [536, 272] on link "12" at bounding box center [539, 270] width 42 height 9
click at [526, 223] on button "12" at bounding box center [525, 224] width 14 height 9
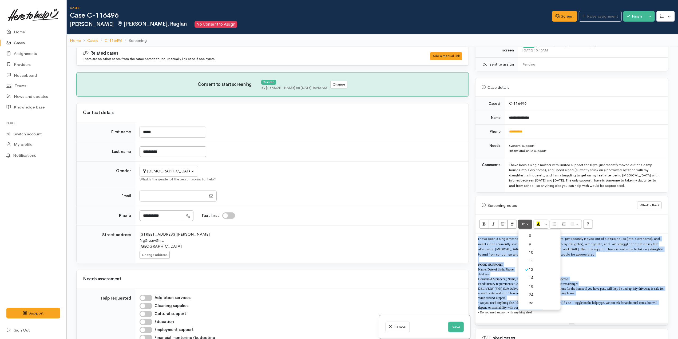
click at [533, 279] on link "14" at bounding box center [539, 278] width 42 height 9
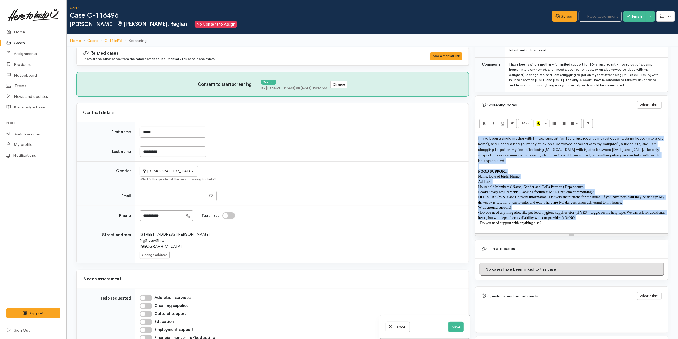
scroll to position [281, 0]
click at [525, 121] on span "14" at bounding box center [523, 123] width 4 height 5
click at [538, 184] on link "18" at bounding box center [539, 186] width 42 height 9
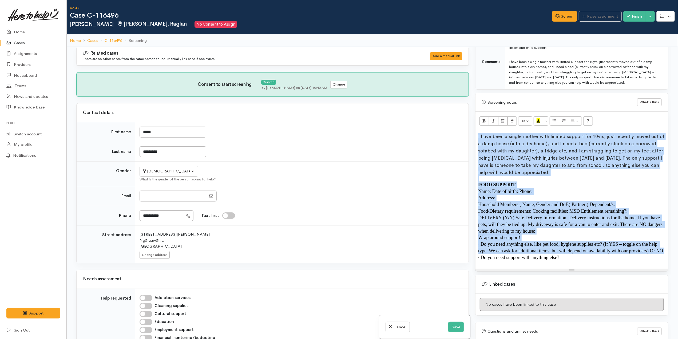
click at [551, 186] on p "FOOD SUPPORT" at bounding box center [571, 185] width 187 height 7
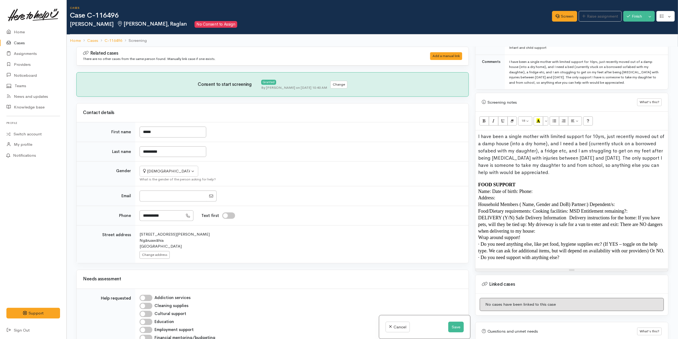
click at [542, 193] on p "Name: Date of birth: Phone:" at bounding box center [571, 191] width 187 height 7
click at [519, 193] on span "Name: Date of birth: Phone:" at bounding box center [505, 191] width 54 height 5
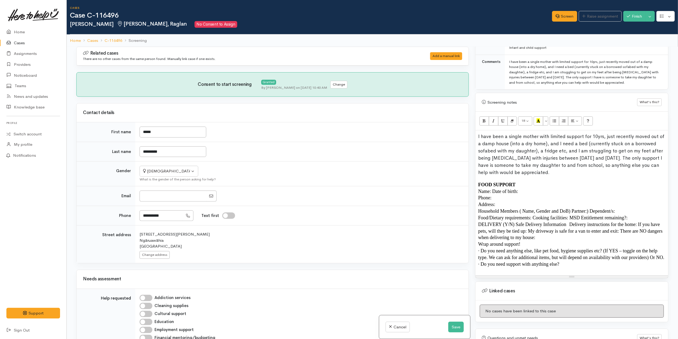
click at [492, 193] on span "Name: Date of birth:" at bounding box center [498, 191] width 40 height 5
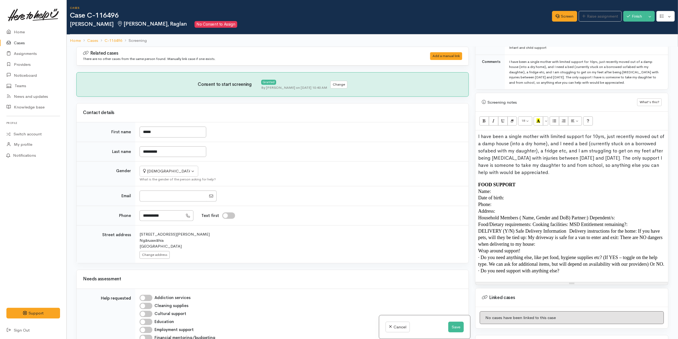
click at [537, 201] on p "Date of birth:" at bounding box center [571, 198] width 187 height 7
click at [512, 215] on p "Address:" at bounding box center [571, 211] width 187 height 7
click at [624, 220] on p "Household Members ( Name, Gender and DoB) Partner:) Dependent/s:" at bounding box center [571, 218] width 187 height 7
click at [590, 220] on span "Household Members ( Name, Gender and DoB) Partner:) Dependent/s:" at bounding box center [546, 217] width 137 height 5
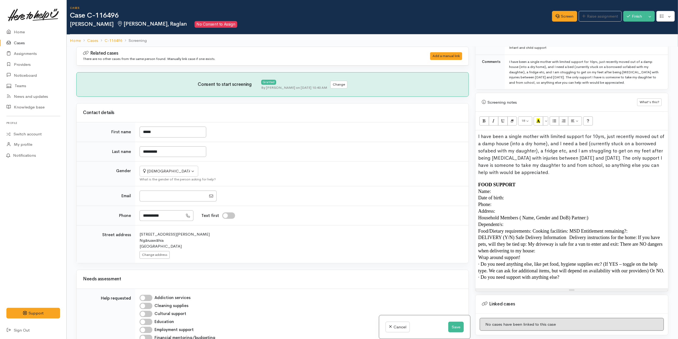
drag, startPoint x: 571, startPoint y: 220, endPoint x: 579, endPoint y: 222, distance: 8.0
click at [572, 220] on span "Household Members ( Name, Gender and DoB) Partner:)" at bounding box center [533, 217] width 110 height 5
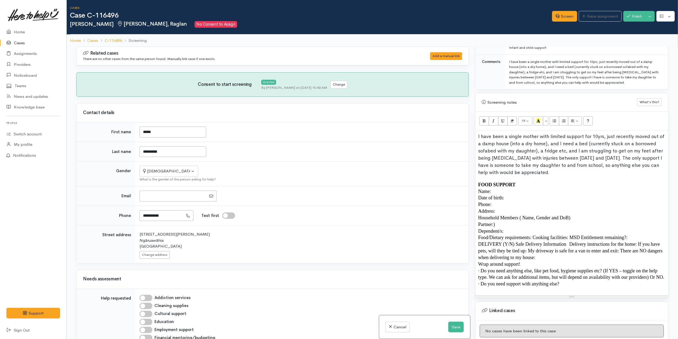
click at [569, 239] on span "Food/Dietary requirements: Cooking facilities: MSD Entitlement remaining?:" at bounding box center [552, 237] width 149 height 5
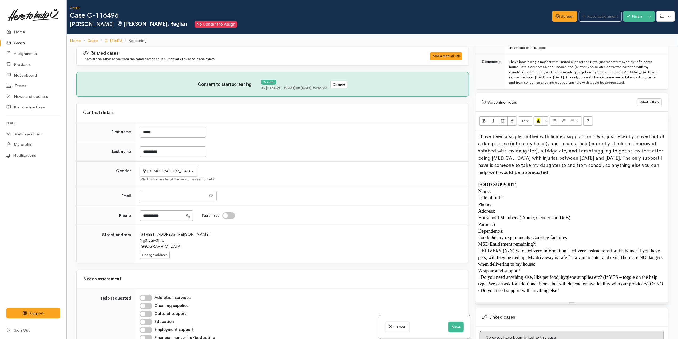
click at [534, 240] on span "Food/Dietary requirements: Cooking facilities:" at bounding box center [523, 237] width 90 height 5
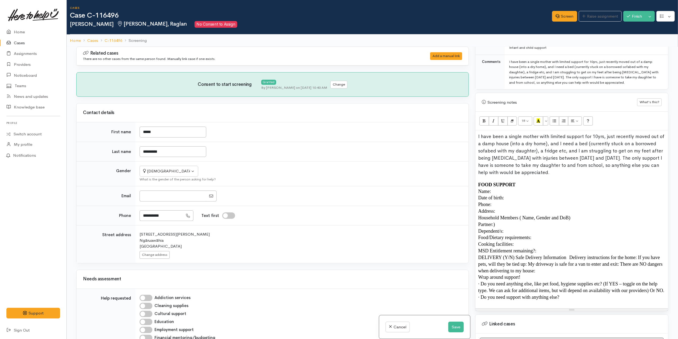
click at [551, 254] on p "MSD Entitlement remaining?:" at bounding box center [571, 251] width 187 height 7
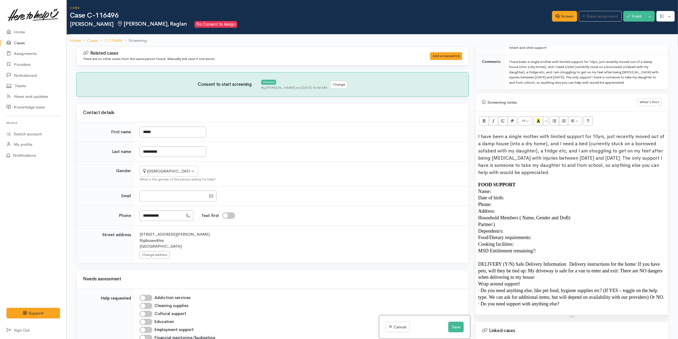
click at [540, 281] on p "DELIVERY (Y/N) Safe Delivery Information   Delivery instructions for the home: …" at bounding box center [571, 271] width 187 height 20
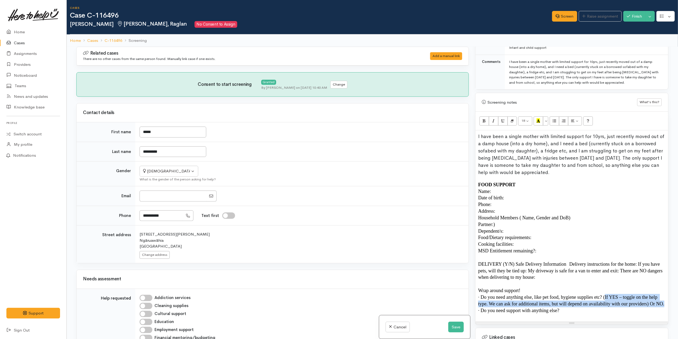
drag, startPoint x: 579, startPoint y: 312, endPoint x: 605, endPoint y: 299, distance: 29.0
click at [605, 299] on p "· Do you need anything else, like pet food, hygiene supplies etc? (If YES – tog…" at bounding box center [571, 300] width 187 height 13
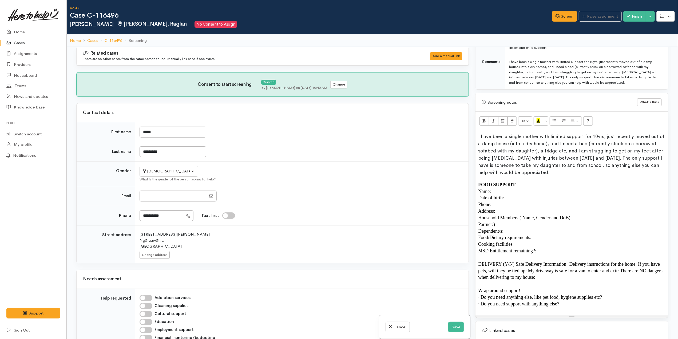
click at [602, 307] on p "· Do you need support with anything else?" at bounding box center [571, 304] width 187 height 7
click at [613, 300] on p "· Do you need anything else, like pet food, hygiene supplies etc?" at bounding box center [571, 297] width 187 height 7
click at [541, 283] on p at bounding box center [571, 284] width 187 height 7
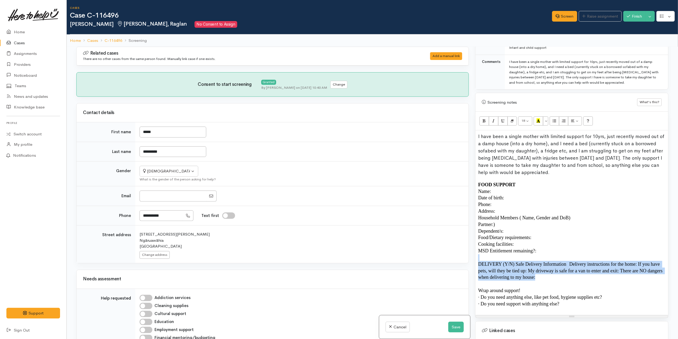
drag, startPoint x: 547, startPoint y: 280, endPoint x: 548, endPoint y: 259, distance: 20.9
click at [548, 259] on span "FOOD SUPPORT Name: Date of birth: Phone:  Address:  Household Members ( Name, G…" at bounding box center [571, 245] width 187 height 126
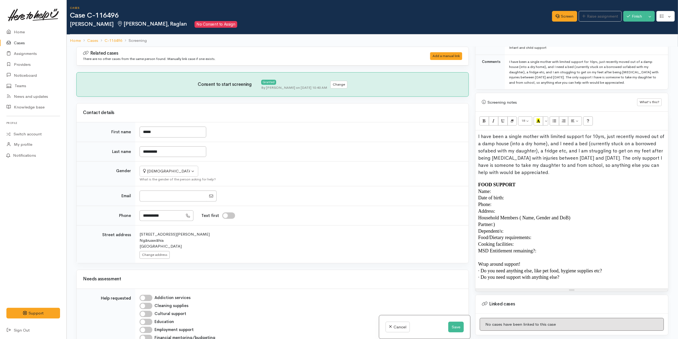
click at [577, 280] on p "· Do you need support with anything else?" at bounding box center [571, 277] width 187 height 7
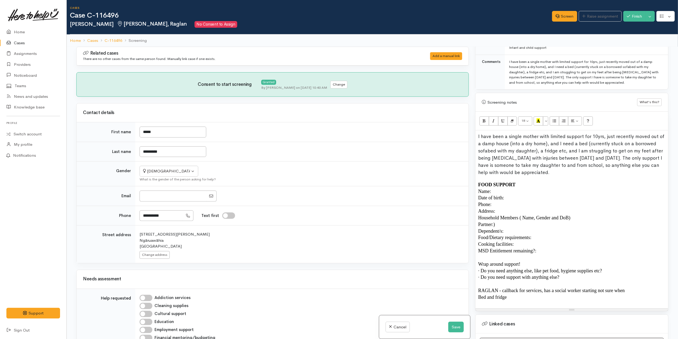
click at [585, 176] on div "I have been a single mother with limited support for 10yrs, just recently moved…" at bounding box center [571, 154] width 187 height 43
click at [521, 301] on p "Bed and fridge" at bounding box center [571, 297] width 187 height 7
click at [544, 306] on span "ACC - SEP 2024 to MAR 2025, access services" at bounding box center [519, 304] width 82 height 5
copy span "ACC - SEP 2024 to MAR 2025,"
click at [583, 308] on p "ACC - SEP 2024 to MAR 2025, access services" at bounding box center [571, 304] width 187 height 7
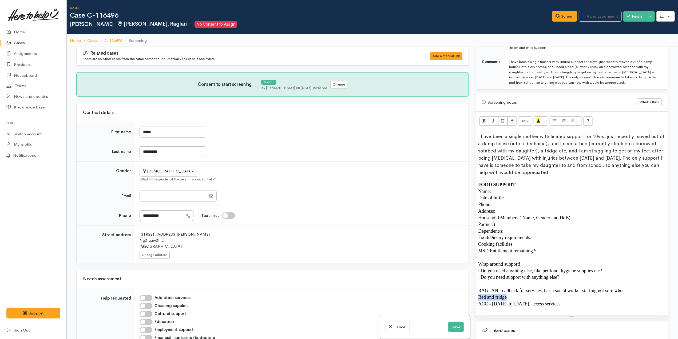
copy span "Bed and fridge"
click at [455, 329] on button "Save" at bounding box center [455, 327] width 15 height 11
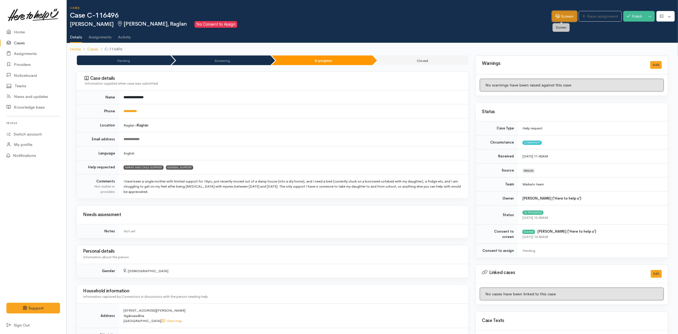
click at [566, 17] on link "Screen" at bounding box center [564, 16] width 25 height 11
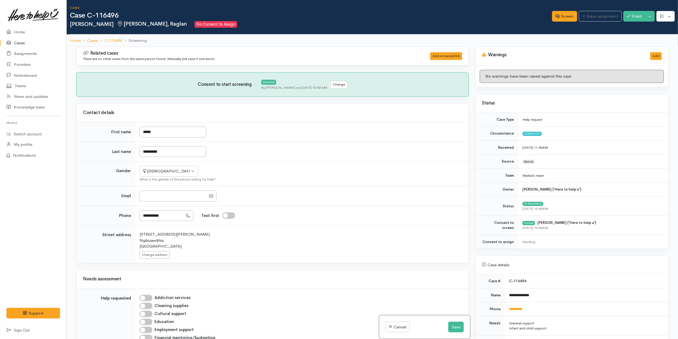
scroll to position [296, 0]
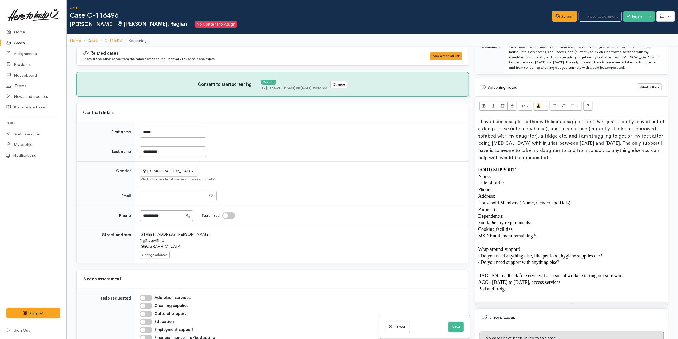
click at [615, 257] on p "· Do you need anything else, like pet food, hygiene supplies etc?" at bounding box center [571, 256] width 187 height 7
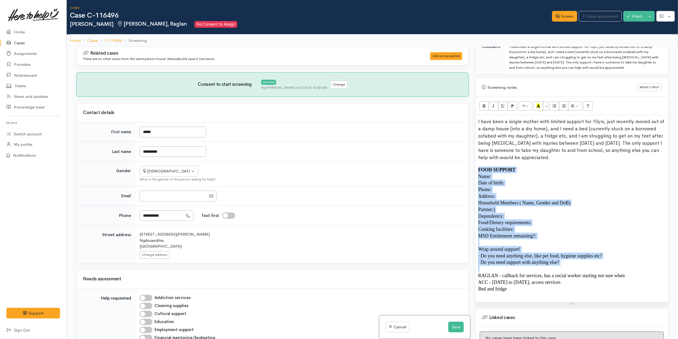
drag, startPoint x: 477, startPoint y: 278, endPoint x: 475, endPoint y: 172, distance: 105.4
click at [475, 172] on div "I have been a single mother with limited support for 10yrs, just recently moved…" at bounding box center [571, 209] width 193 height 187
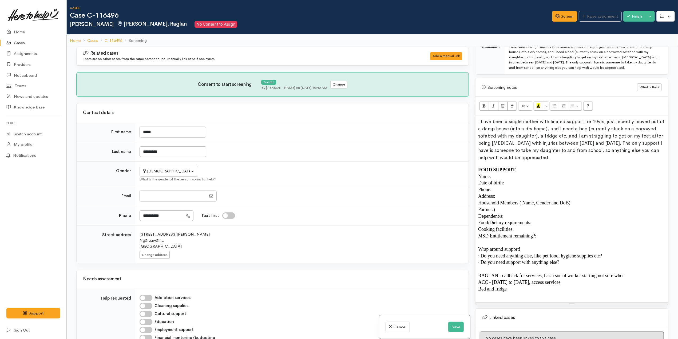
scroll to position [261, 0]
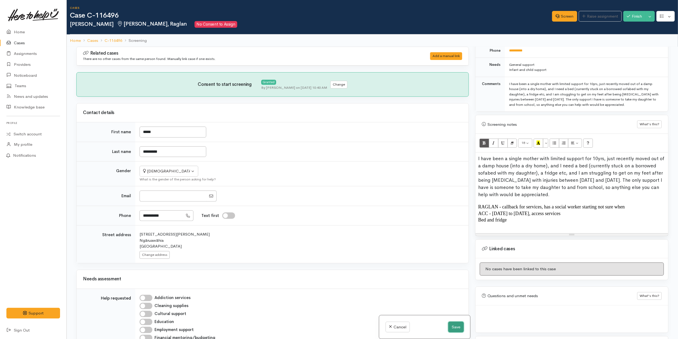
click at [451, 328] on button "Save" at bounding box center [455, 327] width 15 height 11
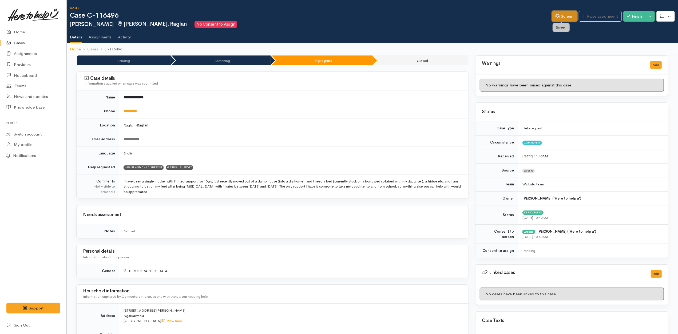
click at [564, 18] on link "Screen" at bounding box center [564, 16] width 25 height 11
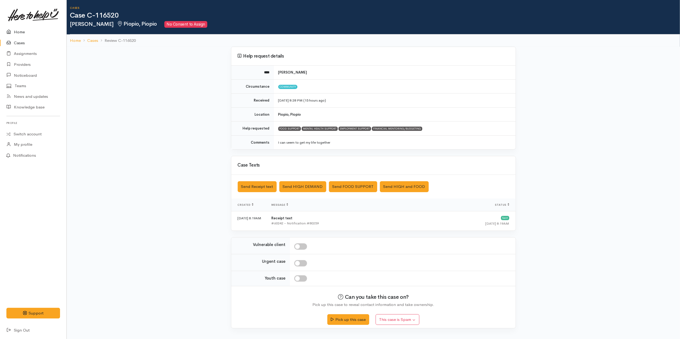
drag, startPoint x: 15, startPoint y: 32, endPoint x: 20, endPoint y: 34, distance: 4.7
click at [16, 32] on link "Home" at bounding box center [33, 32] width 66 height 11
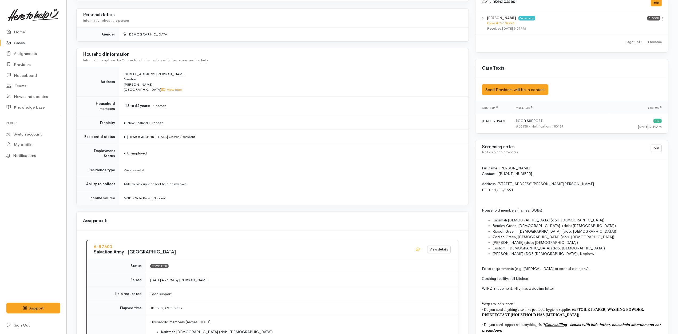
scroll to position [462, 0]
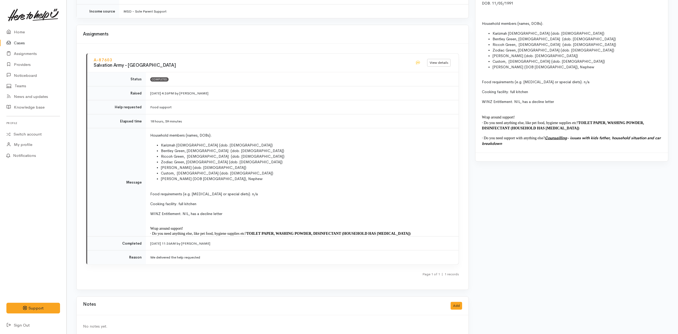
click at [26, 42] on link "Cases" at bounding box center [33, 43] width 66 height 11
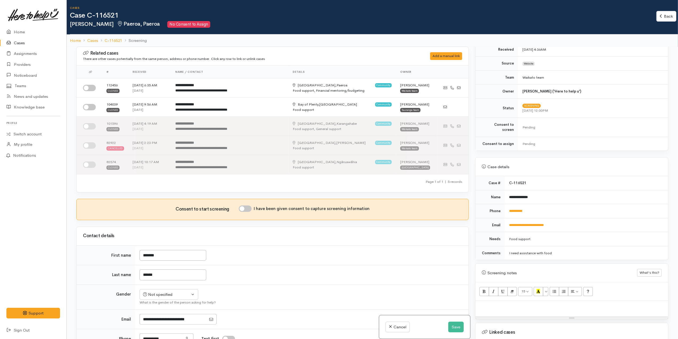
scroll to position [179, 0]
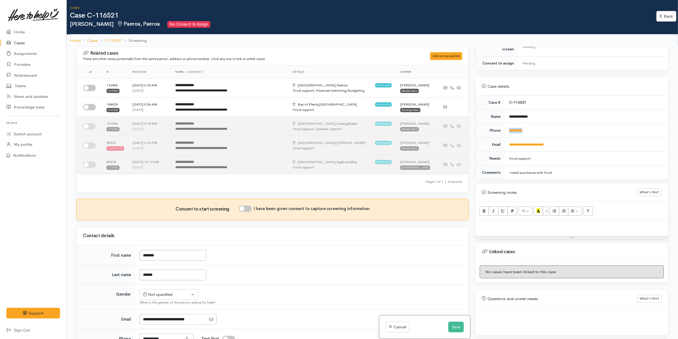
drag, startPoint x: 545, startPoint y: 125, endPoint x: 506, endPoint y: 125, distance: 39.5
click at [506, 125] on td "**********" at bounding box center [586, 131] width 163 height 14
copy link "**********"
drag, startPoint x: 85, startPoint y: 86, endPoint x: 87, endPoint y: 90, distance: 4.3
click at [85, 86] on input "checkbox" at bounding box center [89, 88] width 13 height 6
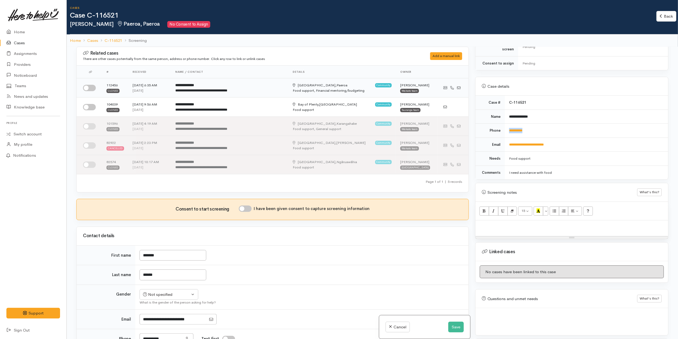
checkbox input "true"
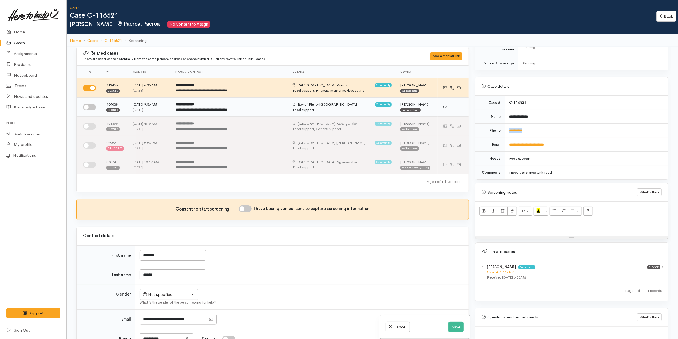
drag, startPoint x: 89, startPoint y: 107, endPoint x: 142, endPoint y: 110, distance: 53.2
click at [89, 107] on input "checkbox" at bounding box center [89, 107] width 13 height 6
checkbox input "true"
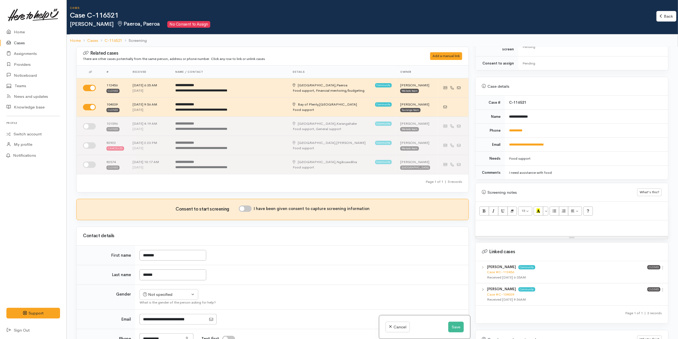
click at [621, 146] on td "**********" at bounding box center [586, 145] width 163 height 14
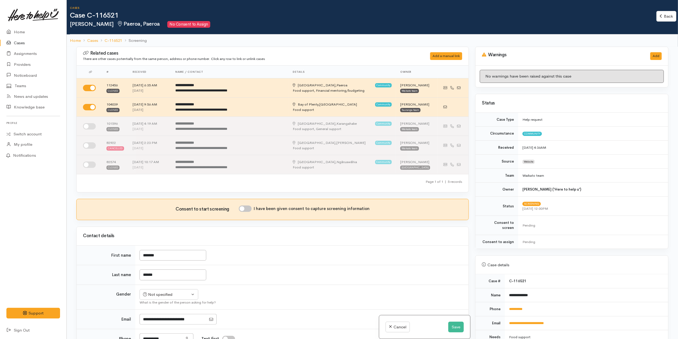
scroll to position [220, 0]
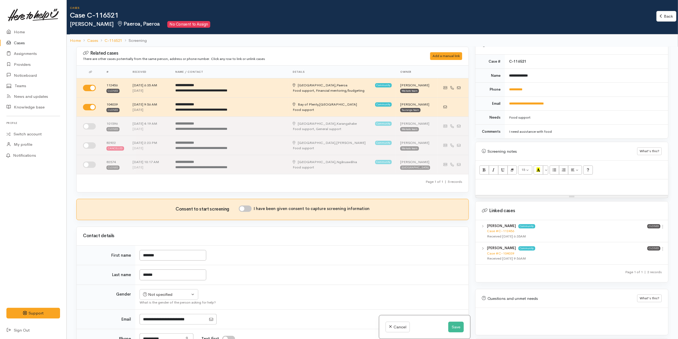
click at [623, 132] on td "I need assistance with food" at bounding box center [586, 132] width 163 height 14
click at [592, 97] on td "**********" at bounding box center [586, 104] width 163 height 14
click at [662, 225] on icon at bounding box center [662, 227] width 5 height 5
click at [654, 235] on link "View case" at bounding box center [644, 237] width 42 height 8
click at [180, 300] on button "Not specified" at bounding box center [169, 295] width 59 height 11
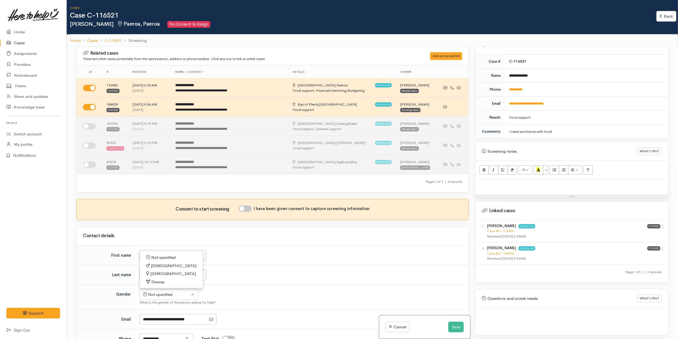
click at [165, 275] on link "[DEMOGRAPHIC_DATA]" at bounding box center [171, 274] width 63 height 8
select select "[DEMOGRAPHIC_DATA]"
click at [248, 211] on input "I have been given consent to capture screening information" at bounding box center [245, 209] width 13 height 6
checkbox input "true"
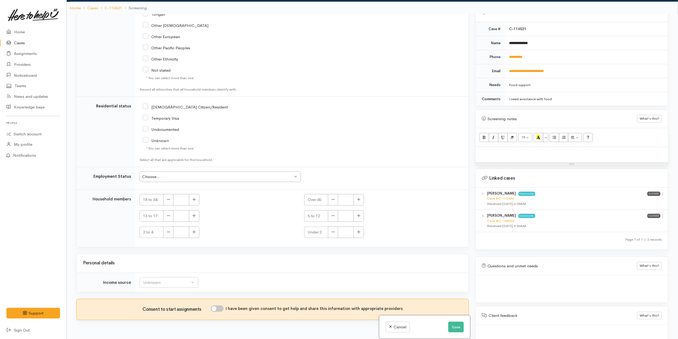
scroll to position [47, 0]
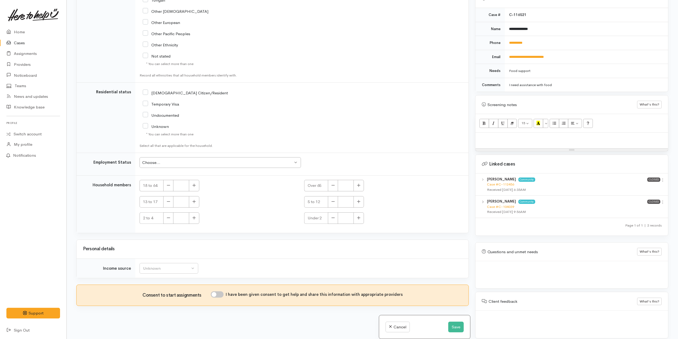
click at [220, 296] on input "I have been given consent to get help and share this information with appropria…" at bounding box center [217, 295] width 13 height 6
checkbox input "true"
click at [458, 330] on button "Save" at bounding box center [455, 327] width 15 height 11
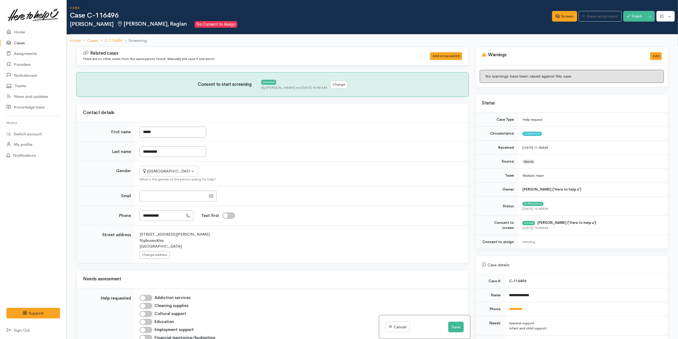
click at [249, 161] on td "*********" at bounding box center [301, 152] width 333 height 20
click at [453, 329] on button "Save" at bounding box center [455, 327] width 15 height 11
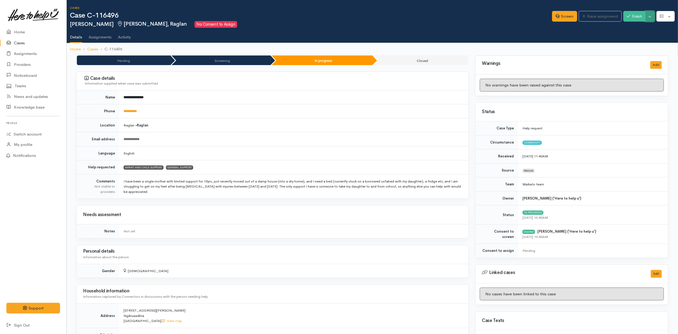
click at [650, 12] on button "Toggle Dropdown" at bounding box center [649, 16] width 9 height 11
drag, startPoint x: 634, startPoint y: 26, endPoint x: 629, endPoint y: 27, distance: 5.3
click at [634, 26] on link "Pause" at bounding box center [634, 29] width 42 height 8
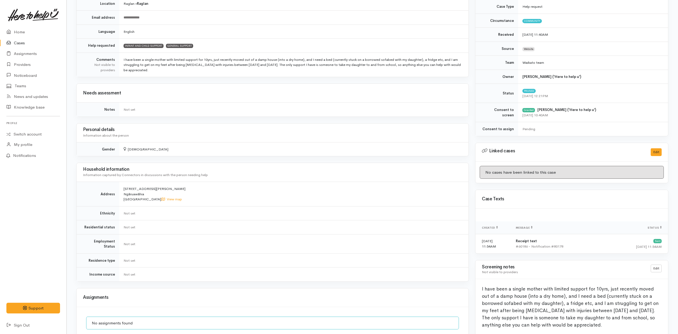
scroll to position [185, 0]
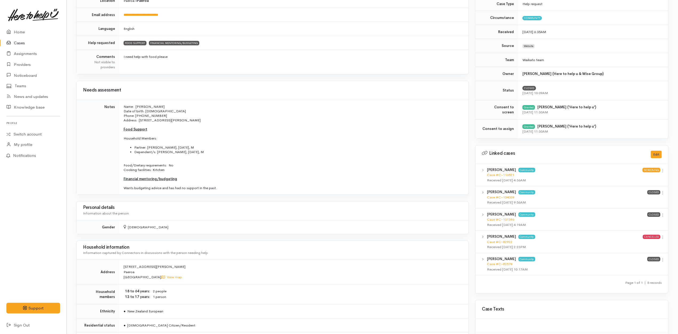
scroll to position [142, 0]
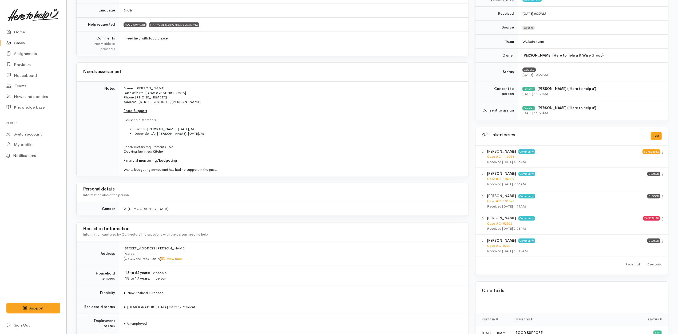
click at [225, 167] on p "Wants budgeting advice and has had no support in the past." at bounding box center [293, 169] width 339 height 5
click at [218, 120] on p "Household Members:" at bounding box center [293, 120] width 339 height 5
click at [213, 92] on p "Name: [PERSON_NAME] Date of birth: [DEMOGRAPHIC_DATA] Phone: [PHONE_NUMBER]" at bounding box center [293, 93] width 339 height 14
click at [259, 124] on p at bounding box center [293, 124] width 339 height 5
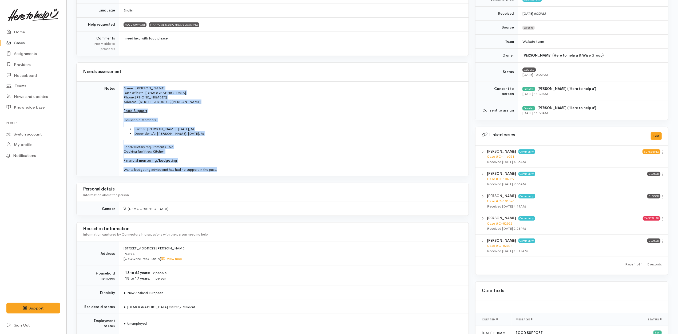
drag, startPoint x: 123, startPoint y: 85, endPoint x: 233, endPoint y: 169, distance: 138.8
click at [233, 169] on td "Name: [PERSON_NAME] Date of birth: [DEMOGRAPHIC_DATA] Phone: [PHONE_NUMBER] Add…" at bounding box center [293, 128] width 349 height 95
copy td "Name: [PERSON_NAME] Date of birth: [DEMOGRAPHIC_DATA] Phone: [PHONE_NUMBER] Add…"
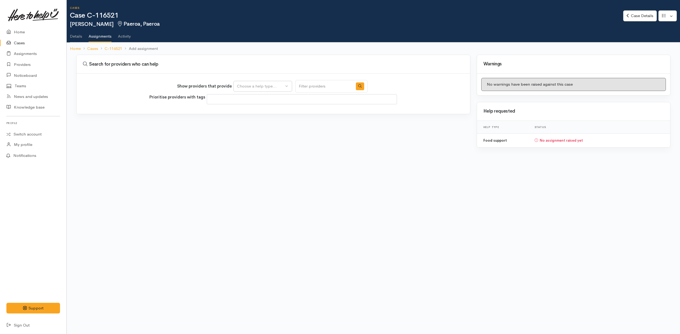
select select
click at [262, 84] on div "Choose a help type..." at bounding box center [260, 86] width 47 height 6
click at [265, 110] on span "Food support" at bounding box center [252, 112] width 25 height 6
select select "3"
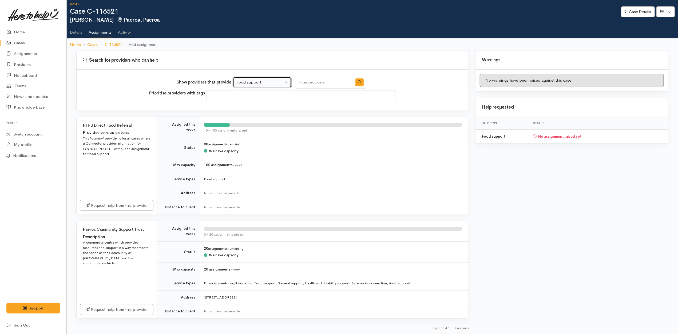
scroll to position [6, 0]
click at [345, 183] on td "Food support" at bounding box center [334, 179] width 269 height 14
click at [82, 31] on link "Details" at bounding box center [76, 30] width 12 height 15
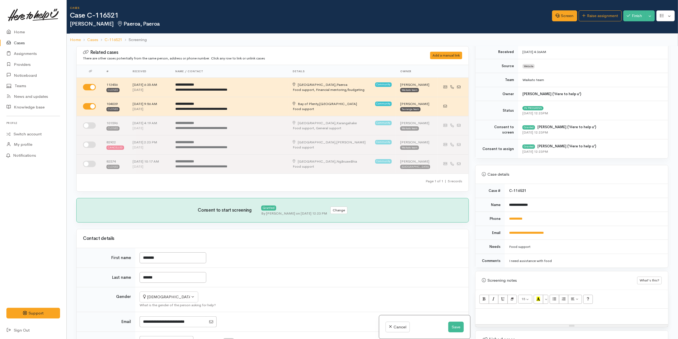
scroll to position [231, 0]
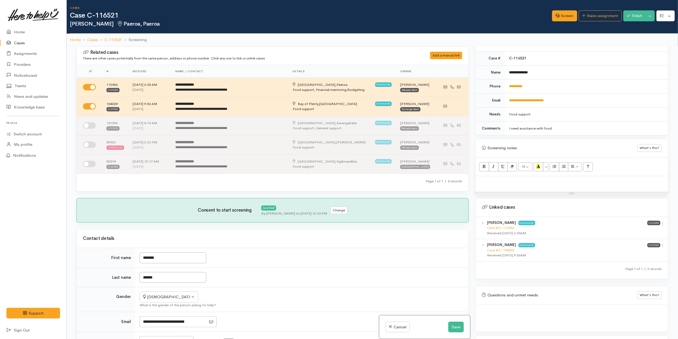
drag, startPoint x: 526, startPoint y: 179, endPoint x: 529, endPoint y: 181, distance: 3.2
click at [526, 179] on p at bounding box center [571, 182] width 187 height 6
paste div
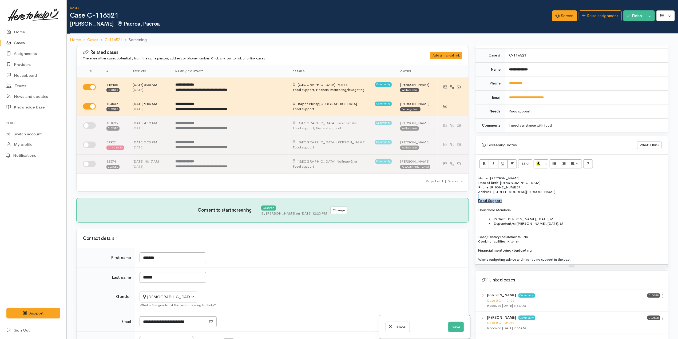
drag, startPoint x: 515, startPoint y: 202, endPoint x: 473, endPoint y: 198, distance: 42.1
click at [473, 197] on div "Warnings Add No warnings have been raised against this case Add Warning Title ●…" at bounding box center [572, 215] width 200 height 339
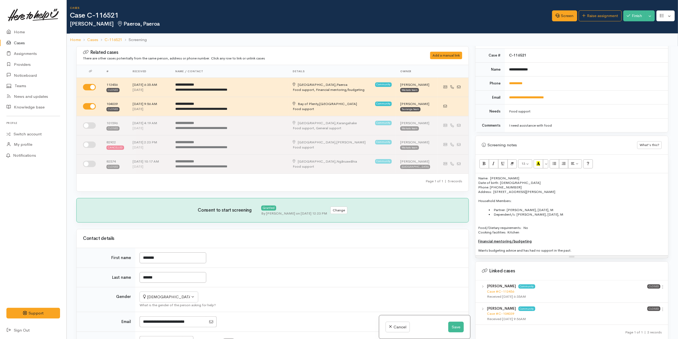
click at [543, 219] on div "Name: Jasmine Mcneil Date of birth: 08/08/1993 Phone: 022 434 2362 Address:  5 …" at bounding box center [571, 214] width 193 height 82
drag, startPoint x: 596, startPoint y: 250, endPoint x: 600, endPoint y: 234, distance: 16.4
click at [600, 234] on div "Name: Jasmine Mcneil Date of birth: 08/08/1993 Phone: 022 434 2362 Address:  5 …" at bounding box center [571, 214] width 193 height 82
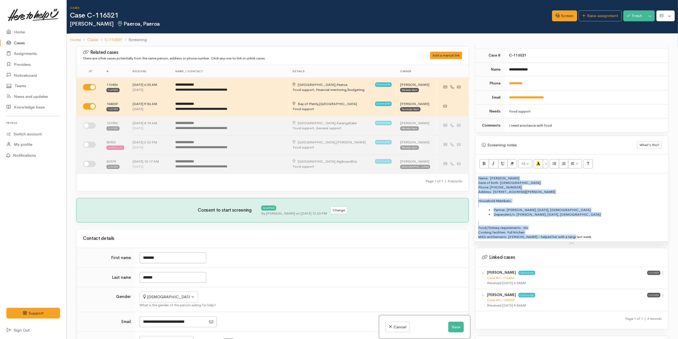
click at [490, 180] on p "Name: Jasmine Mcneil Date of birth: 08/08/1993 Phone: 022 434 2362" at bounding box center [571, 183] width 187 height 14
copy div "Name: Jasmine Mcneil Date of birth: 08/08/1993 Phone: 022 434 2362 Address:  5 …"
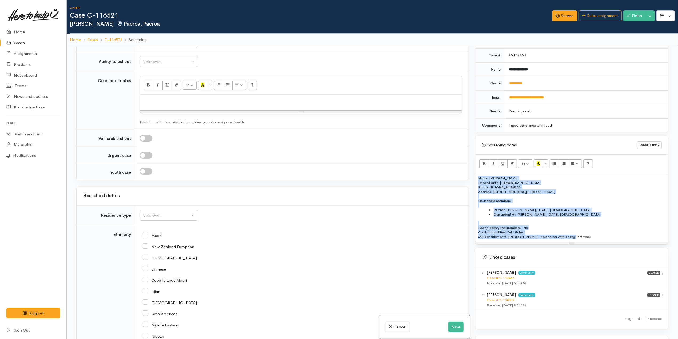
scroll to position [534, 0]
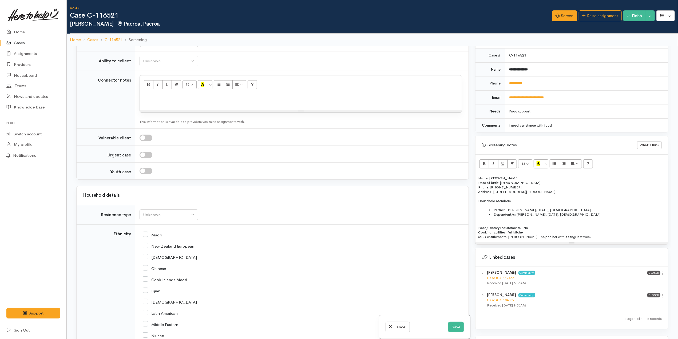
click at [252, 103] on p at bounding box center [300, 100] width 317 height 6
paste div
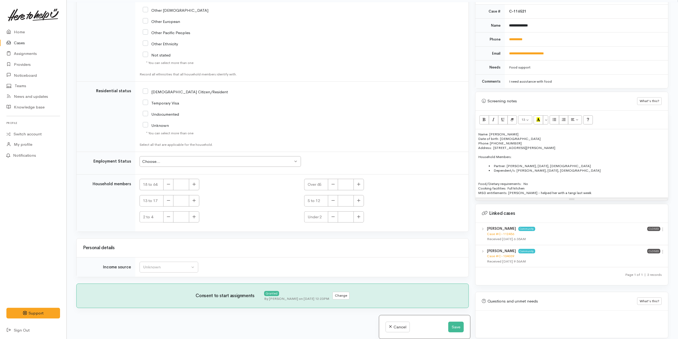
scroll to position [46, 0]
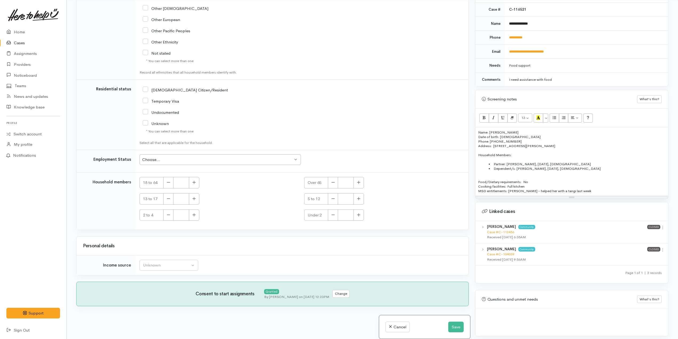
click at [236, 242] on div "Personal details" at bounding box center [272, 246] width 379 height 8
click at [193, 262] on button "Unknown" at bounding box center [169, 265] width 59 height 11
click at [185, 226] on span "MSD - Jobseeker Support" at bounding box center [170, 227] width 48 height 6
select select "4"
click at [229, 217] on div "2 to 4" at bounding box center [219, 215] width 158 height 11
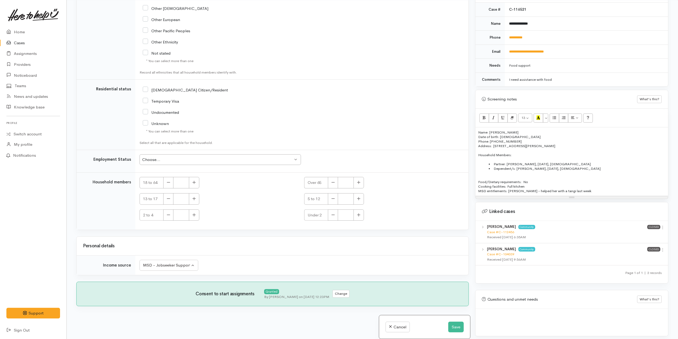
click at [600, 191] on p "MSD entitlements: Nil - helped her with a tangi last week" at bounding box center [571, 191] width 187 height 5
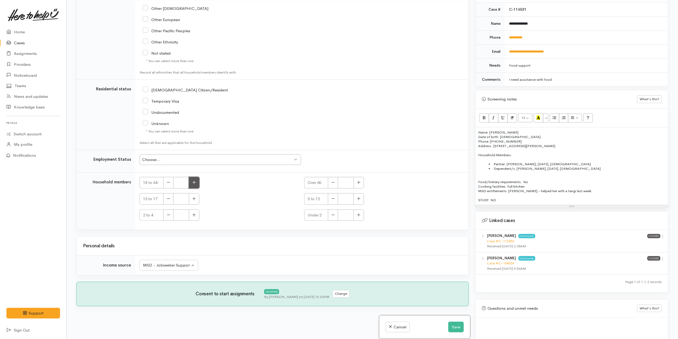
click at [192, 182] on icon "button" at bounding box center [193, 183] width 3 height 4
type input "2"
click at [339, 110] on div "Undocumented" at bounding box center [247, 112] width 209 height 5
click at [194, 198] on icon "button" at bounding box center [194, 198] width 3 height 3
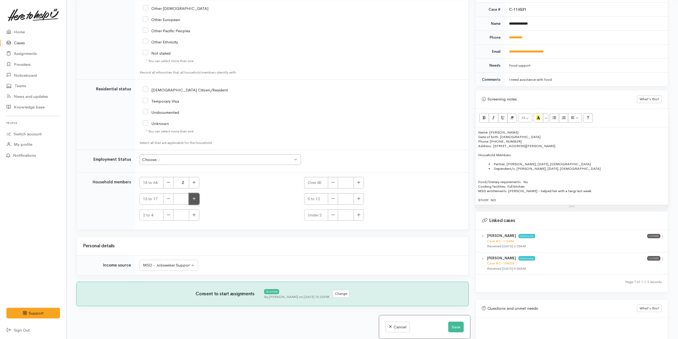
type input "1"
click at [269, 110] on div "Undocumented" at bounding box center [247, 112] width 209 height 5
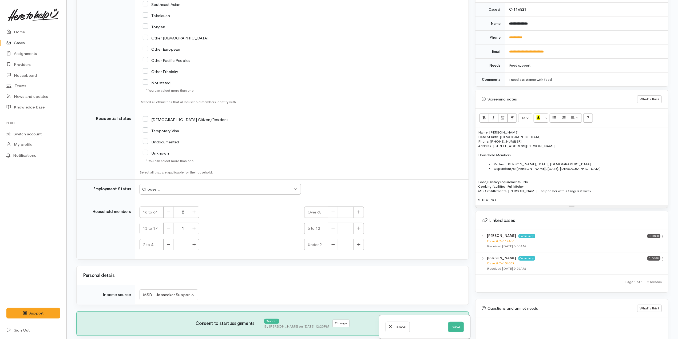
scroll to position [856, 0]
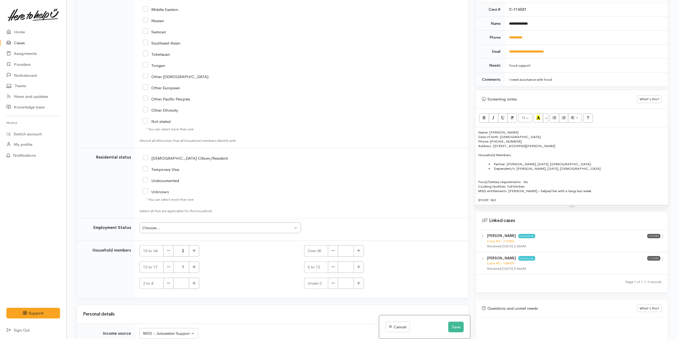
drag, startPoint x: 172, startPoint y: 152, endPoint x: 172, endPoint y: 157, distance: 5.6
click at [172, 153] on td "NZ Citizen/Resident" at bounding box center [301, 183] width 333 height 70
click at [170, 158] on input "NZ Citizen/Resident" at bounding box center [185, 158] width 85 height 5
checkbox input "true"
drag, startPoint x: 208, startPoint y: 223, endPoint x: 208, endPoint y: 231, distance: 7.5
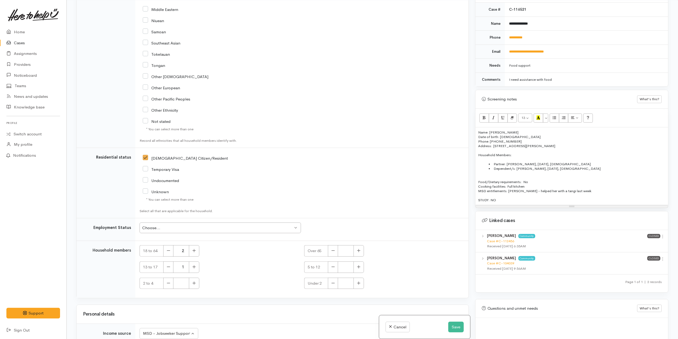
click at [208, 224] on td "Choose... Choose... Choose... Unknown Employed casually Employed full-time Empl…" at bounding box center [301, 229] width 333 height 23
click at [206, 229] on div "Choose..." at bounding box center [217, 228] width 151 height 6
drag, startPoint x: 239, startPoint y: 191, endPoint x: 282, endPoint y: 183, distance: 44.4
click at [239, 191] on div "Unknown" at bounding box center [247, 191] width 209 height 5
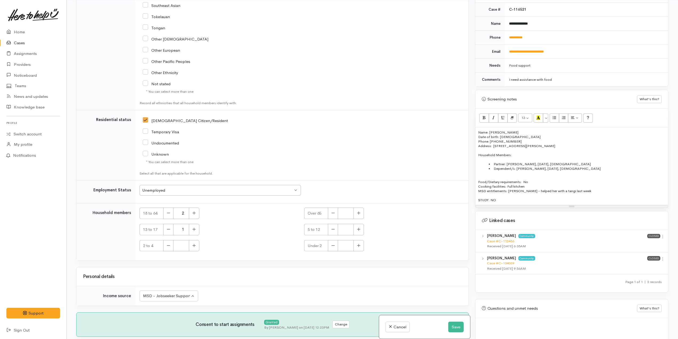
scroll to position [927, 0]
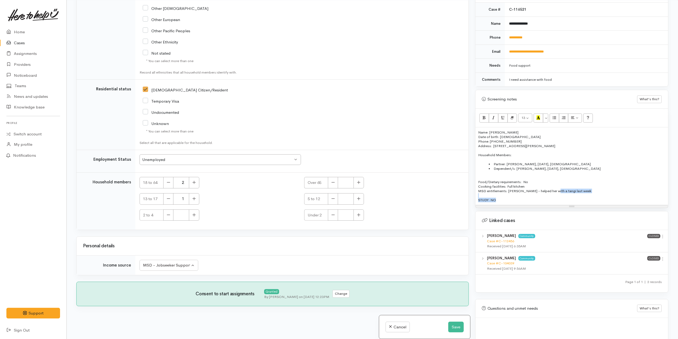
drag, startPoint x: 546, startPoint y: 201, endPoint x: 551, endPoint y: 191, distance: 11.3
click at [551, 191] on div "Name: Jasmine Mcneil Date of birth: 08/08/1993 Phone: 022 434 2362 Address:  5 …" at bounding box center [571, 167] width 193 height 78
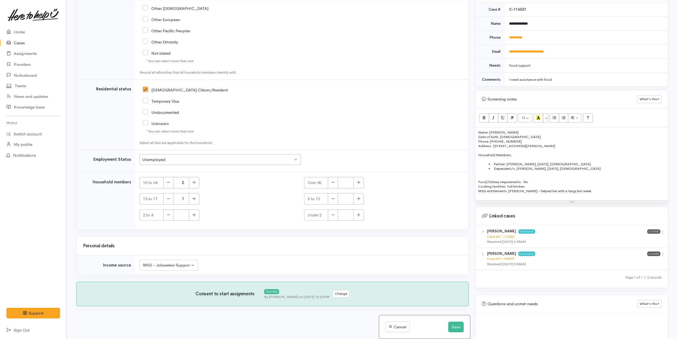
click at [302, 110] on div "Undocumented" at bounding box center [247, 112] width 209 height 5
click at [330, 121] on div "Unknown" at bounding box center [247, 123] width 209 height 5
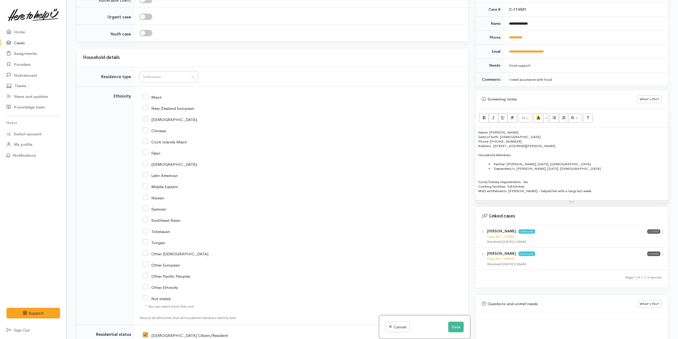
scroll to position [678, 0]
click at [157, 99] on input "Maori" at bounding box center [152, 97] width 19 height 5
checkbox input "true"
click at [166, 111] on input "New Zealand European" at bounding box center [168, 108] width 51 height 5
checkbox input "true"
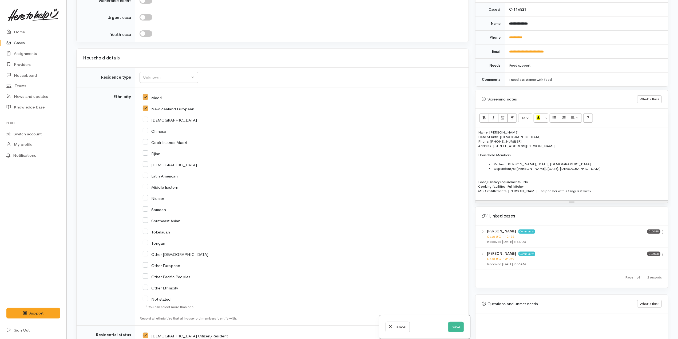
click at [156, 97] on input "Maori" at bounding box center [152, 97] width 19 height 5
click at [180, 75] on div "Unknown" at bounding box center [166, 77] width 47 height 6
click at [294, 84] on td "Unknown Emergency accommodation Homeless Other Own home Private rental Public /…" at bounding box center [301, 78] width 333 height 20
click at [152, 101] on div "Maori" at bounding box center [301, 97] width 316 height 11
click at [152, 99] on input "Maori" at bounding box center [152, 97] width 19 height 5
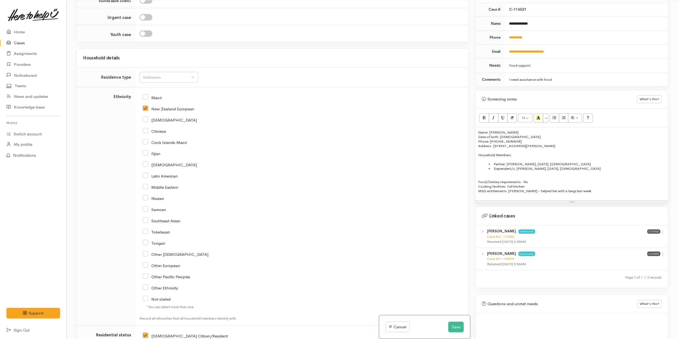
checkbox input "true"
click at [165, 80] on div "Unknown" at bounding box center [166, 77] width 47 height 6
click at [160, 143] on span "Private rental" at bounding box center [158, 144] width 24 height 6
select select "2"
click at [245, 115] on div "African" at bounding box center [301, 119] width 316 height 11
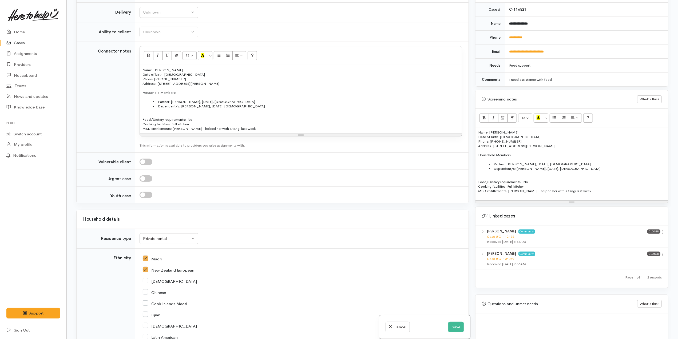
scroll to position [501, 0]
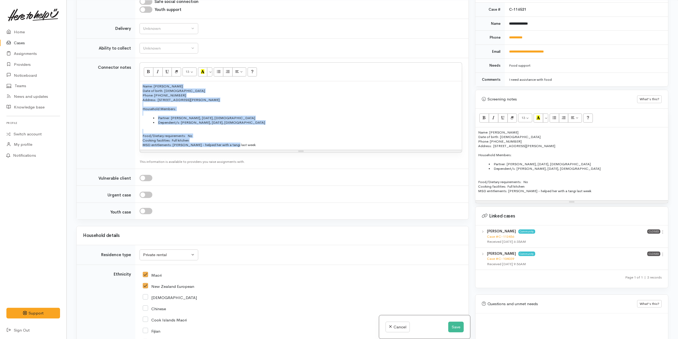
drag, startPoint x: 247, startPoint y: 148, endPoint x: 125, endPoint y: 61, distance: 149.6
click at [125, 61] on tr "Connector notes 13 8 9 10 11 12 14 18 24 36 Background Color Transparent Select…" at bounding box center [273, 113] width 392 height 111
click at [188, 74] on span "13" at bounding box center [188, 71] width 4 height 5
click at [199, 128] on link "14" at bounding box center [204, 126] width 42 height 9
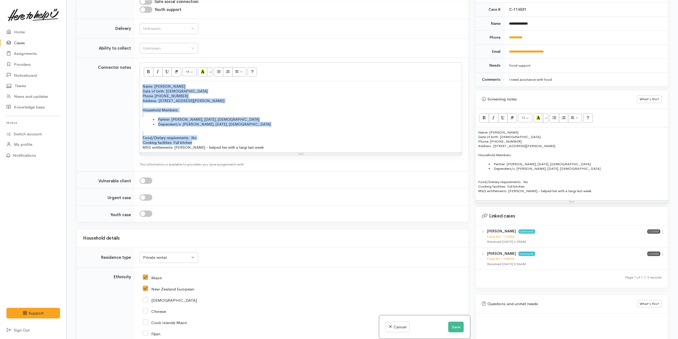
copy div "Name: Jasmine Mcneil Date of birth: 08/08/1993 Phone: 022 434 2362 Address:  5 …"
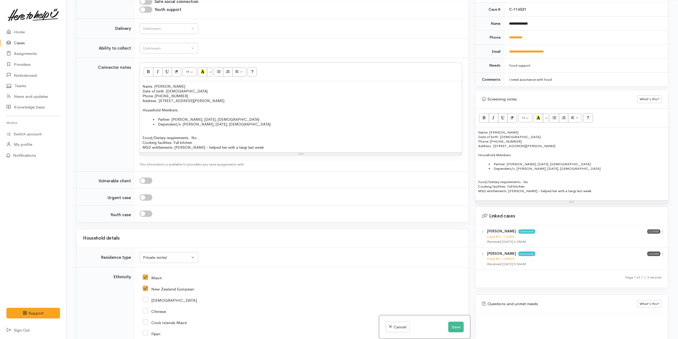
click at [541, 156] on p "Household Members:" at bounding box center [571, 155] width 187 height 5
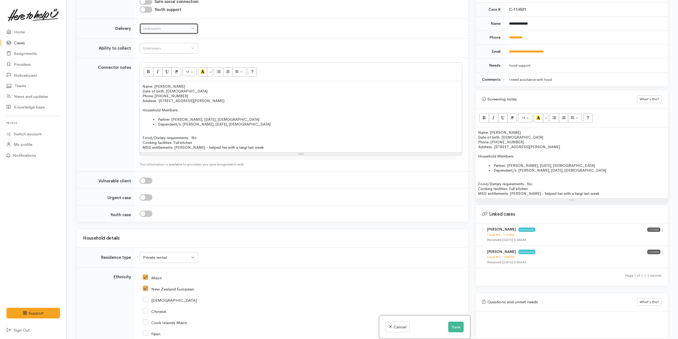
click at [160, 32] on div "Unknown" at bounding box center [166, 29] width 47 height 6
click at [157, 81] on link "No" at bounding box center [169, 78] width 58 height 8
select select "1"
click at [179, 51] on div "Unknown" at bounding box center [166, 48] width 47 height 6
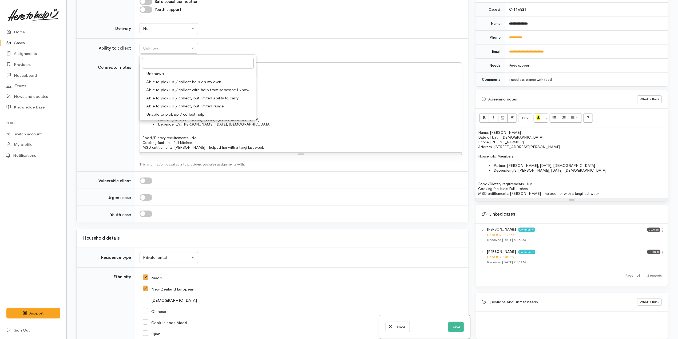
drag, startPoint x: 186, startPoint y: 85, endPoint x: 220, endPoint y: 79, distance: 35.0
click at [186, 85] on span "Able to pick up / collect help on my own" at bounding box center [183, 82] width 75 height 6
select select "2"
click at [264, 57] on td "Unknown Able to pick up / collect help on my own Able to pick up / collect with…" at bounding box center [301, 48] width 333 height 20
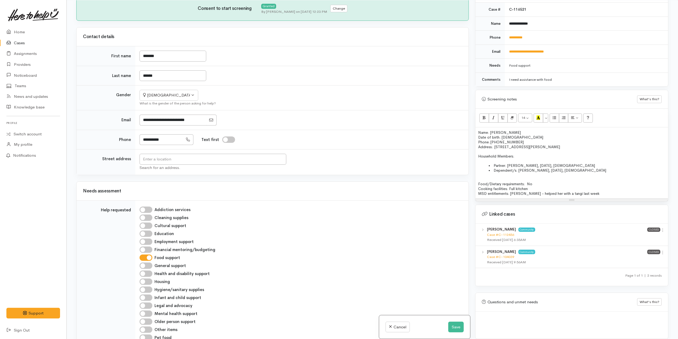
scroll to position [109, 0]
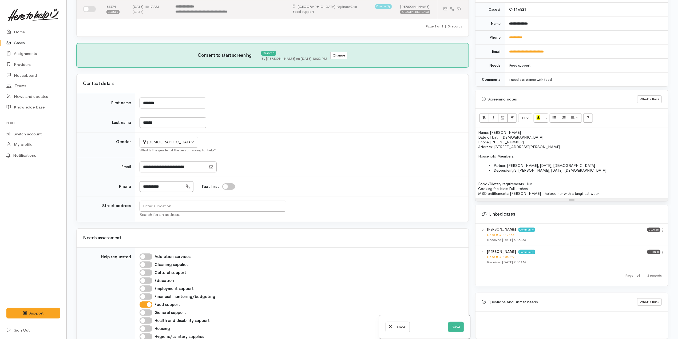
drag, startPoint x: 567, startPoint y: 147, endPoint x: 495, endPoint y: 148, distance: 71.5
click at [495, 148] on p "Address:  5 Albert Street, Paeroa, New Zealand" at bounding box center [571, 147] width 187 height 5
copy span "5 Albert Street, Paeroa, New Zealand"
click at [173, 205] on input "text" at bounding box center [213, 206] width 147 height 11
paste input "5 Albert Street, Paeroa, New Zealand"
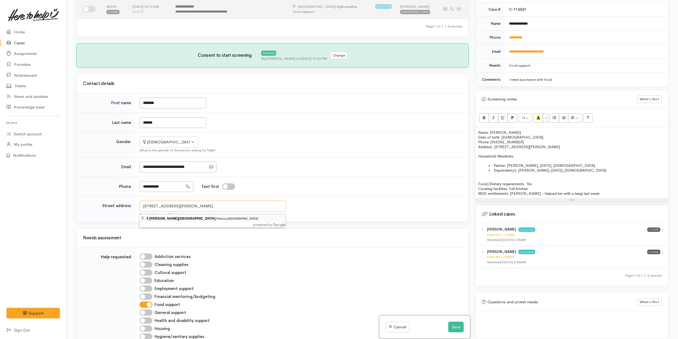
type input "5 Albert Street, Paeroa, New Zealand"
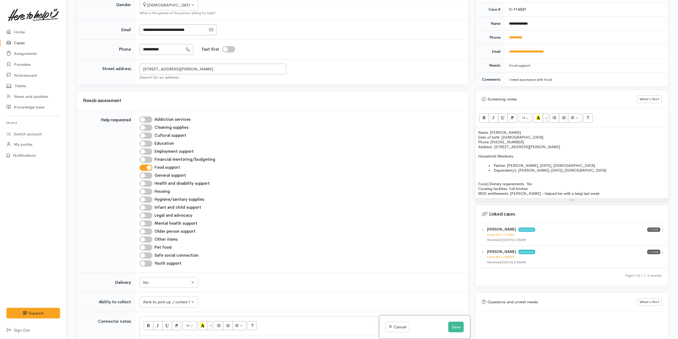
click at [275, 174] on div "Addiction services Cleaning supplies Cultural support Education Employment supp…" at bounding box center [300, 192] width 329 height 154
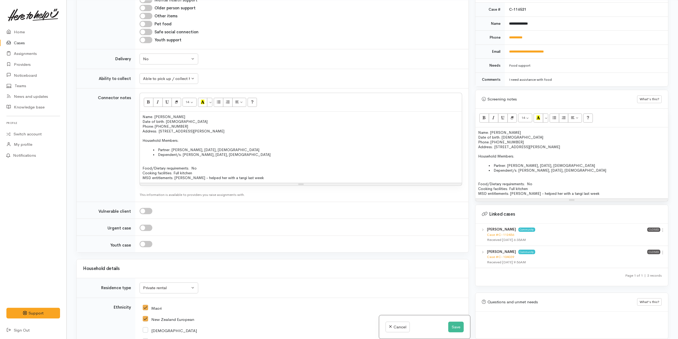
scroll to position [536, 0]
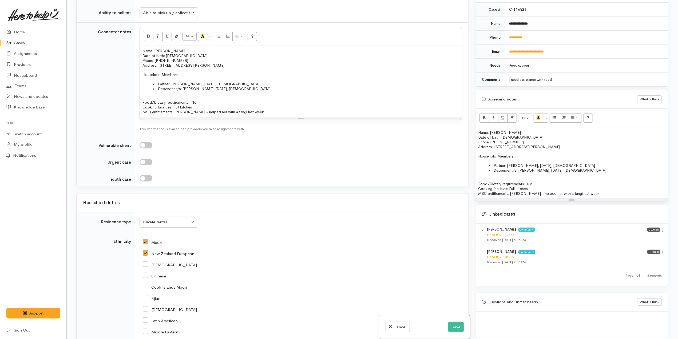
click at [250, 105] on p "Food/Dietary requirements: No" at bounding box center [300, 102] width 317 height 5
click at [566, 179] on p at bounding box center [571, 179] width 187 height 5
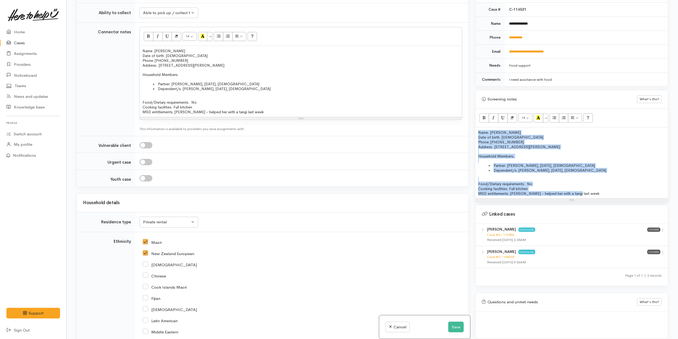
copy div "Name: Jasmine Mcneil Date of birth: 08/08/1993 Phone: 022 434 2362 Address:  5 …"
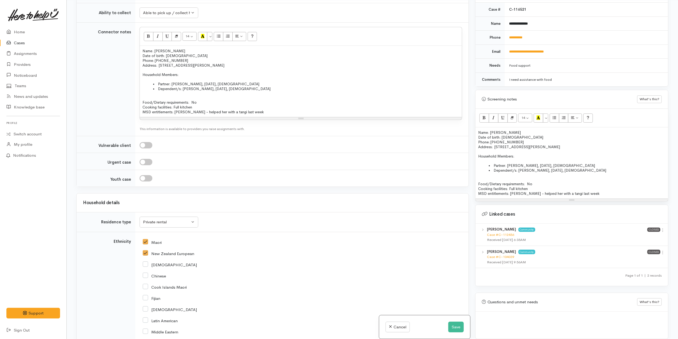
click at [261, 96] on div "Name: Jasmine Mcneil Date of birth: 08/08/1993 Phone: 022 434 2362 Address:  5 …" at bounding box center [301, 81] width 322 height 71
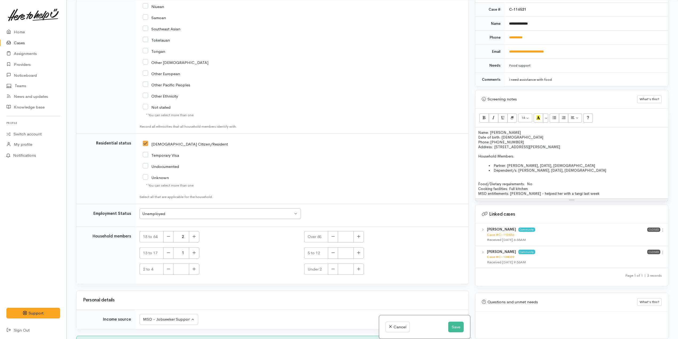
scroll to position [931, 0]
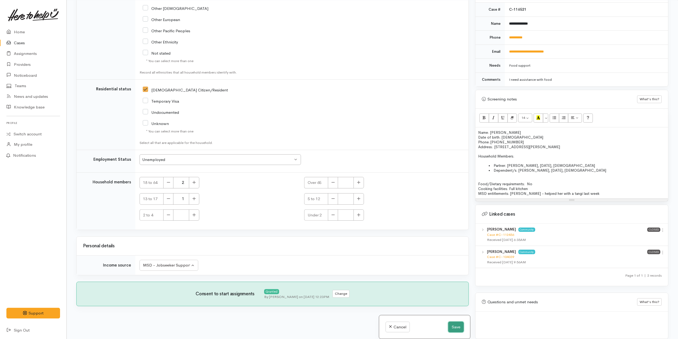
click at [456, 329] on button "Save" at bounding box center [455, 327] width 15 height 11
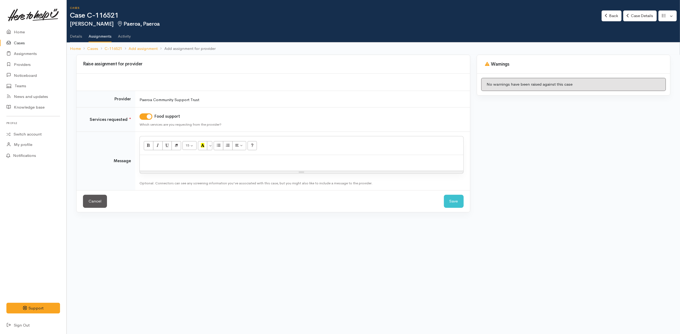
click at [201, 164] on p at bounding box center [301, 161] width 318 height 6
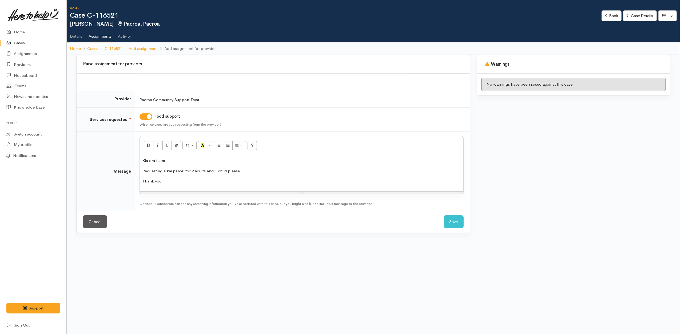
click at [462, 234] on div "Raise assignment for provider Provider Paeroa Community Support Trust Services …" at bounding box center [273, 147] width 401 height 185
click at [450, 224] on button "Save" at bounding box center [454, 221] width 20 height 13
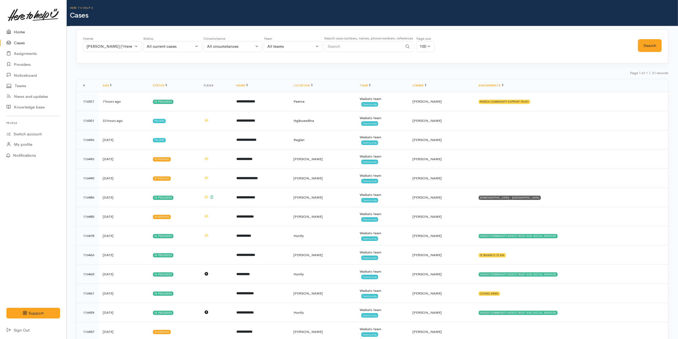
click at [34, 32] on link "Home" at bounding box center [33, 32] width 66 height 11
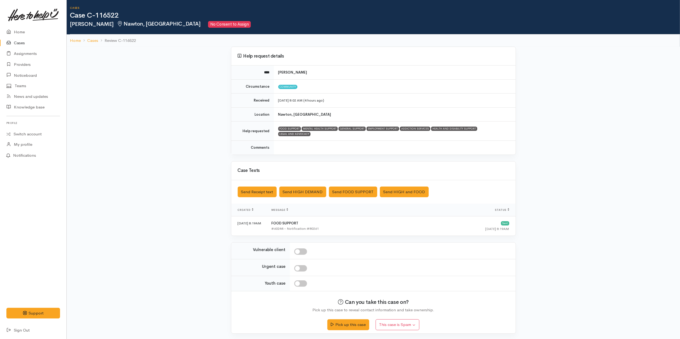
click at [21, 41] on link "Cases" at bounding box center [33, 43] width 66 height 11
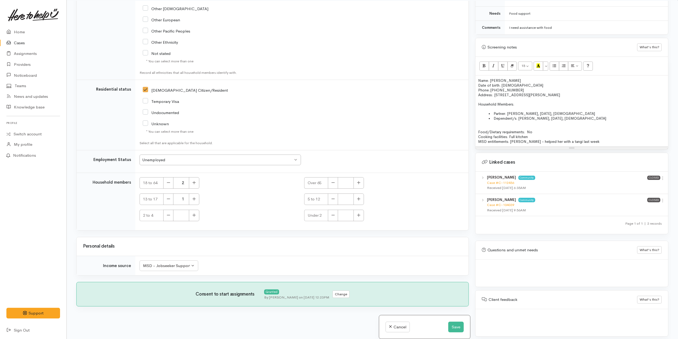
scroll to position [46, 0]
click at [458, 326] on button "Save" at bounding box center [455, 327] width 15 height 11
